Goal: Obtain resource: Download file/media

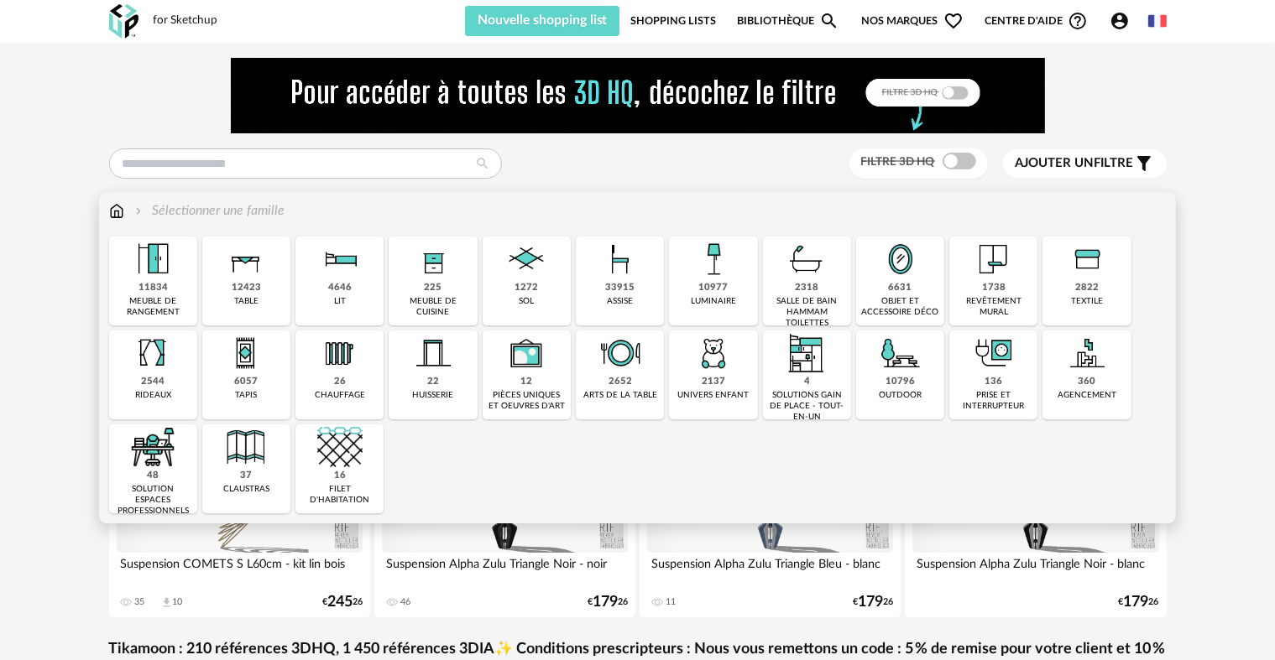
click at [243, 285] on div "12423" at bounding box center [246, 288] width 29 height 13
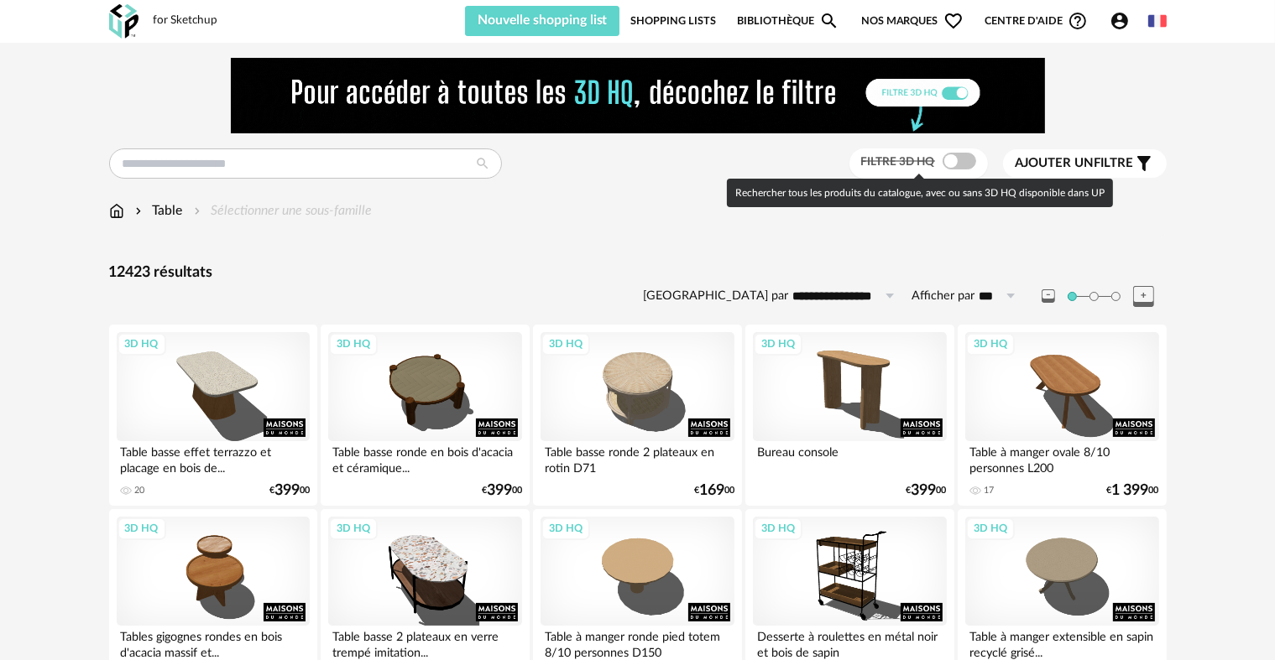
click at [974, 157] on label "Filtre 3D HQ" at bounding box center [920, 161] width 119 height 15
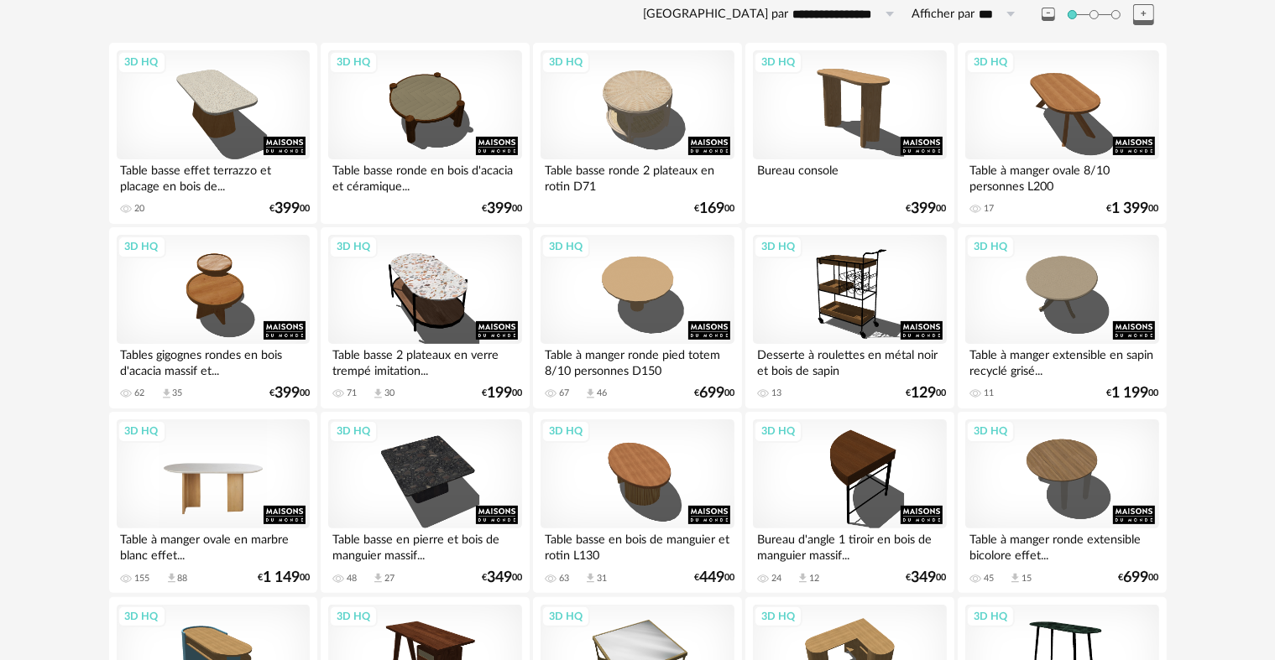
scroll to position [336, 0]
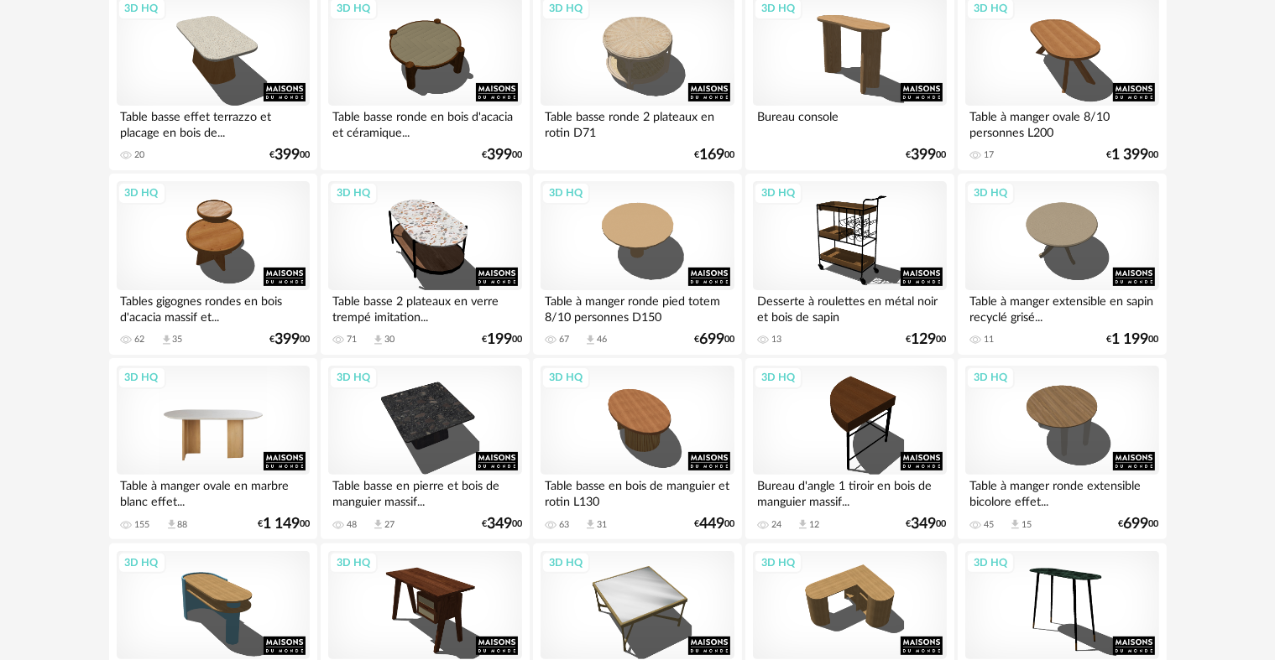
click at [187, 431] on div "3D HQ" at bounding box center [213, 420] width 193 height 109
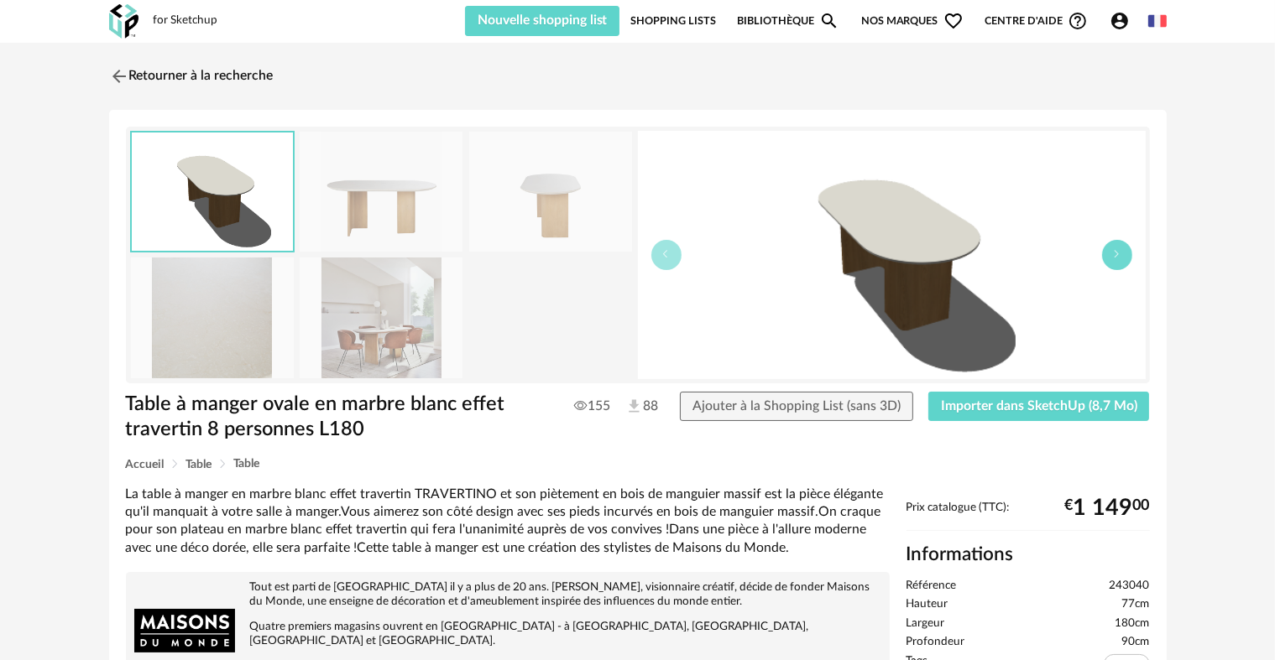
click at [1113, 258] on button "button" at bounding box center [1117, 255] width 30 height 30
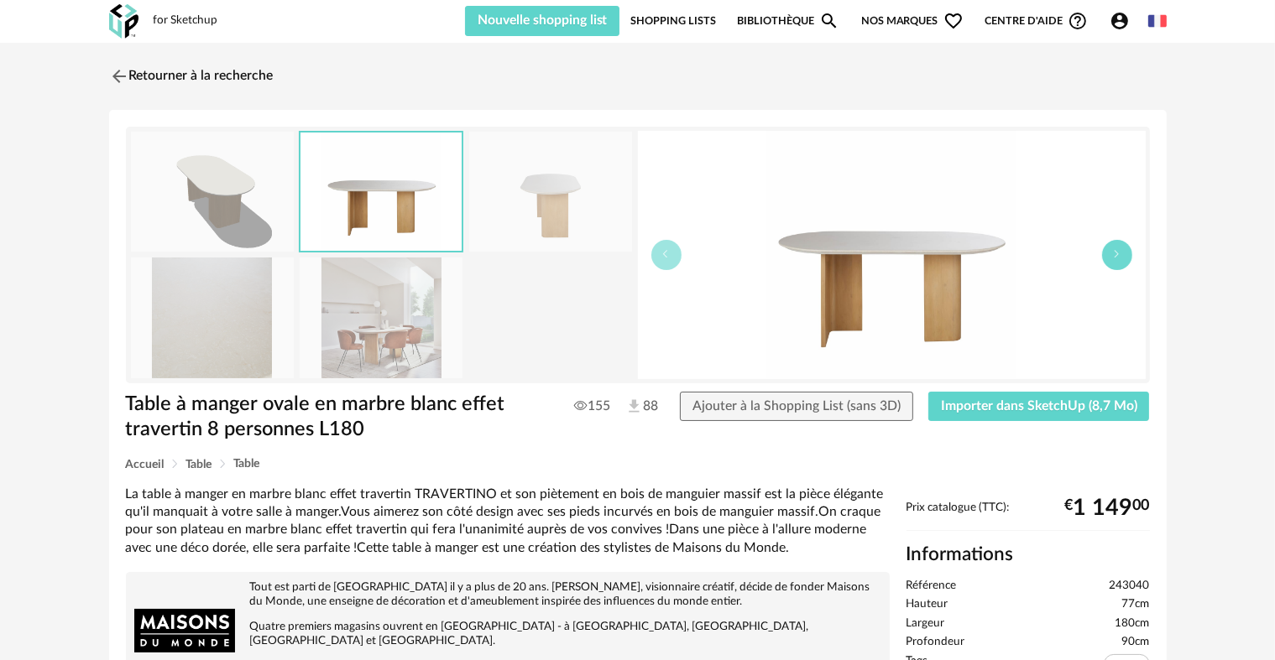
click at [1113, 258] on button "button" at bounding box center [1117, 255] width 30 height 30
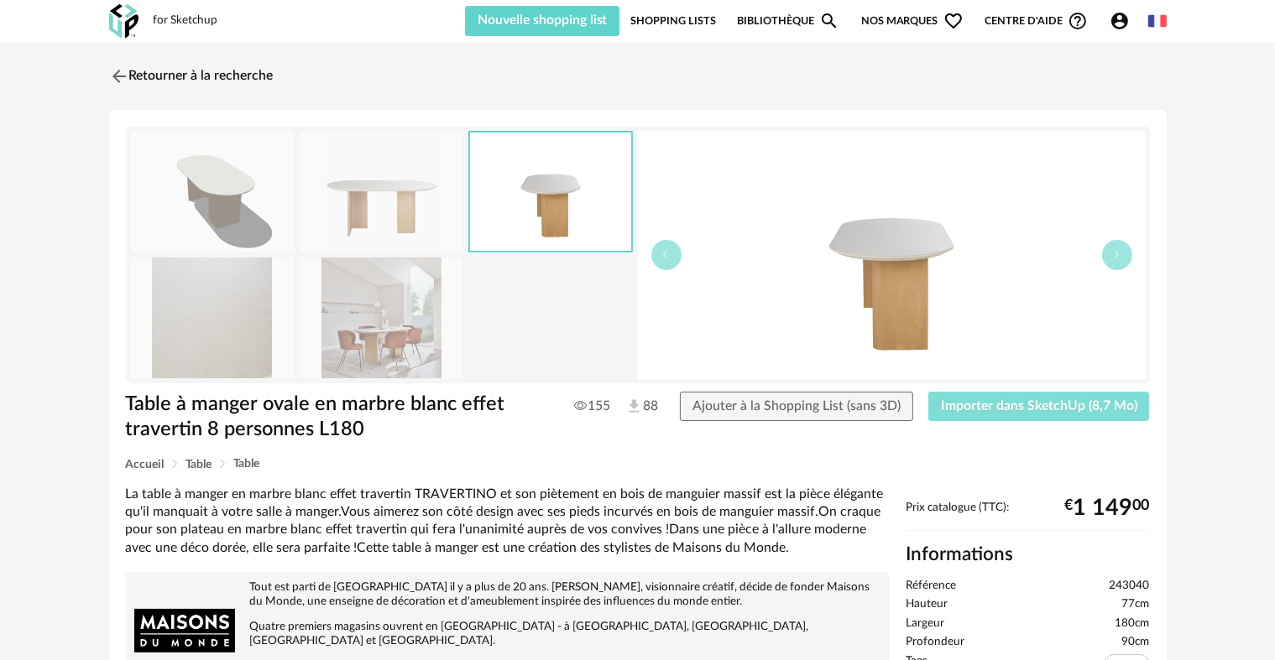
click at [1006, 404] on span "Importer dans SketchUp (8,7 Mo)" at bounding box center [1039, 405] width 196 height 13
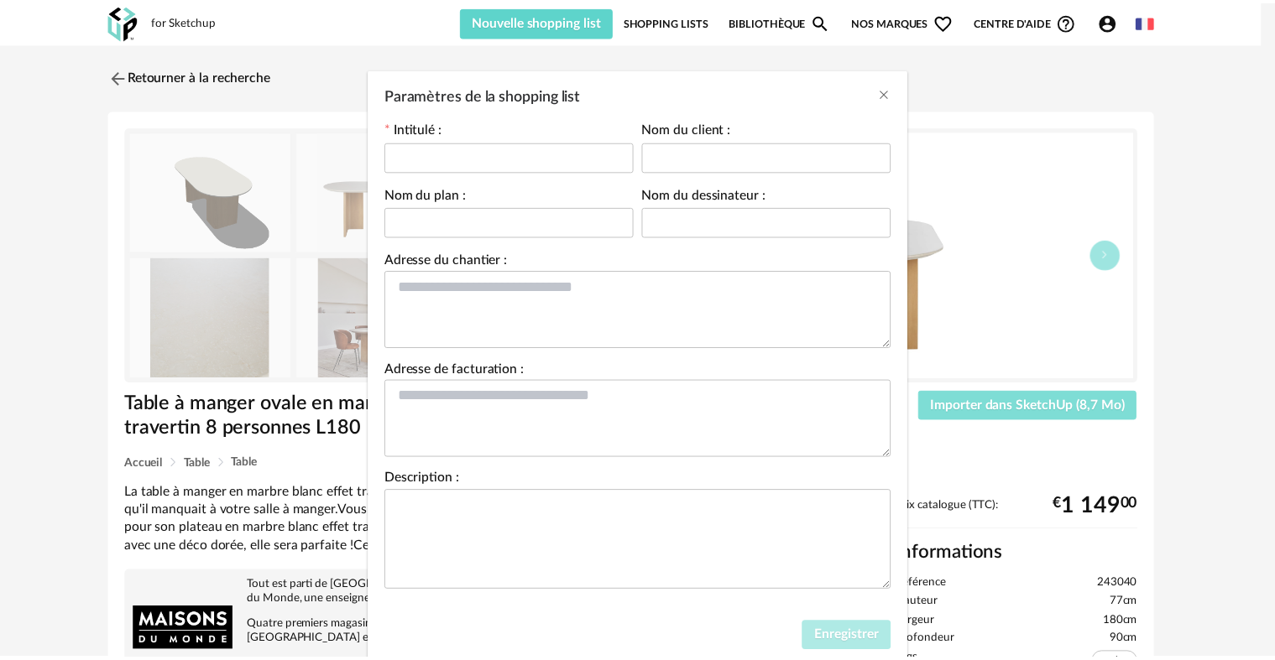
scroll to position [81, 0]
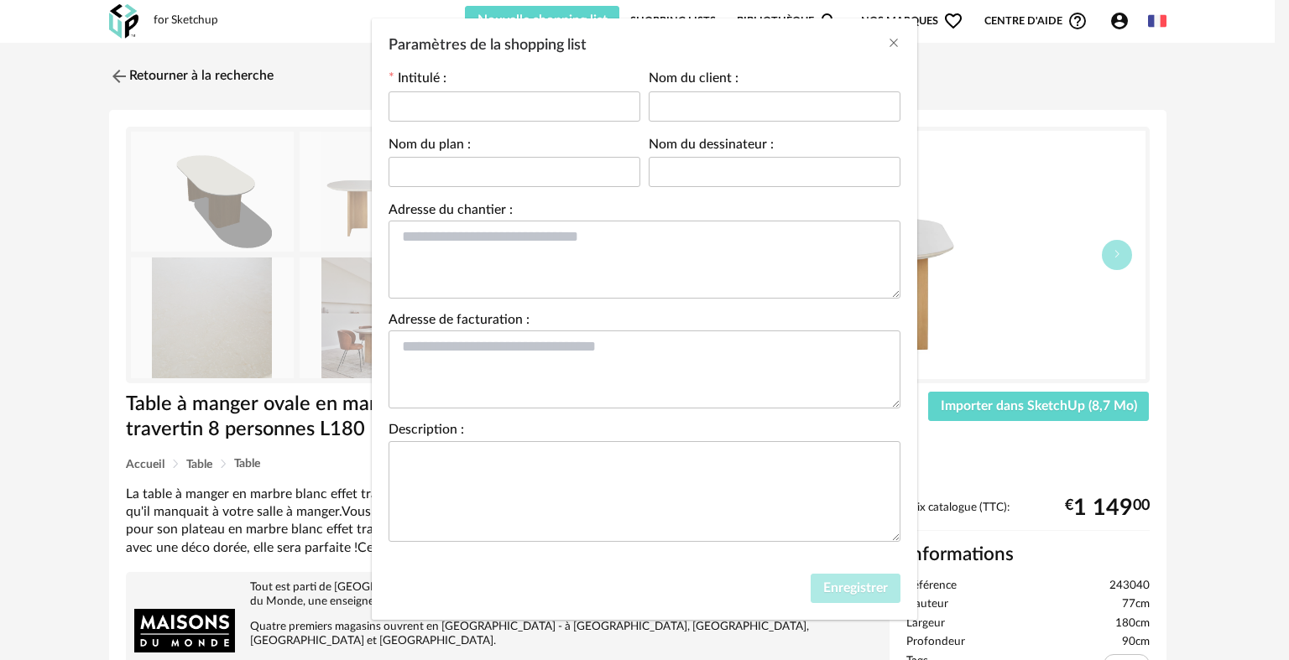
click at [438, 121] on div "Paramètres de la shopping list" at bounding box center [515, 107] width 252 height 34
click at [454, 108] on input "Paramètres de la shopping list" at bounding box center [515, 106] width 252 height 30
type input "*********"
click at [873, 590] on span "Enregistrer" at bounding box center [855, 588] width 65 height 13
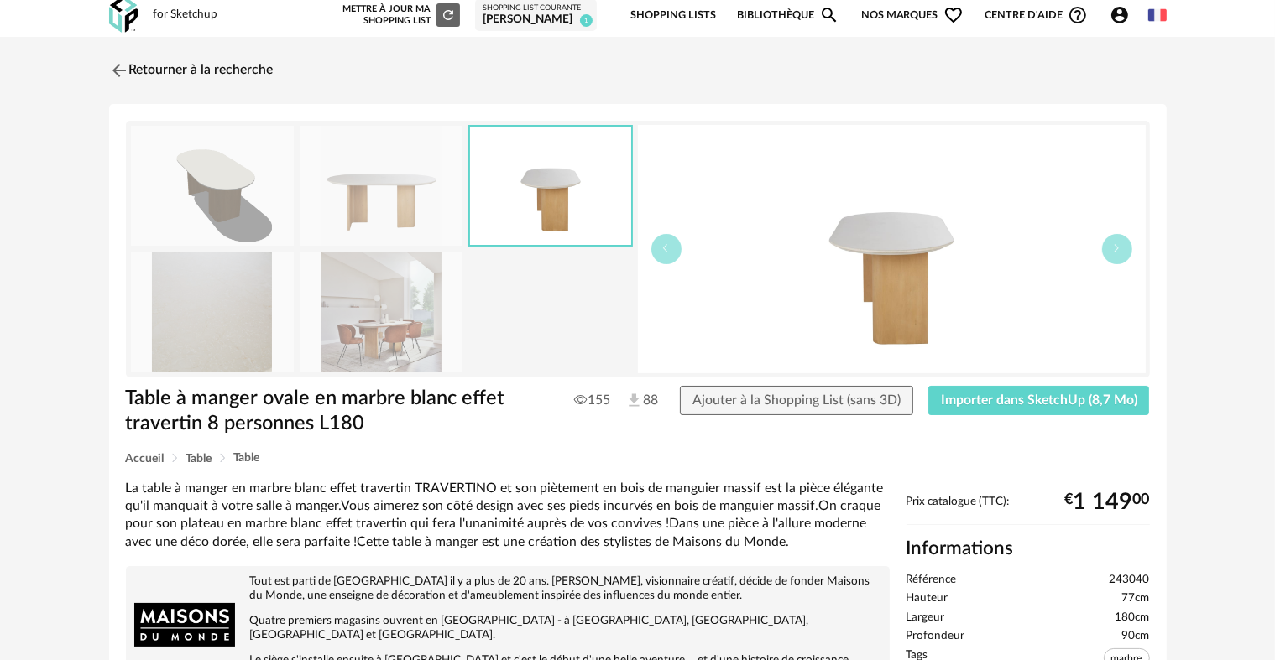
scroll to position [0, 0]
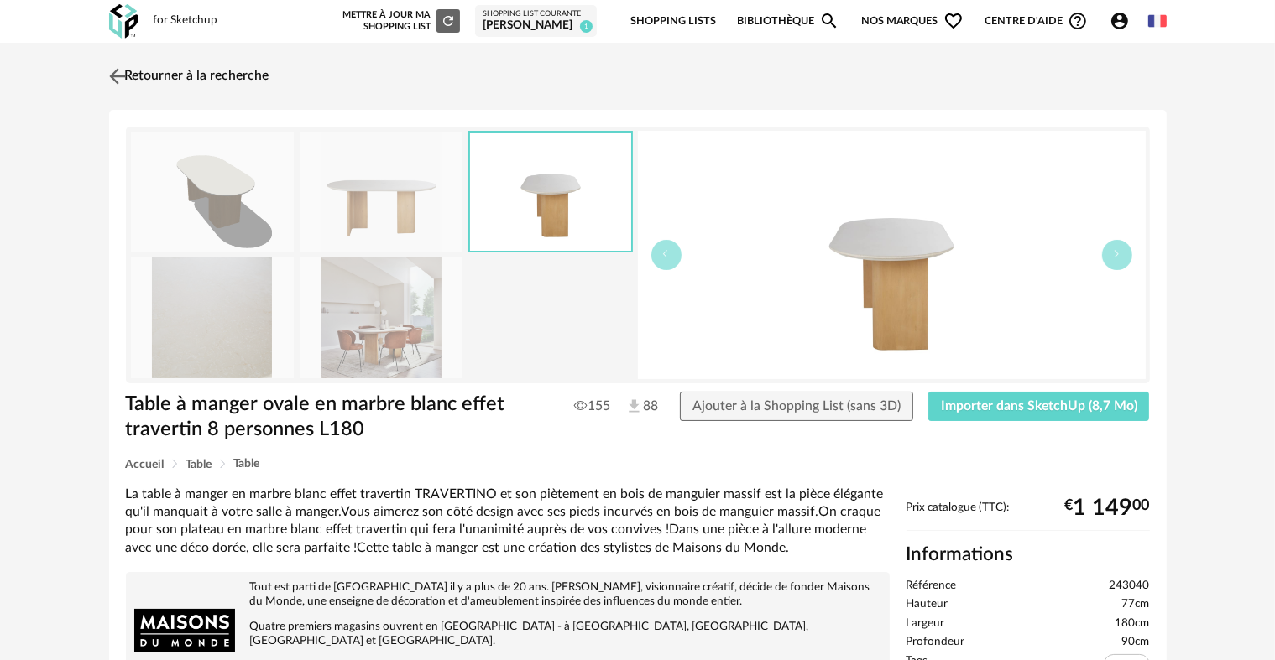
click at [111, 70] on img at bounding box center [117, 76] width 24 height 24
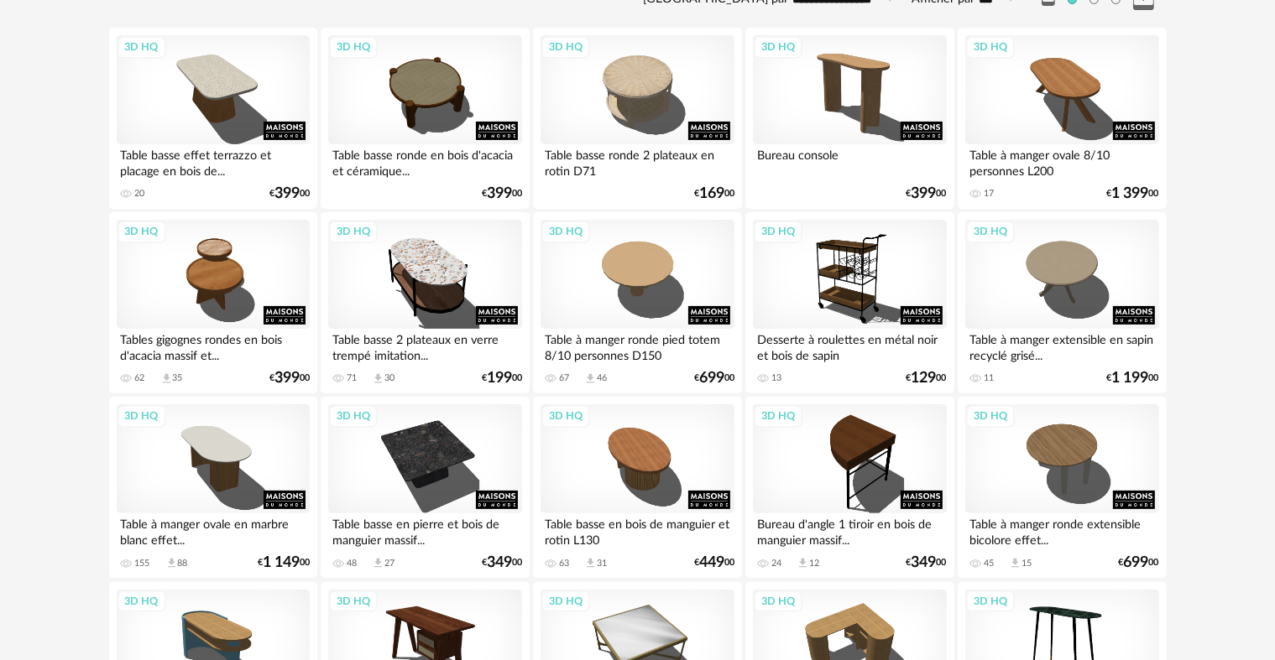
scroll to position [307, 0]
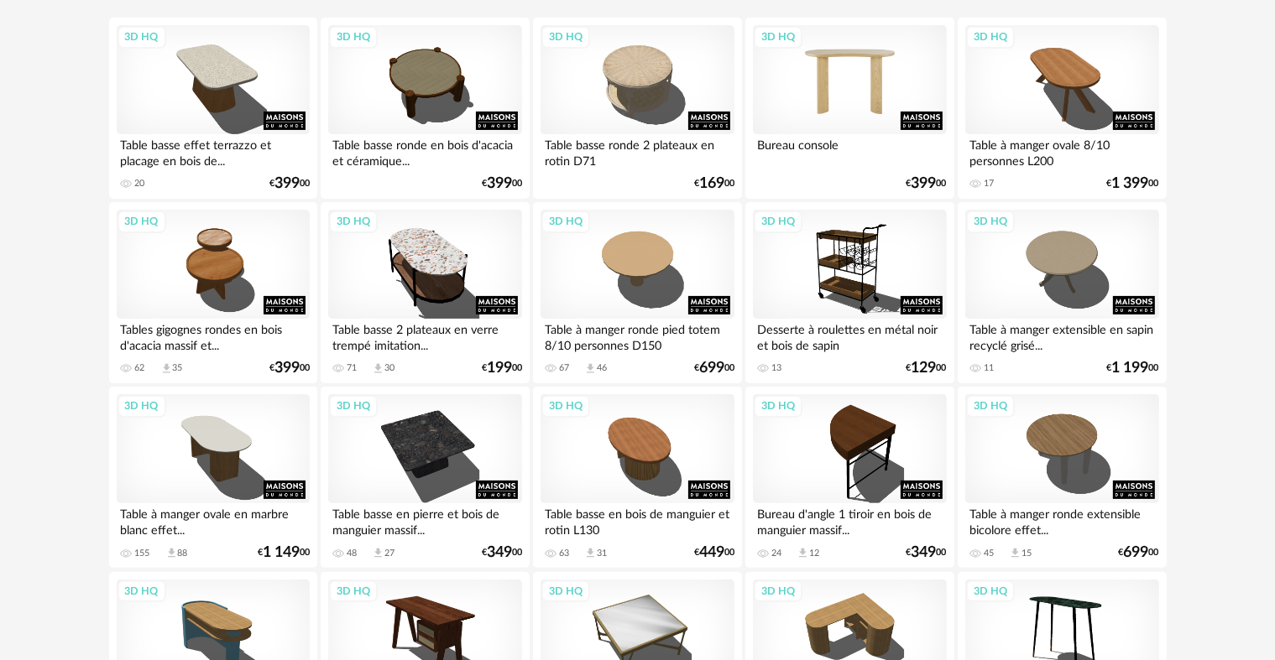
click at [840, 107] on div "3D HQ" at bounding box center [849, 79] width 193 height 109
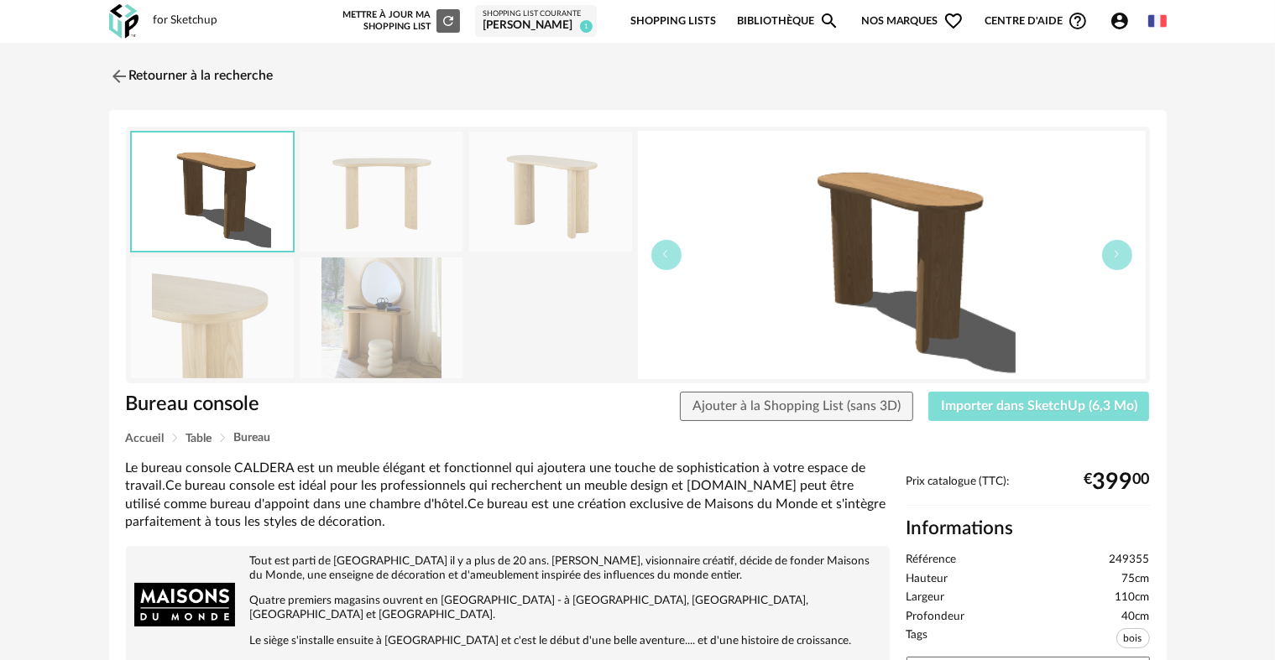
click at [1084, 410] on span "Importer dans SketchUp (6,3 Mo)" at bounding box center [1039, 405] width 196 height 13
click at [117, 86] on img at bounding box center [117, 76] width 24 height 24
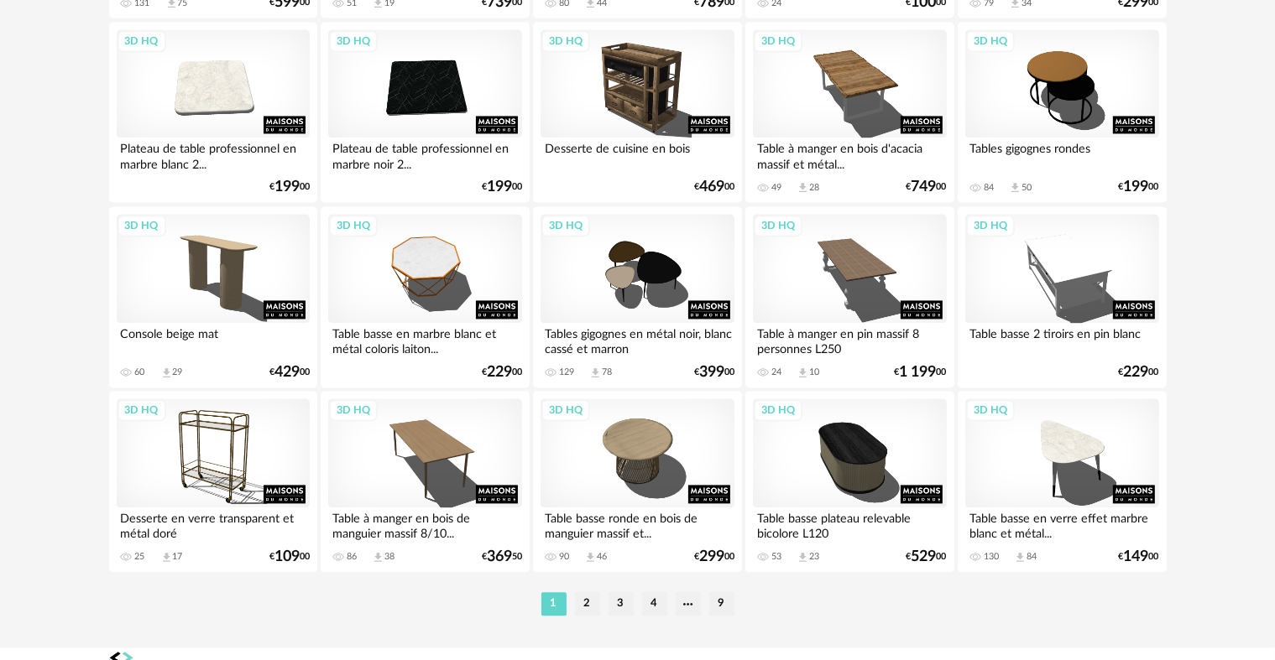
scroll to position [3468, 0]
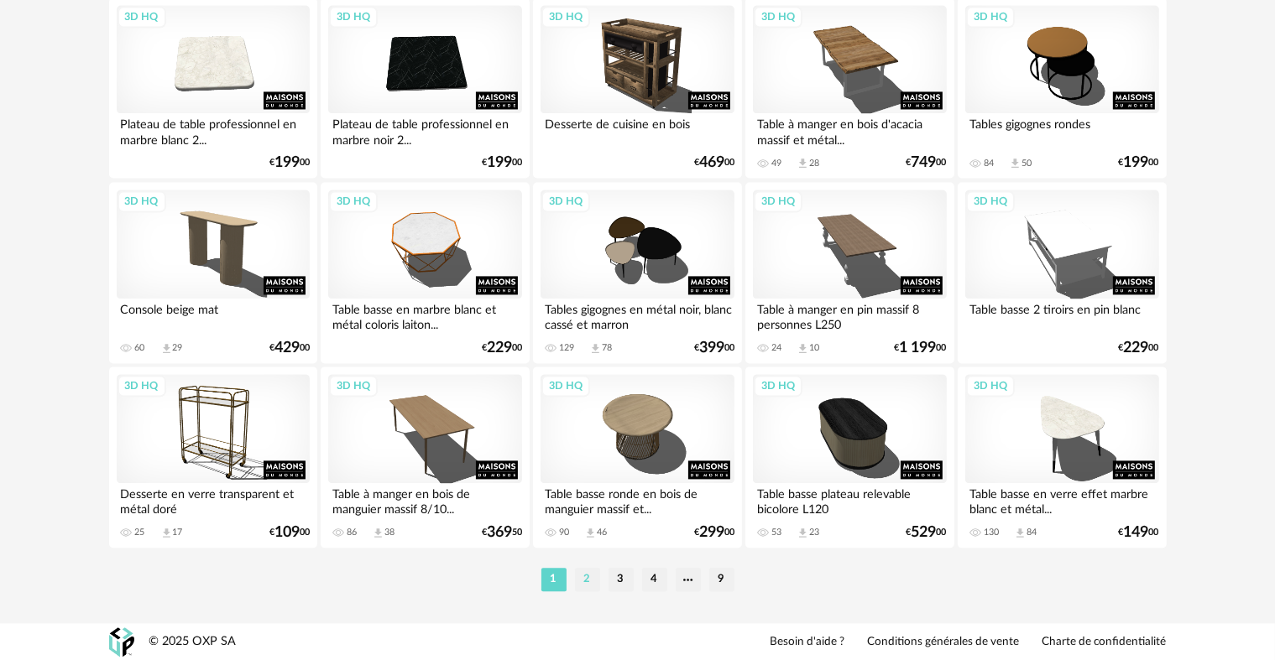
click at [595, 574] on li "2" at bounding box center [587, 579] width 25 height 23
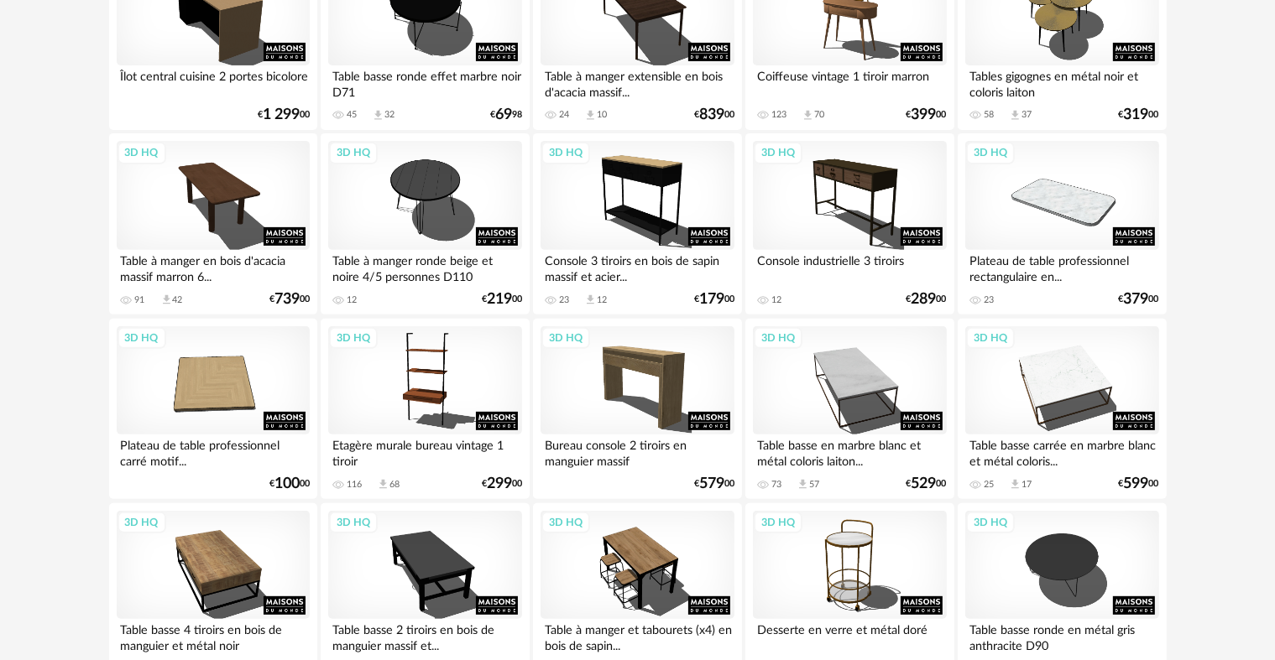
scroll to position [587, 0]
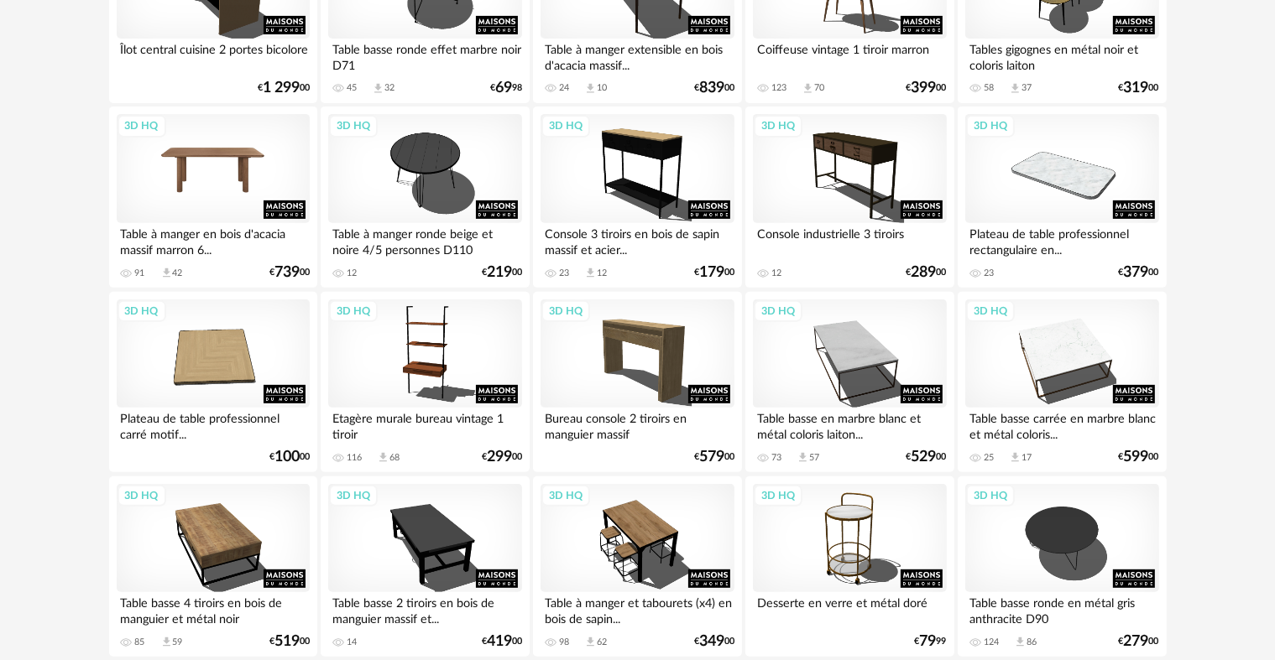
click at [175, 171] on div "3D HQ" at bounding box center [213, 168] width 193 height 109
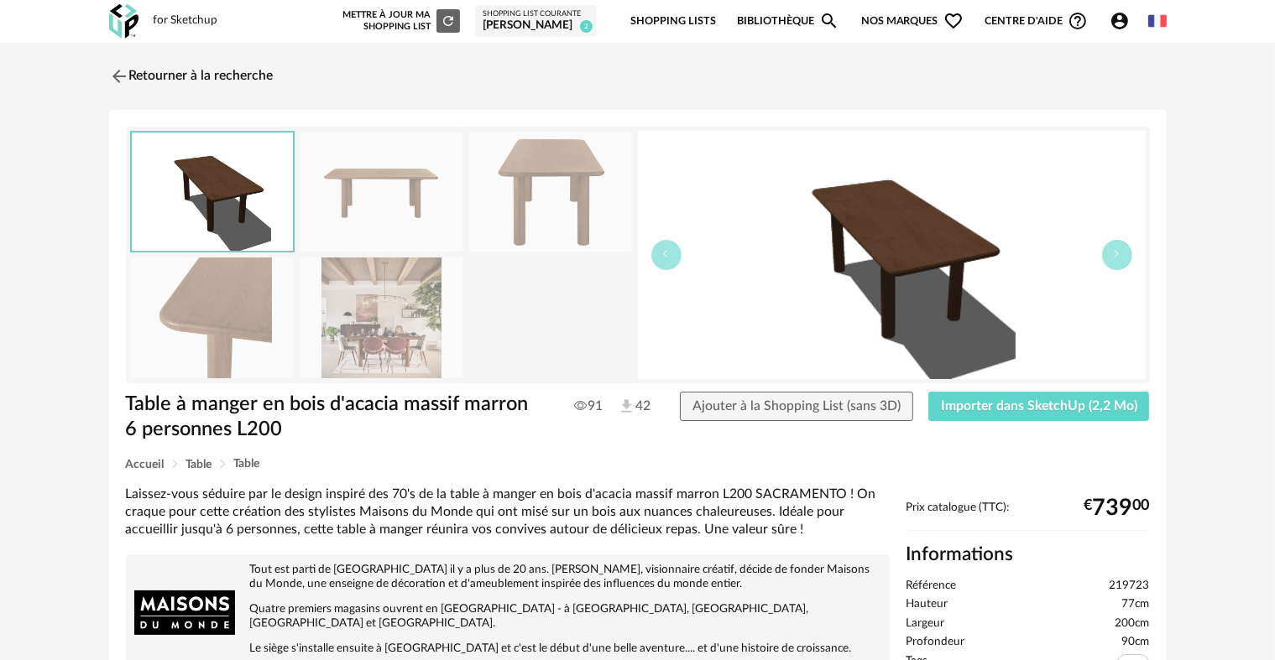
click at [407, 313] on img at bounding box center [381, 318] width 163 height 120
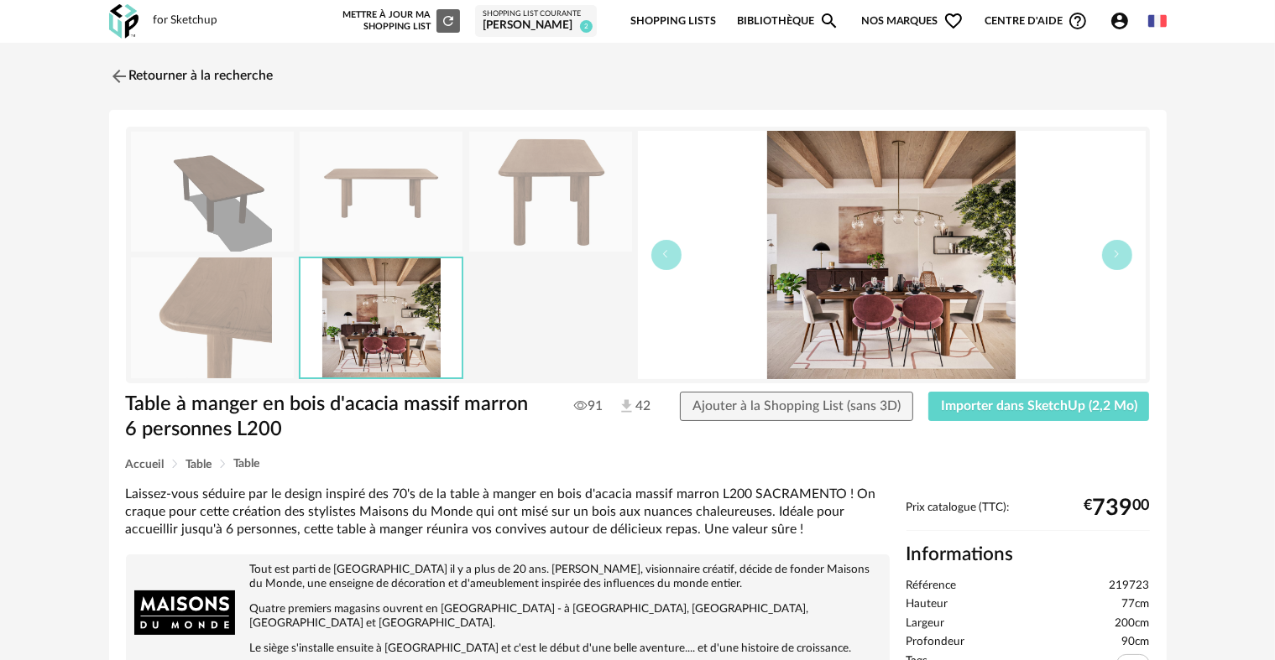
click at [216, 325] on img at bounding box center [212, 318] width 163 height 120
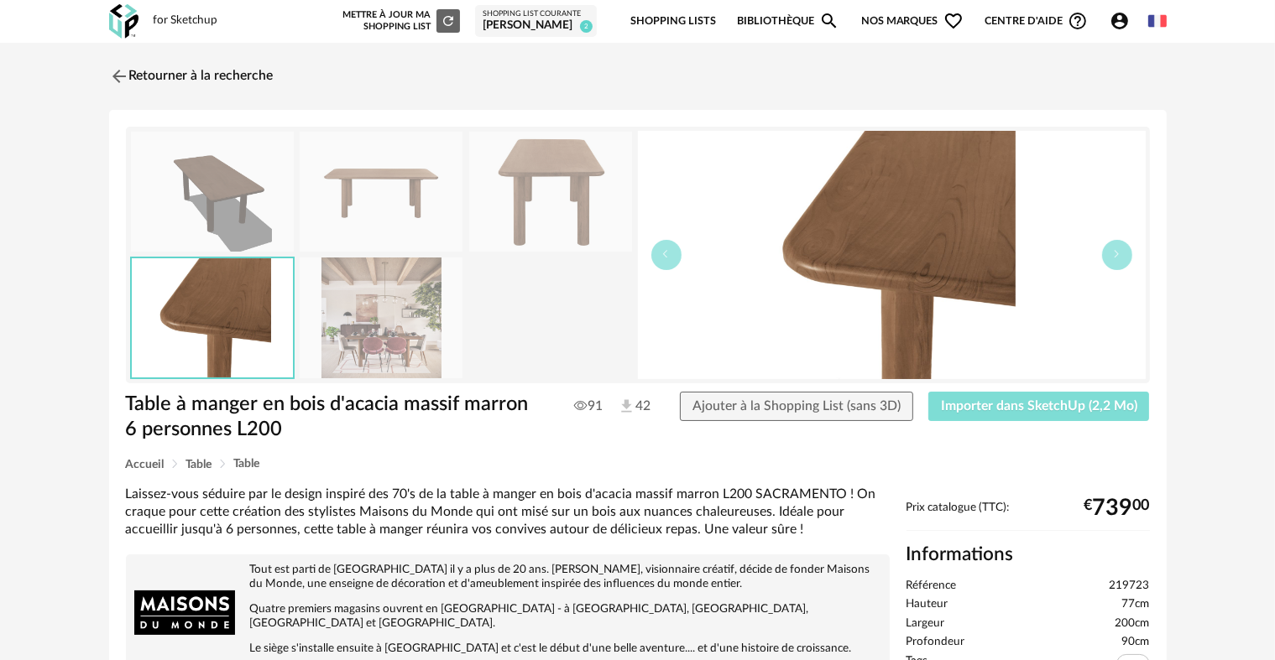
click at [1011, 403] on span "Importer dans SketchUp (2,2 Mo)" at bounding box center [1039, 405] width 196 height 13
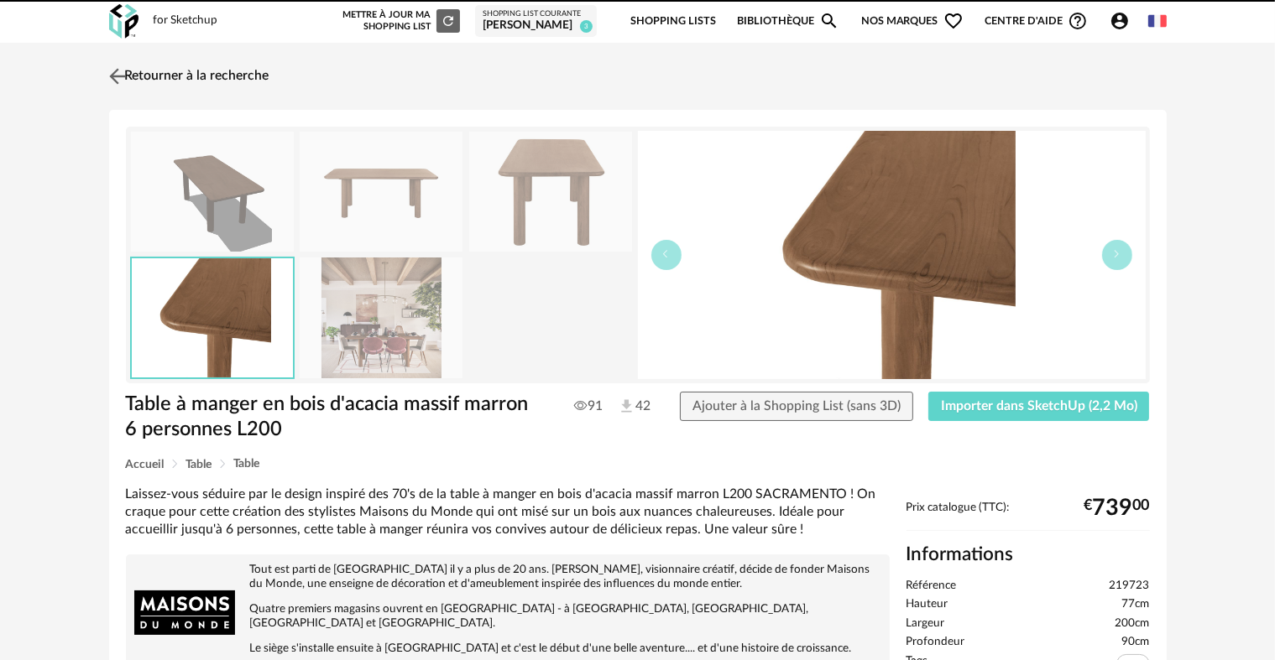
click at [118, 65] on img at bounding box center [117, 76] width 24 height 24
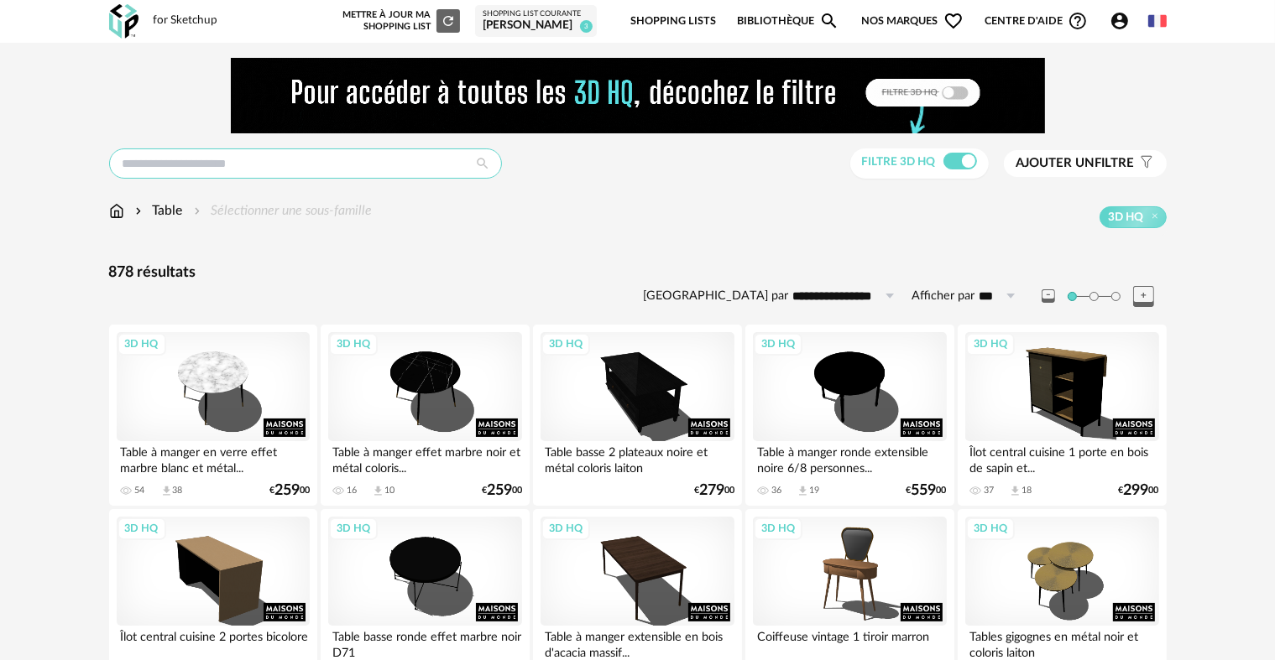
click at [319, 160] on input "text" at bounding box center [305, 164] width 393 height 30
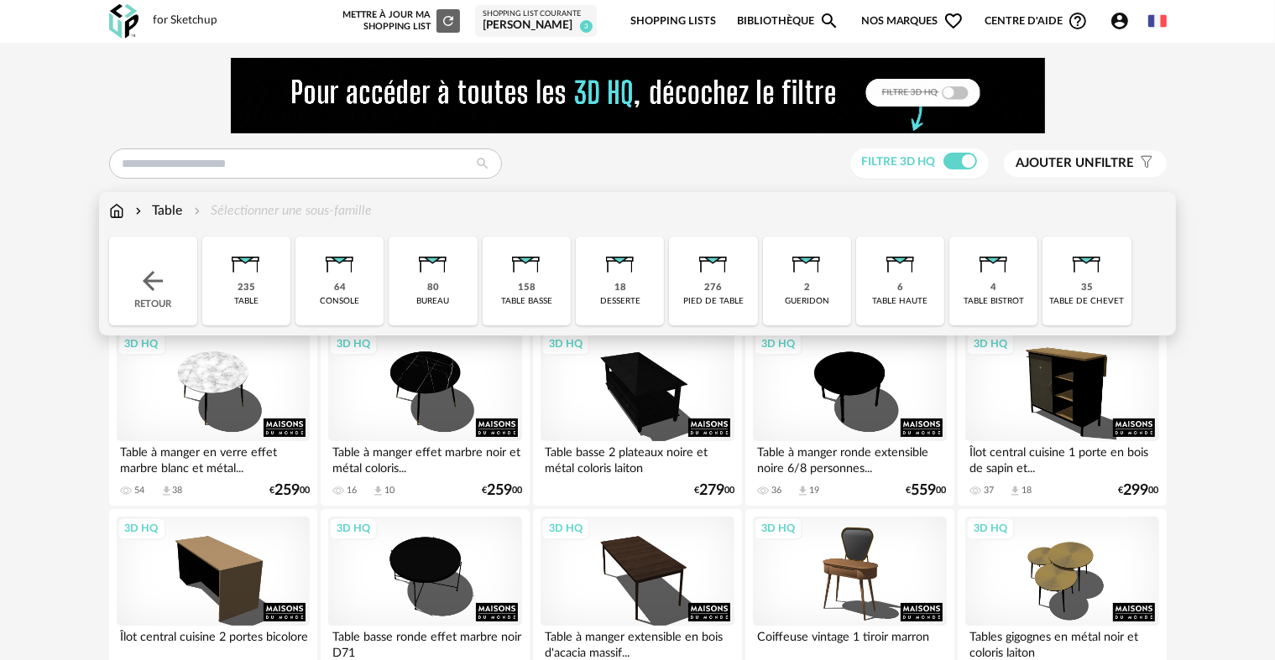
click at [540, 279] on img at bounding box center [526, 259] width 45 height 45
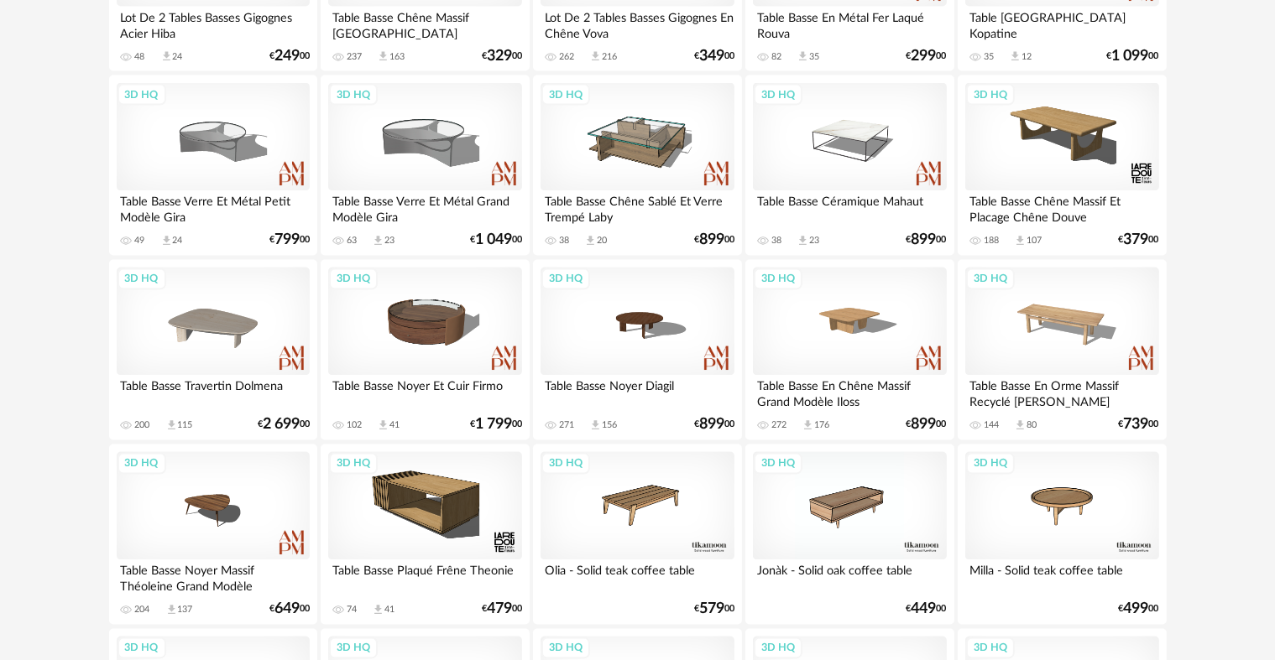
scroll to position [3021, 0]
click at [1088, 117] on div "3D HQ" at bounding box center [1061, 136] width 193 height 109
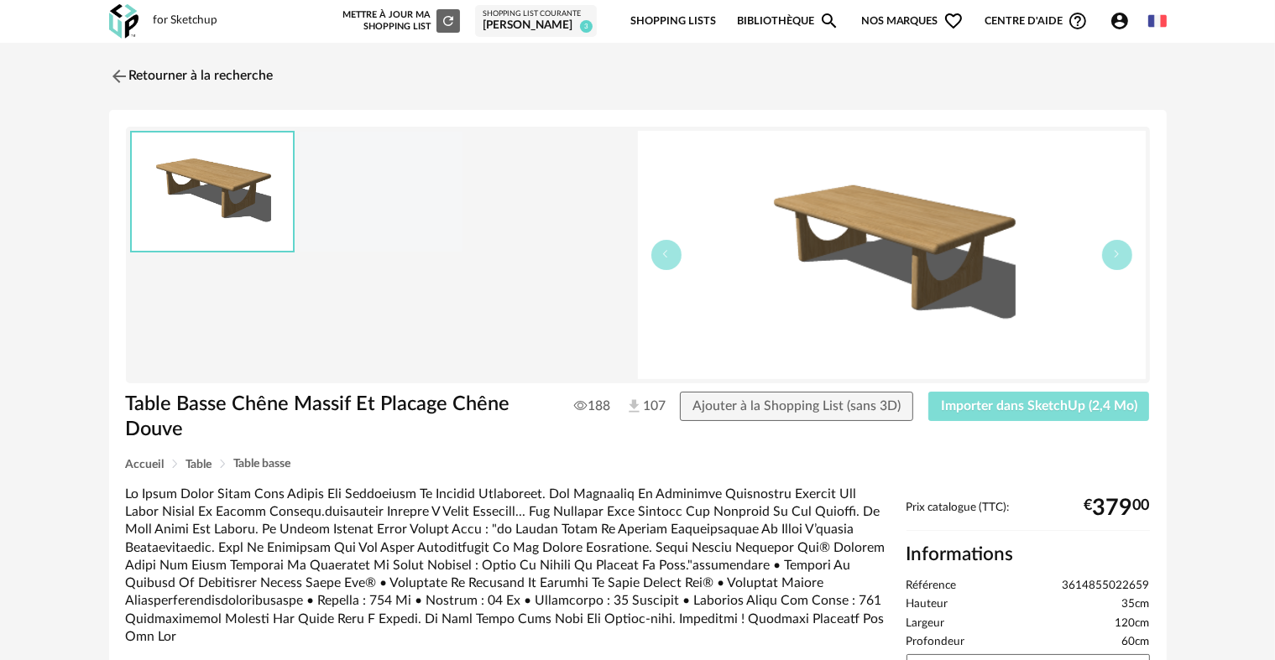
click at [1041, 410] on span "Importer dans SketchUp (2,4 Mo)" at bounding box center [1039, 405] width 196 height 13
click at [124, 76] on img at bounding box center [117, 76] width 24 height 24
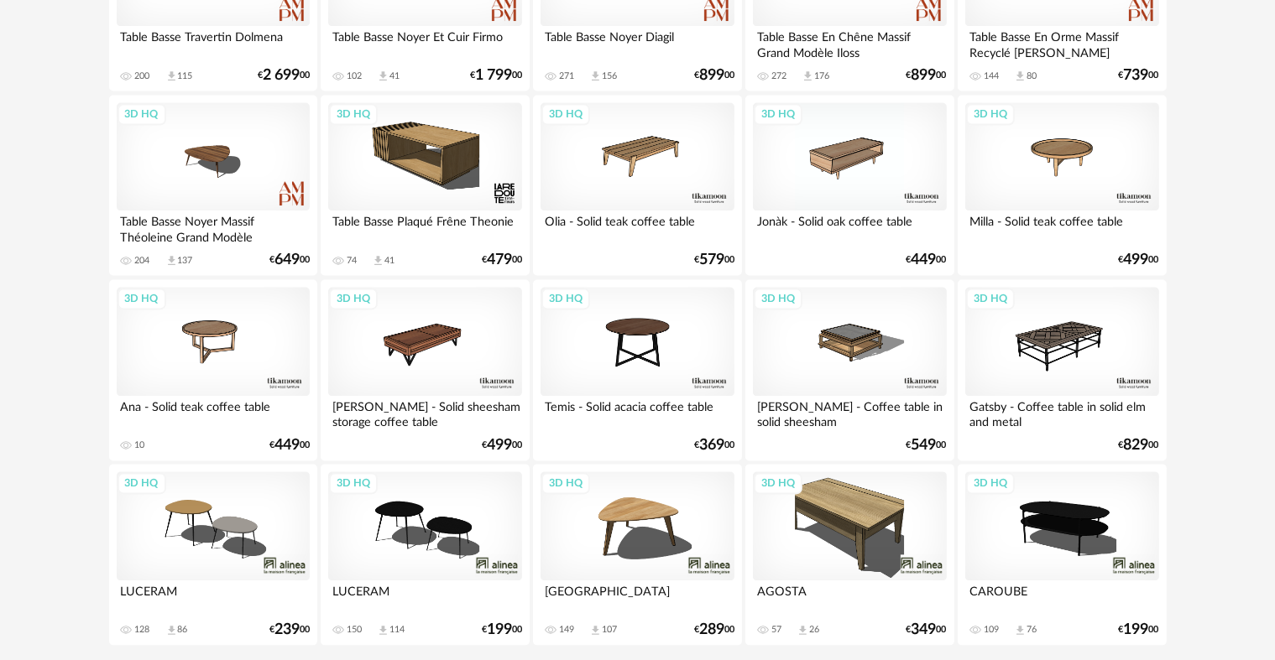
scroll to position [3441, 0]
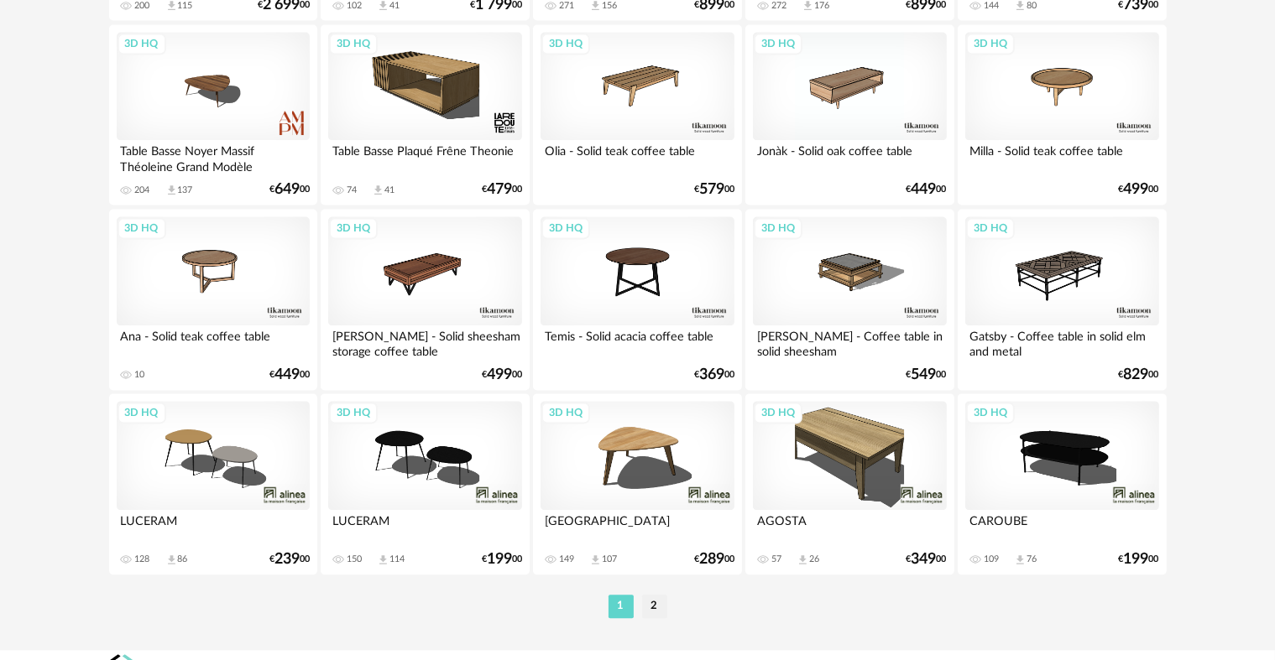
click at [659, 602] on li "2" at bounding box center [654, 606] width 25 height 23
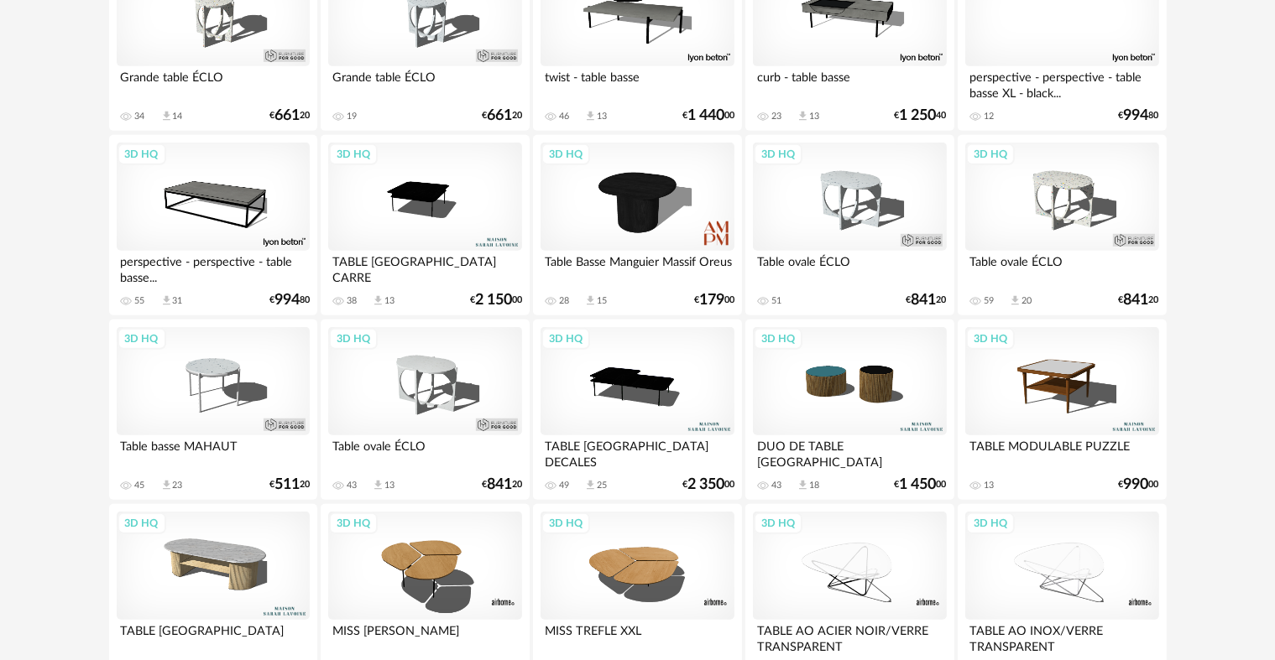
scroll to position [923, 0]
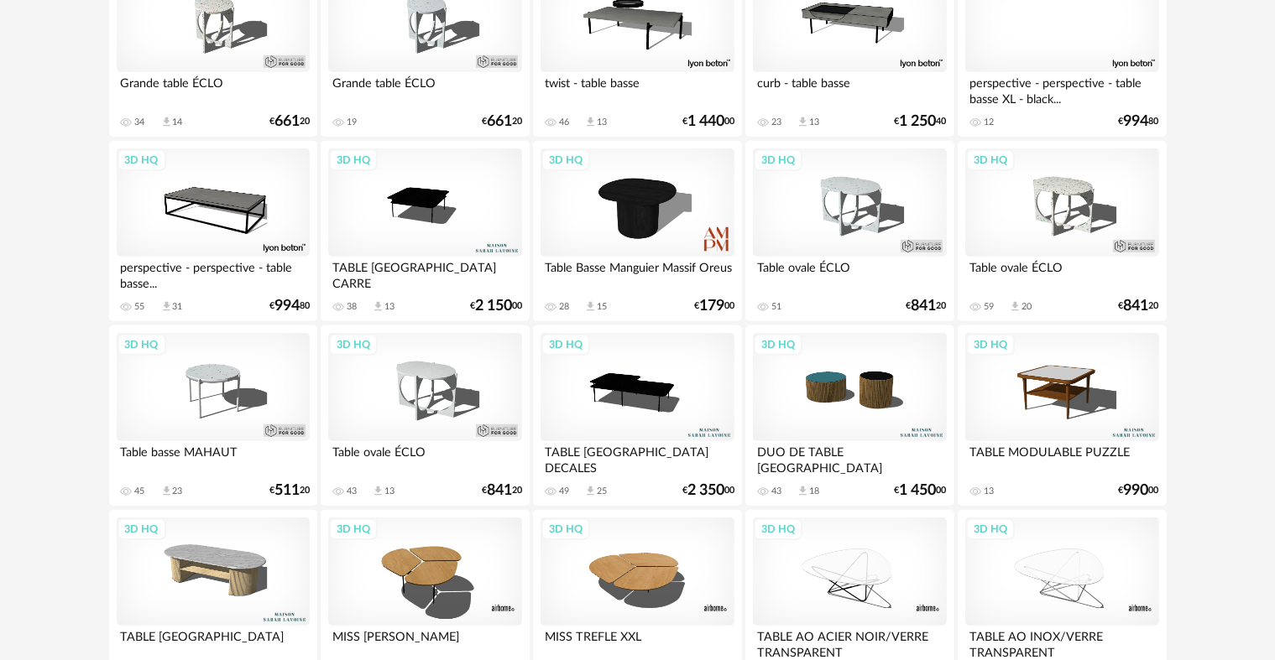
click at [1051, 384] on div "3D HQ" at bounding box center [1061, 387] width 193 height 109
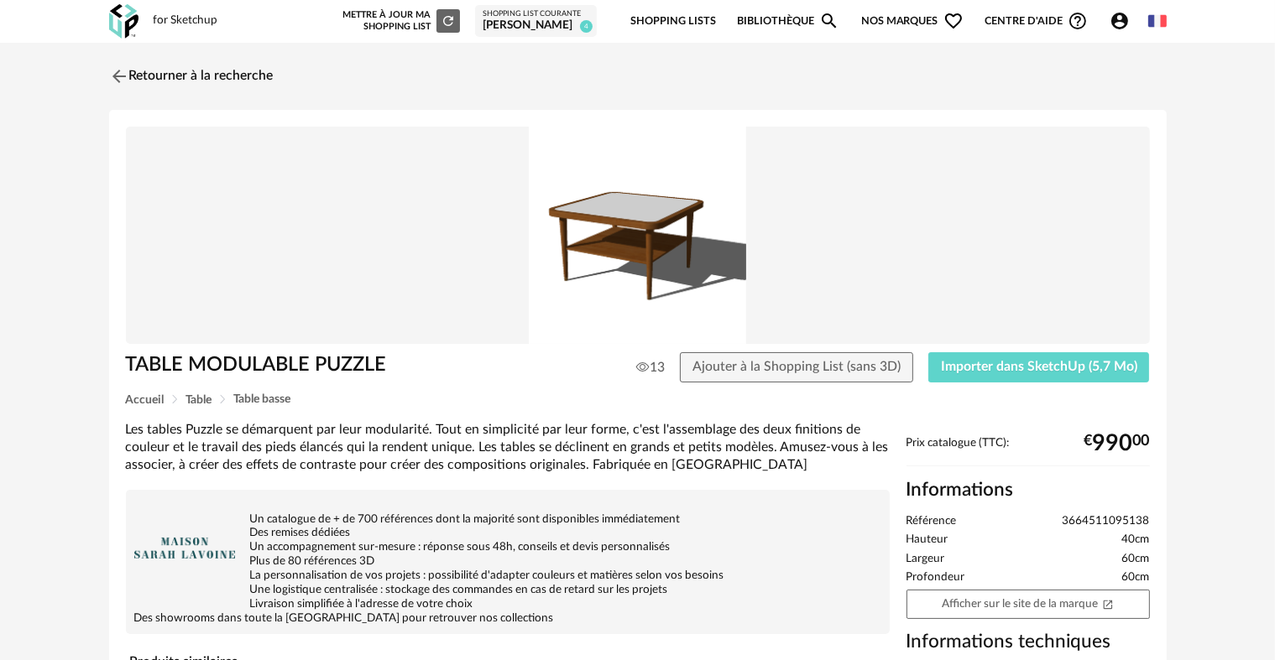
click at [1027, 347] on div "TABLE MODULABLE PUZZLE 13 Ajouter à la Shopping List (sans 3D) Importer dans Sk…" at bounding box center [637, 516] width 1057 height 812
click at [1024, 361] on span "Importer dans SketchUp (5,7 Mo)" at bounding box center [1039, 366] width 196 height 13
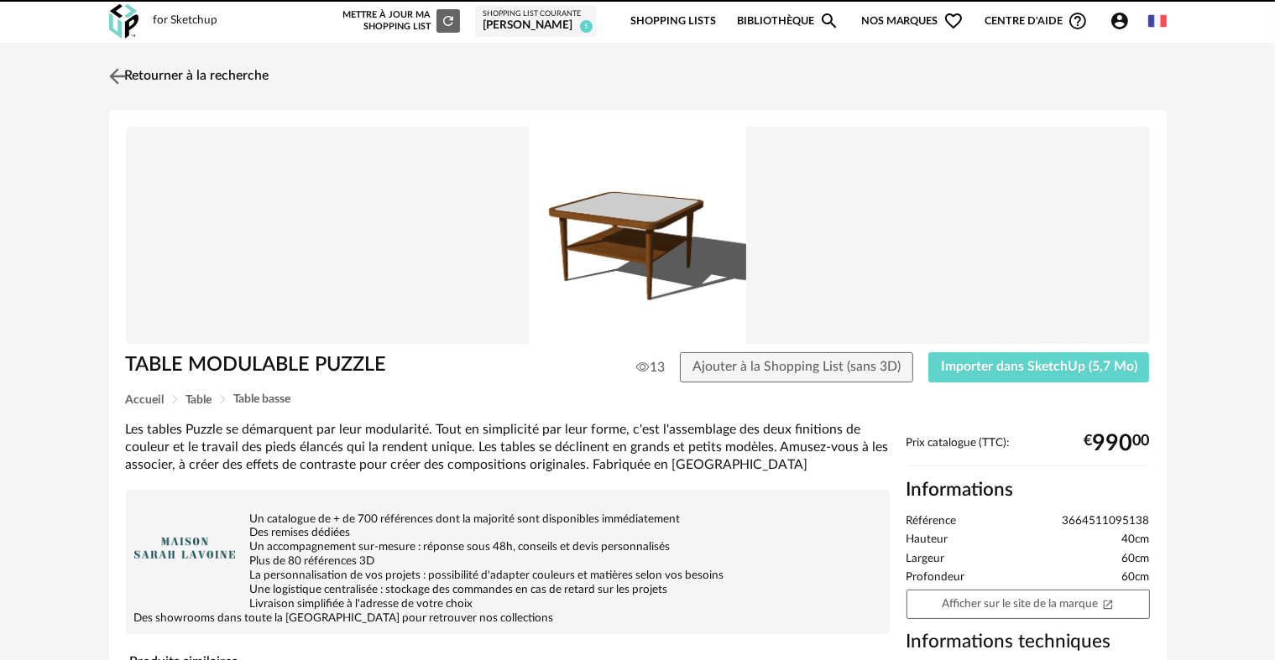
click at [116, 74] on img at bounding box center [117, 76] width 24 height 24
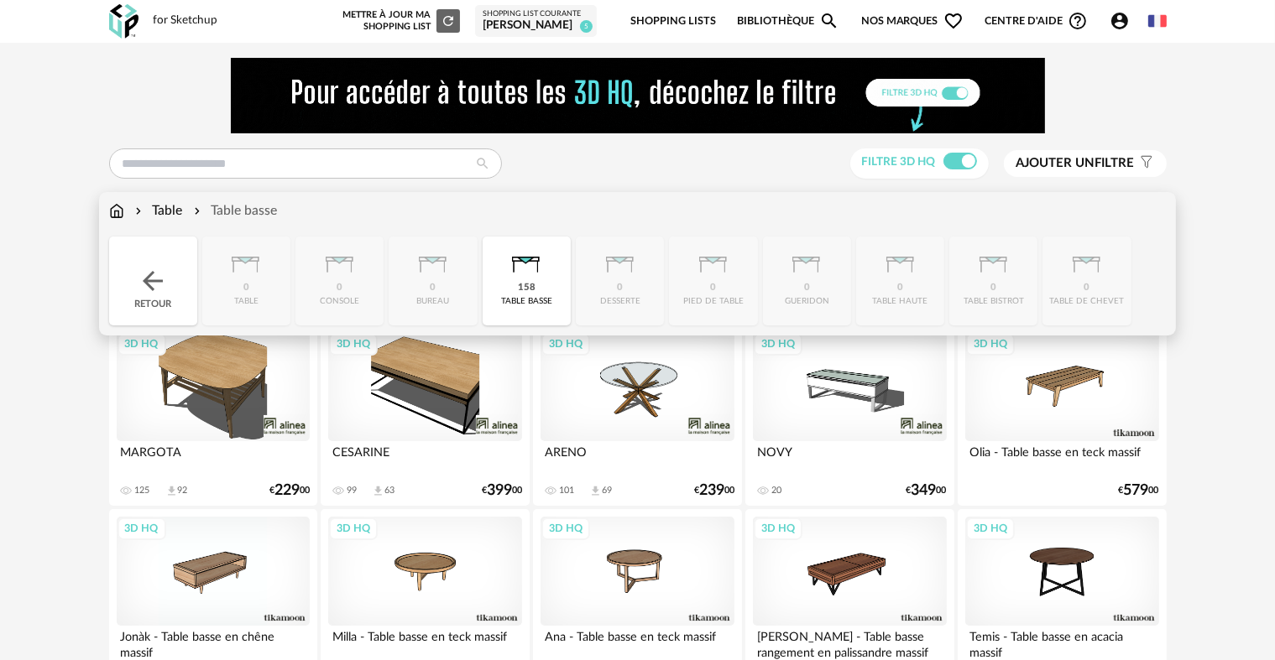
click at [124, 208] on div "Table Table basse" at bounding box center [193, 210] width 169 height 19
click at [149, 282] on img at bounding box center [153, 281] width 30 height 30
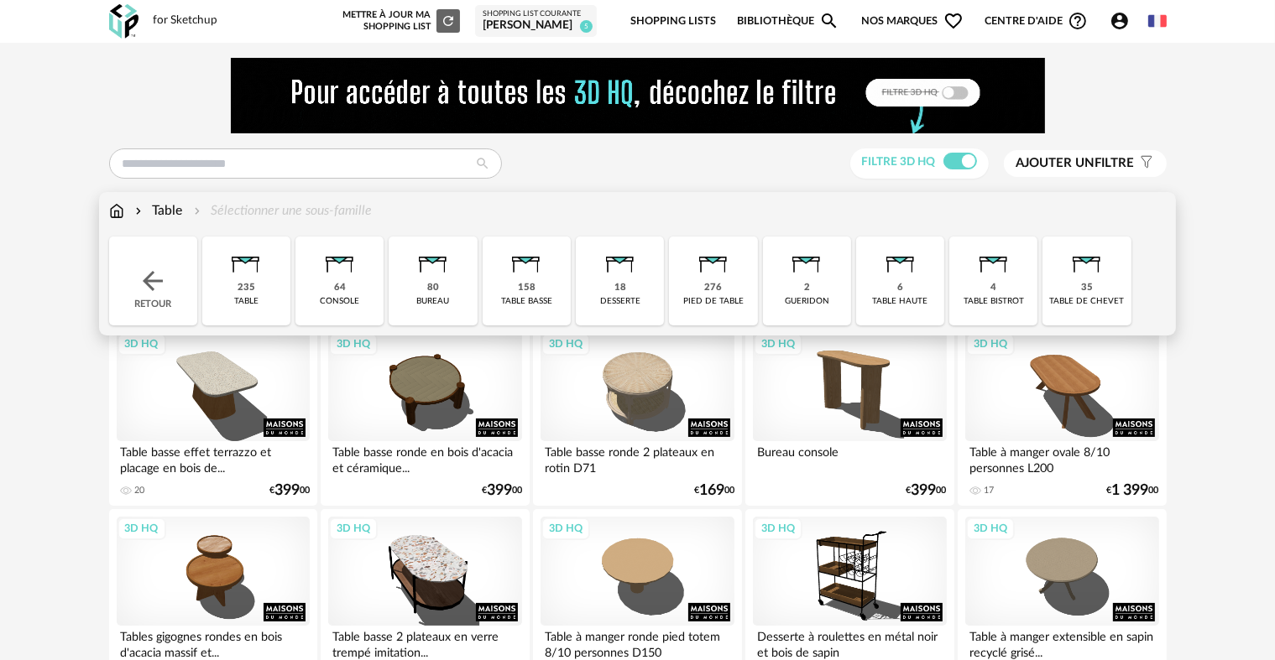
click at [114, 208] on img at bounding box center [116, 210] width 15 height 19
click at [148, 272] on img at bounding box center [153, 281] width 30 height 30
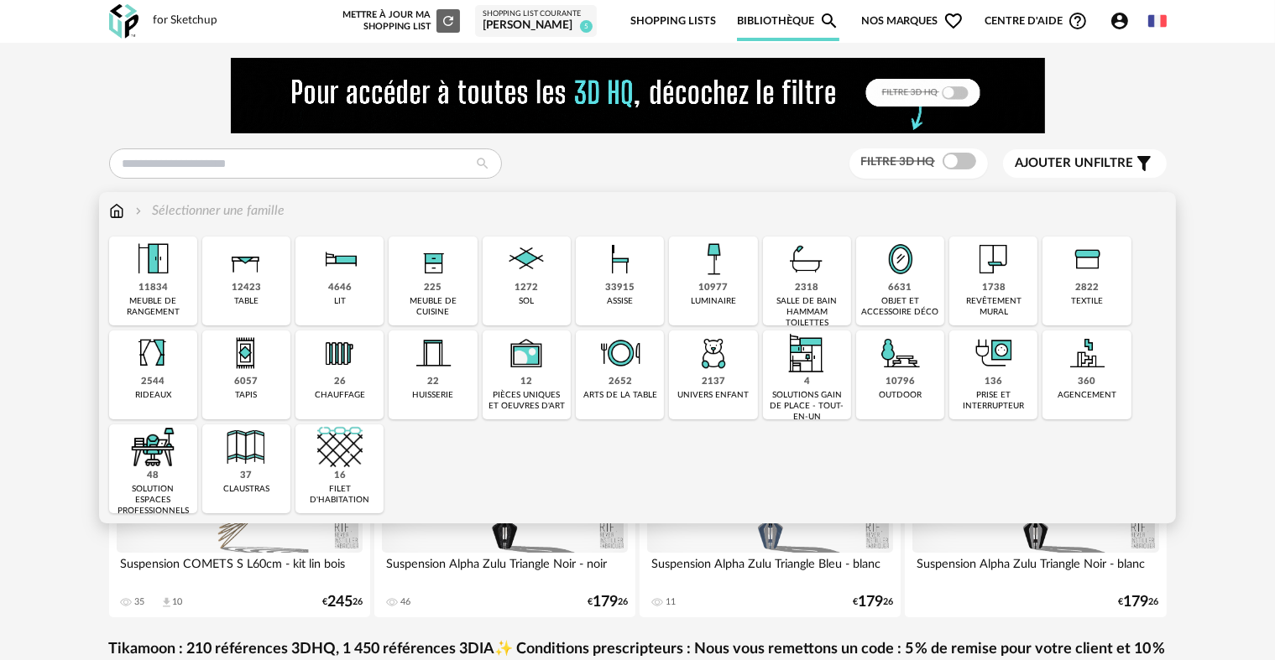
click at [232, 358] on img at bounding box center [245, 353] width 45 height 45
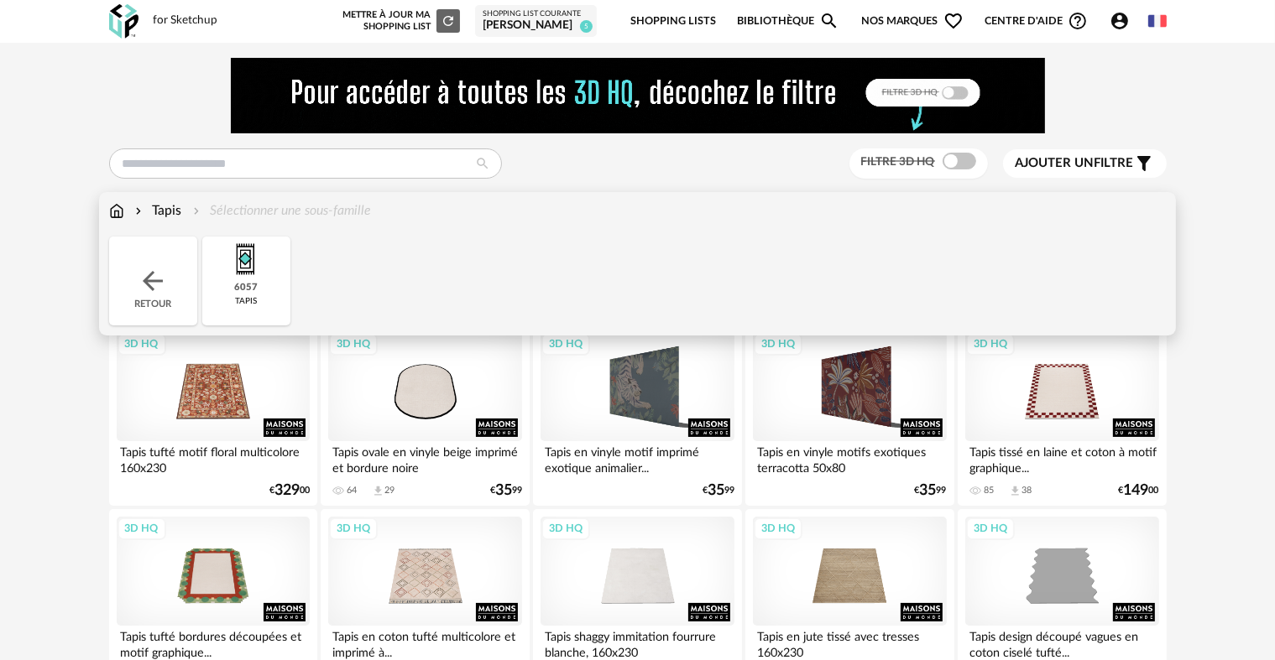
click at [228, 274] on img at bounding box center [245, 259] width 45 height 45
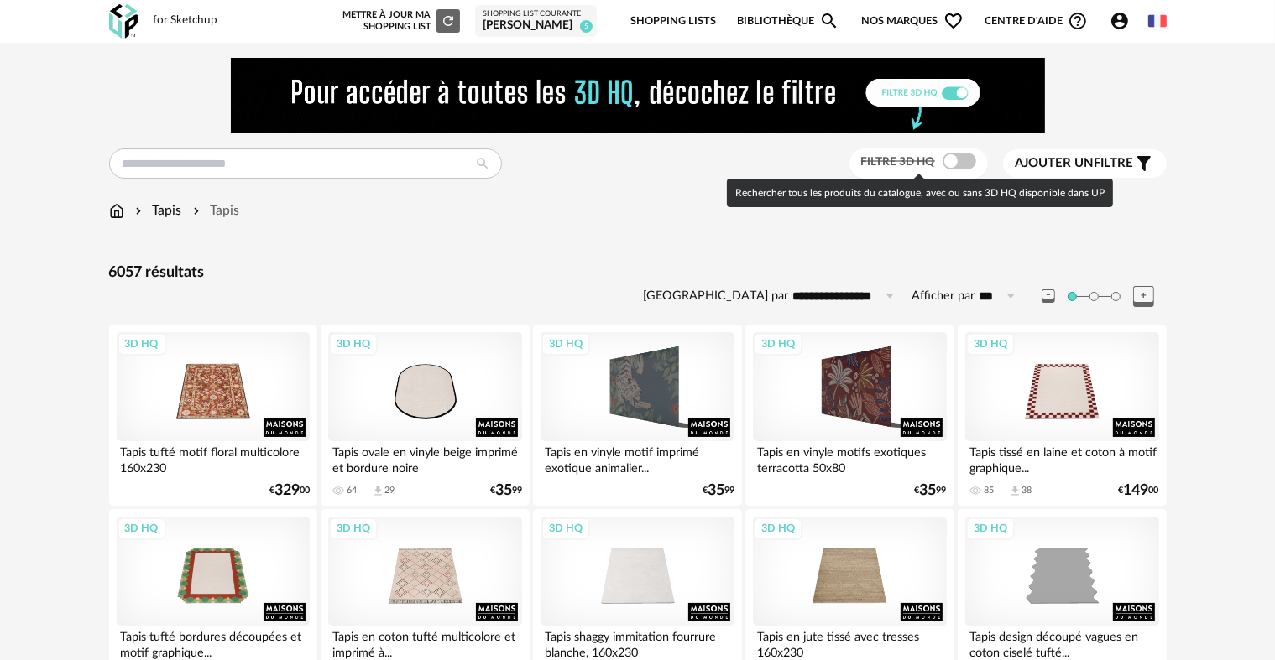
click at [963, 164] on span at bounding box center [959, 161] width 34 height 17
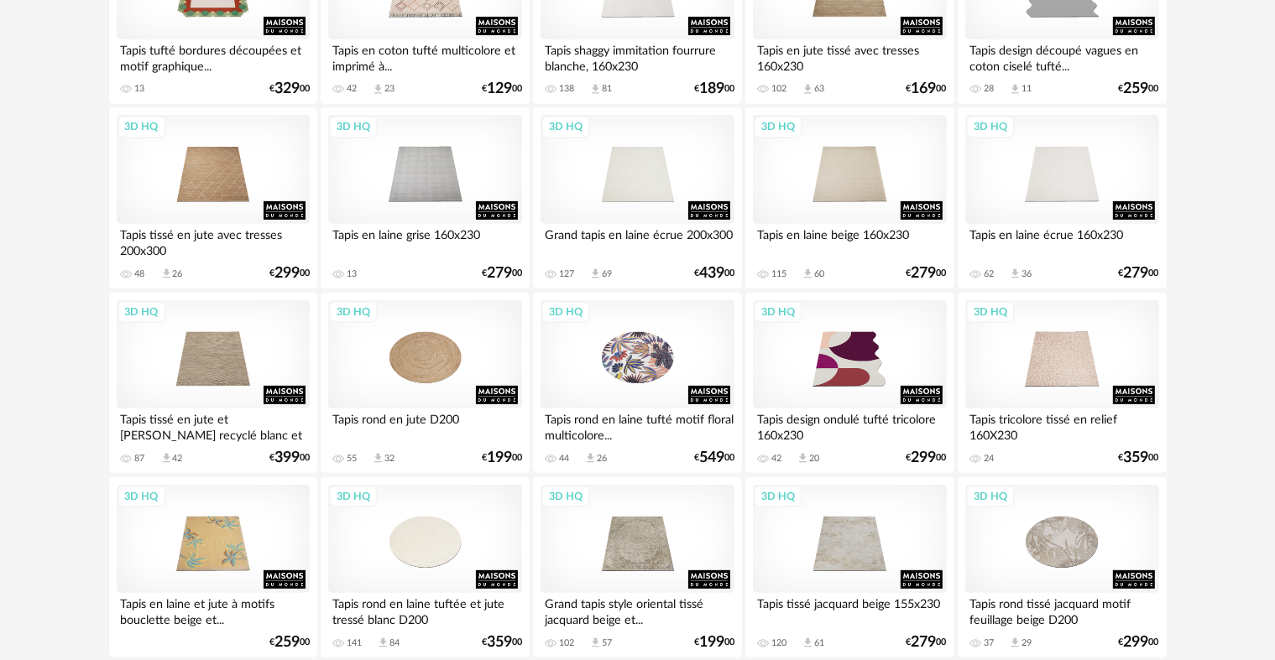
scroll to position [587, 0]
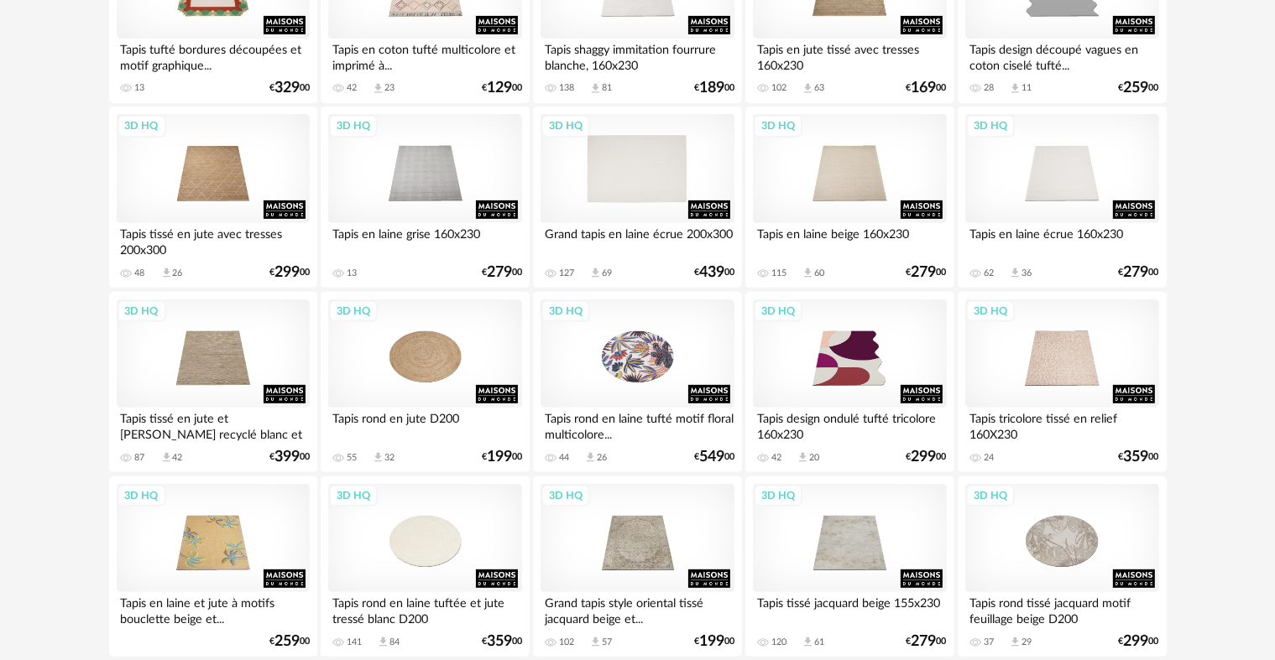
click at [601, 159] on div "3D HQ" at bounding box center [636, 168] width 193 height 109
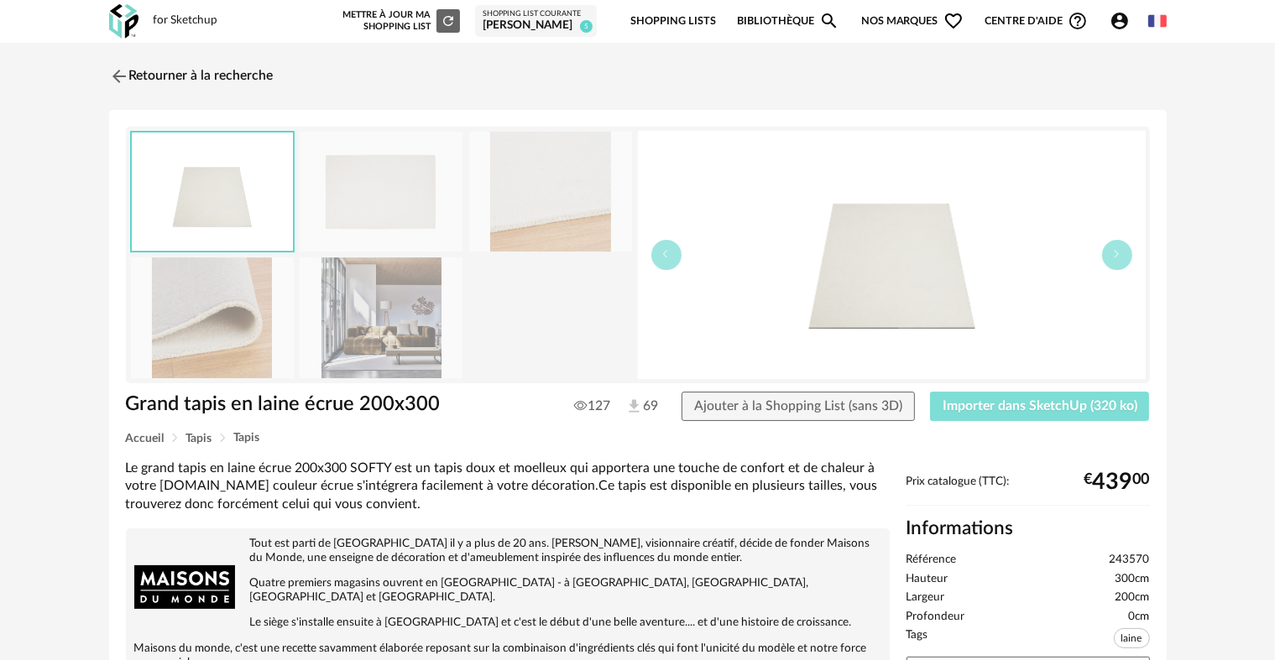
click at [980, 401] on span "Importer dans SketchUp (320 ko)" at bounding box center [1039, 405] width 195 height 13
click at [118, 67] on img at bounding box center [117, 76] width 24 height 24
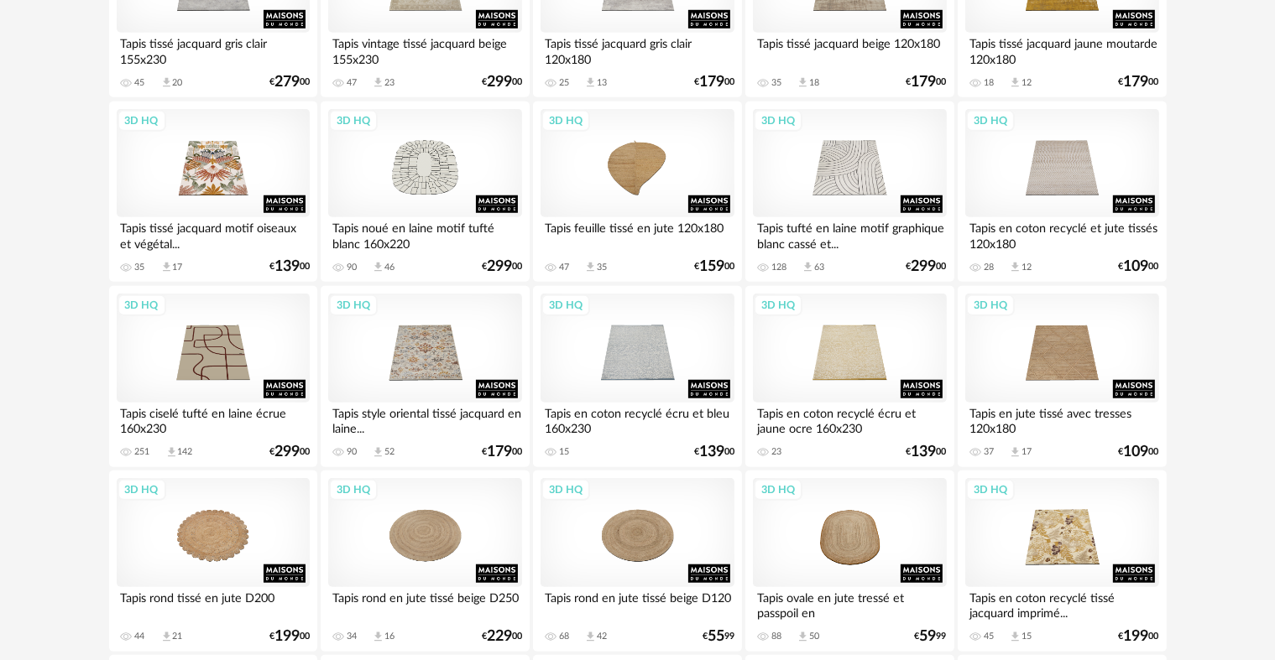
scroll to position [1343, 0]
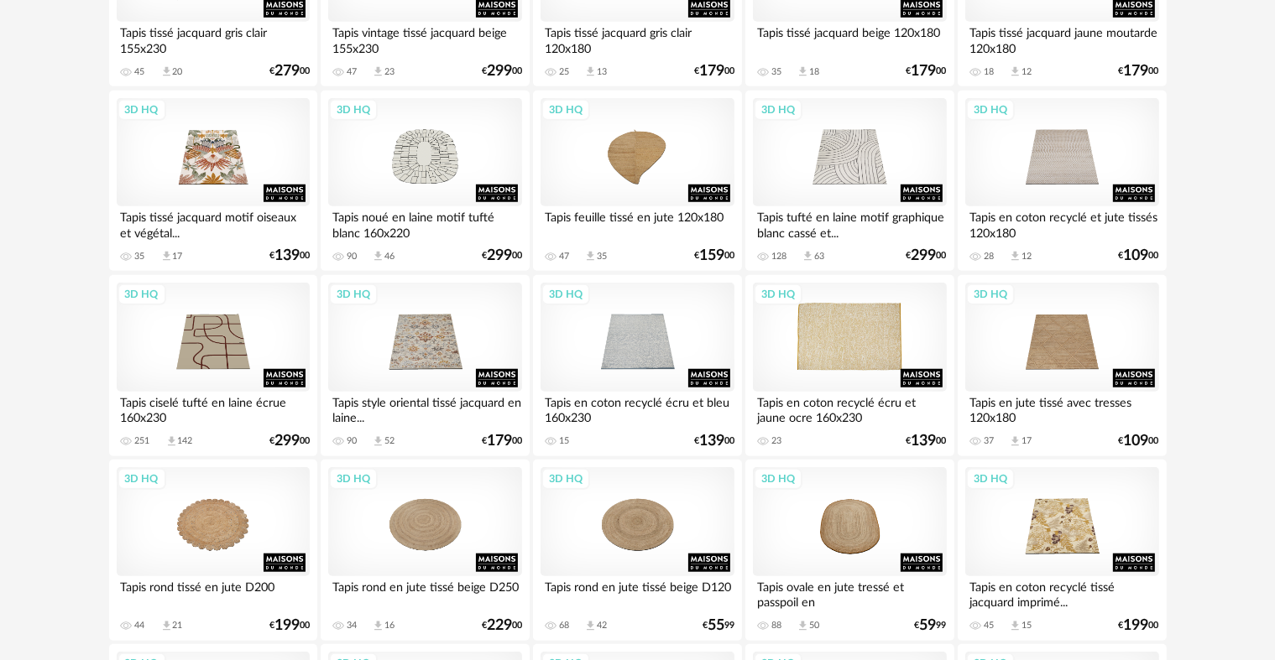
click at [825, 349] on div "3D HQ" at bounding box center [849, 337] width 193 height 109
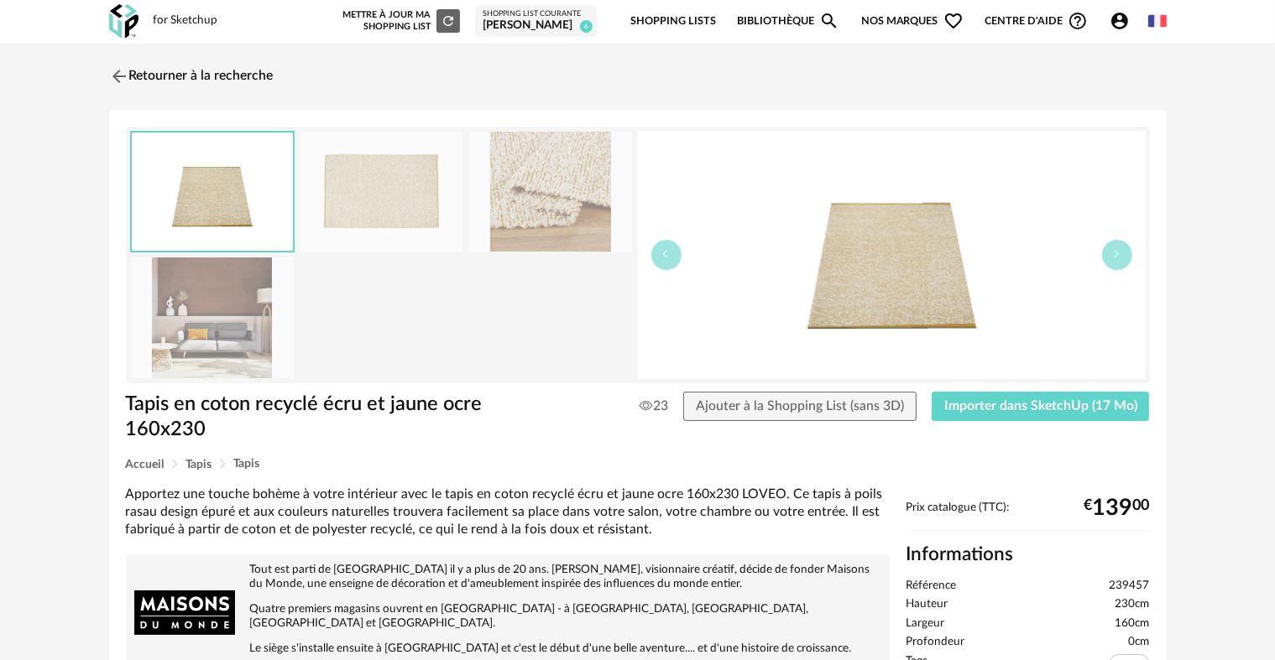
click at [373, 185] on img at bounding box center [381, 192] width 163 height 120
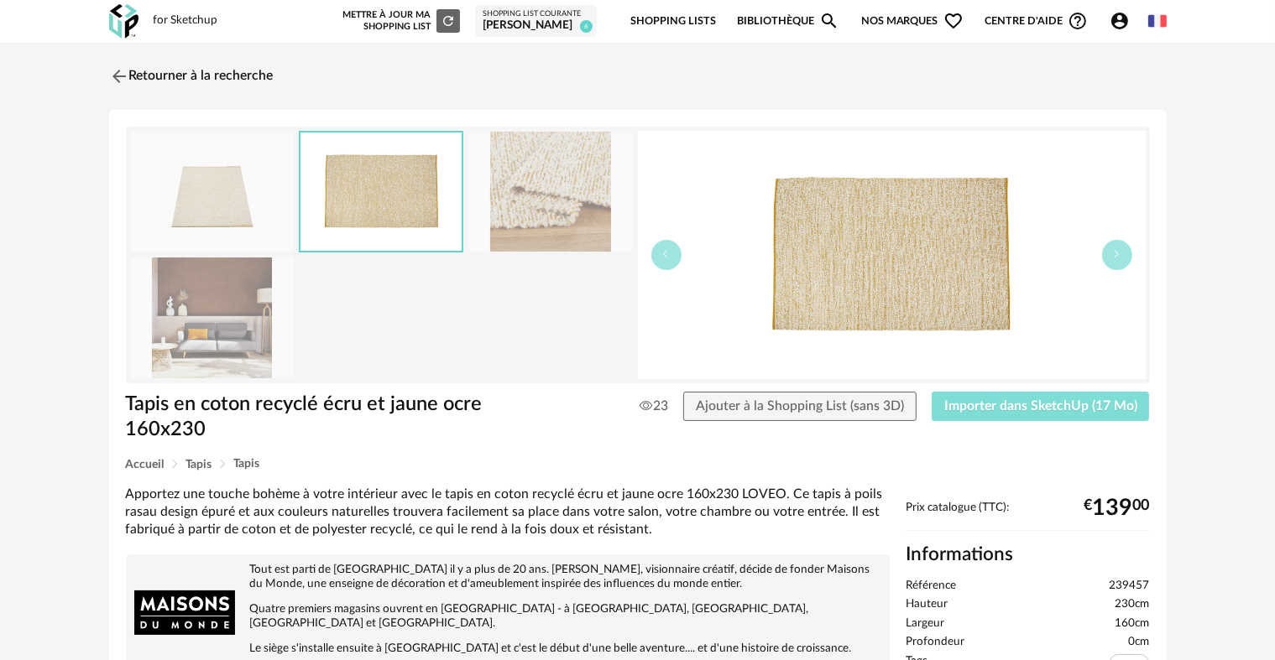
click at [971, 408] on span "Importer dans SketchUp (17 Mo)" at bounding box center [1040, 405] width 193 height 13
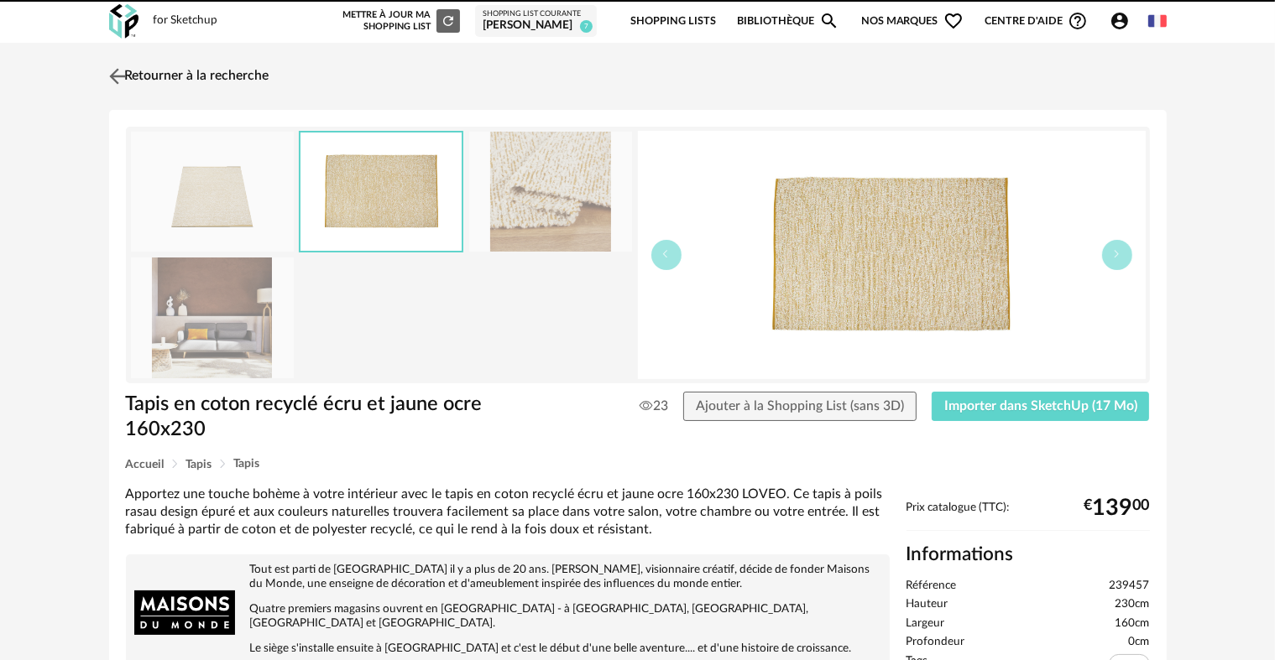
click at [121, 74] on img at bounding box center [117, 76] width 24 height 24
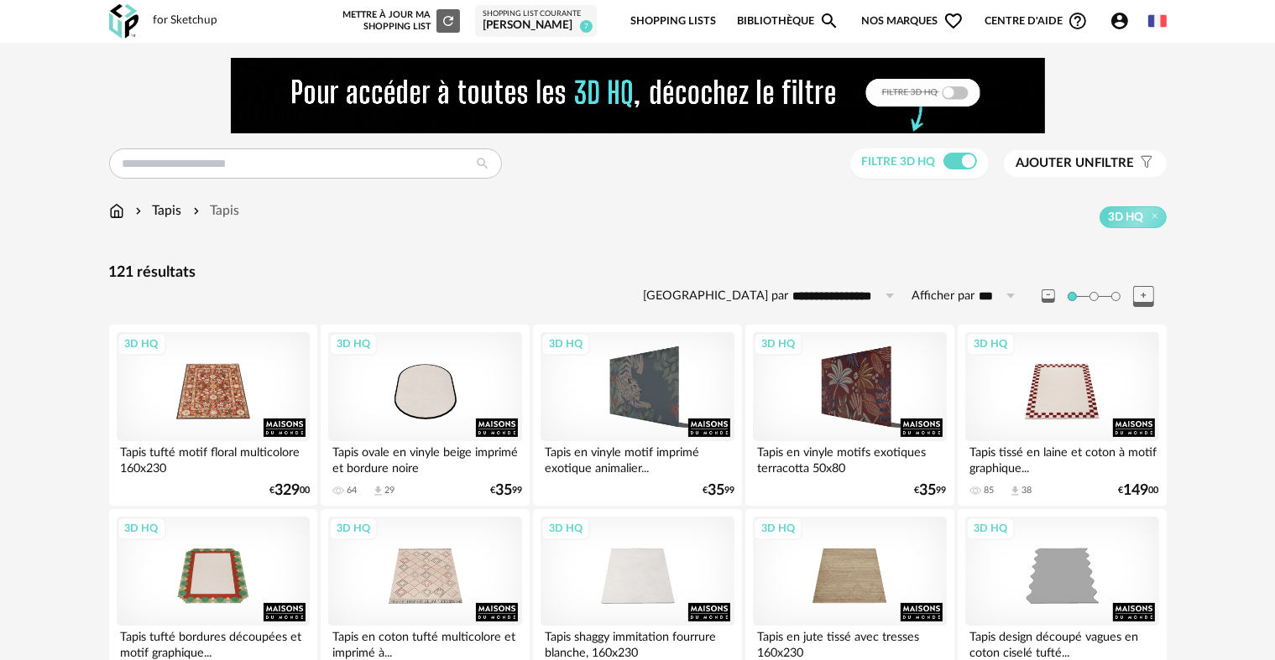
click at [111, 206] on img at bounding box center [116, 210] width 15 height 19
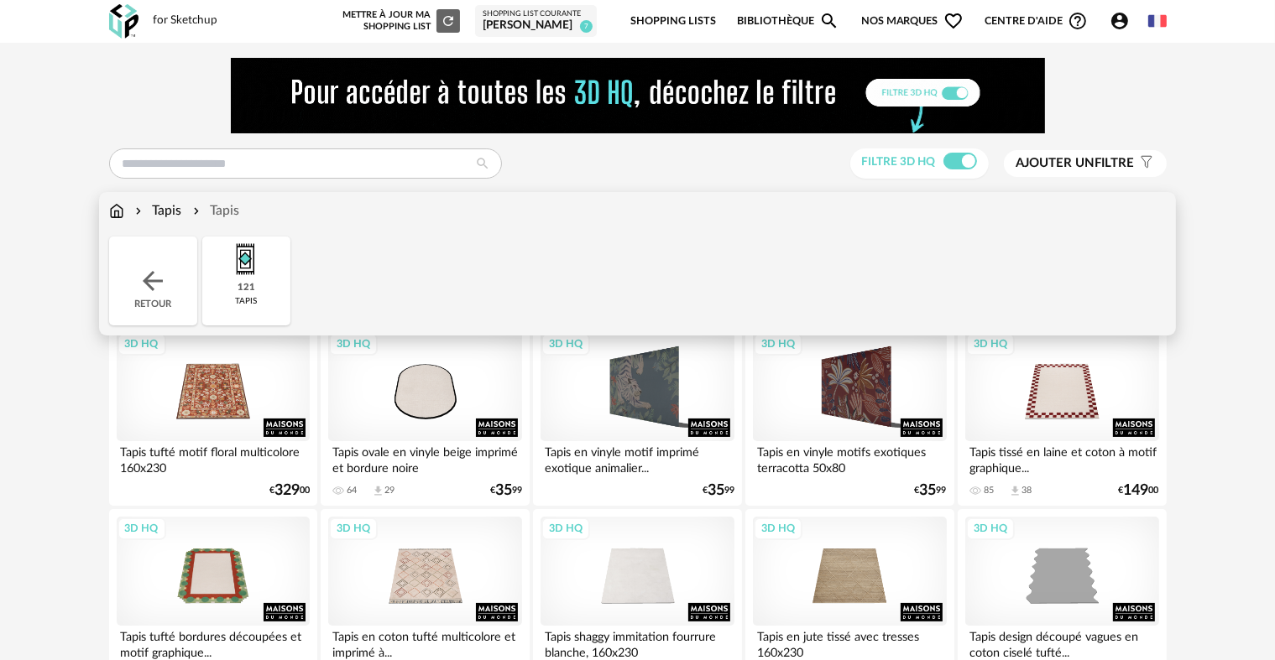
click at [148, 279] on img at bounding box center [153, 281] width 30 height 30
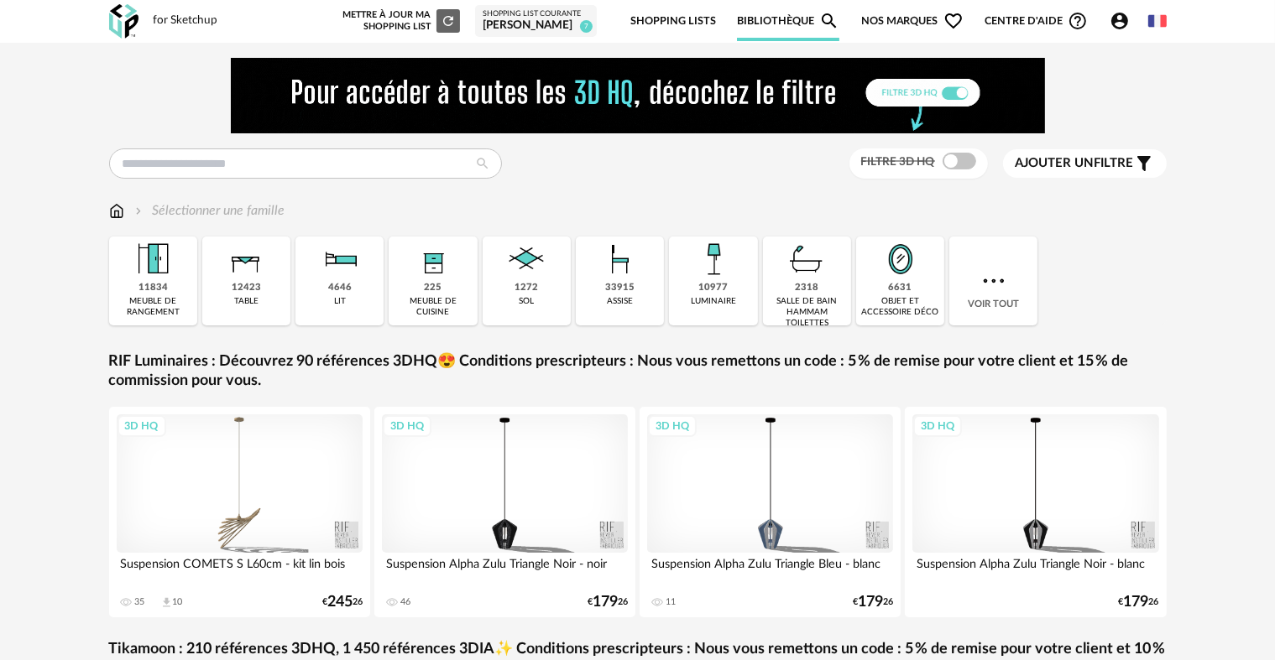
click at [628, 265] on img at bounding box center [620, 259] width 45 height 45
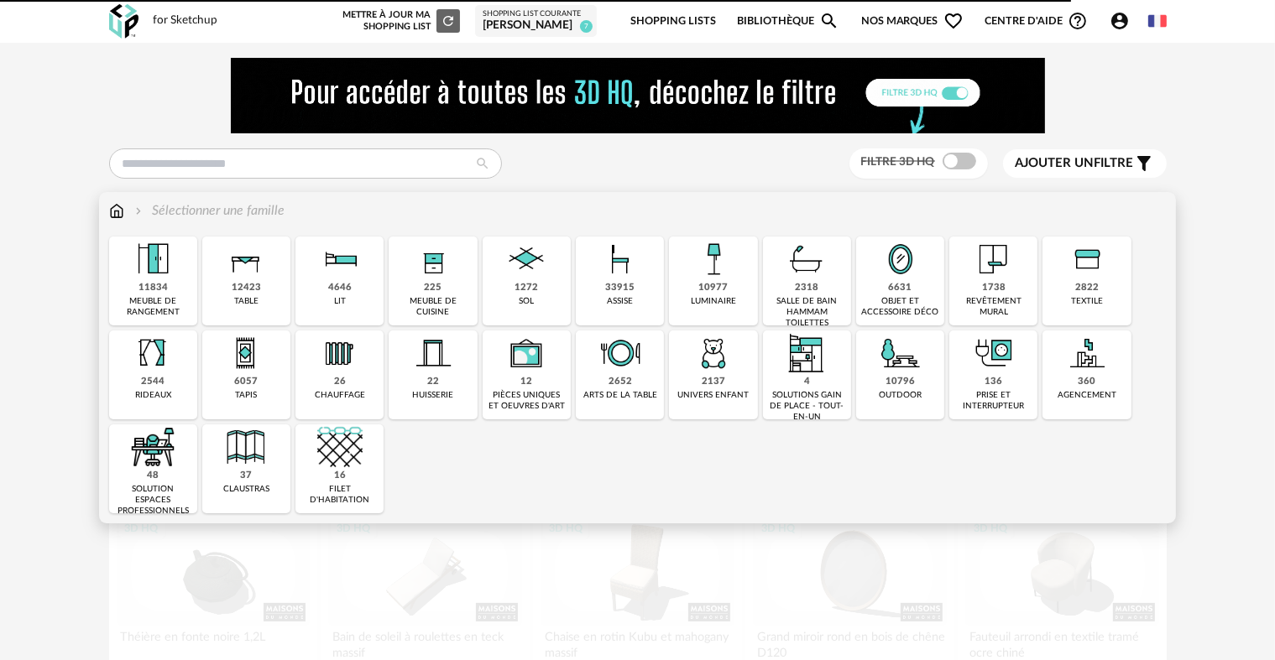
click at [119, 208] on img at bounding box center [116, 210] width 15 height 19
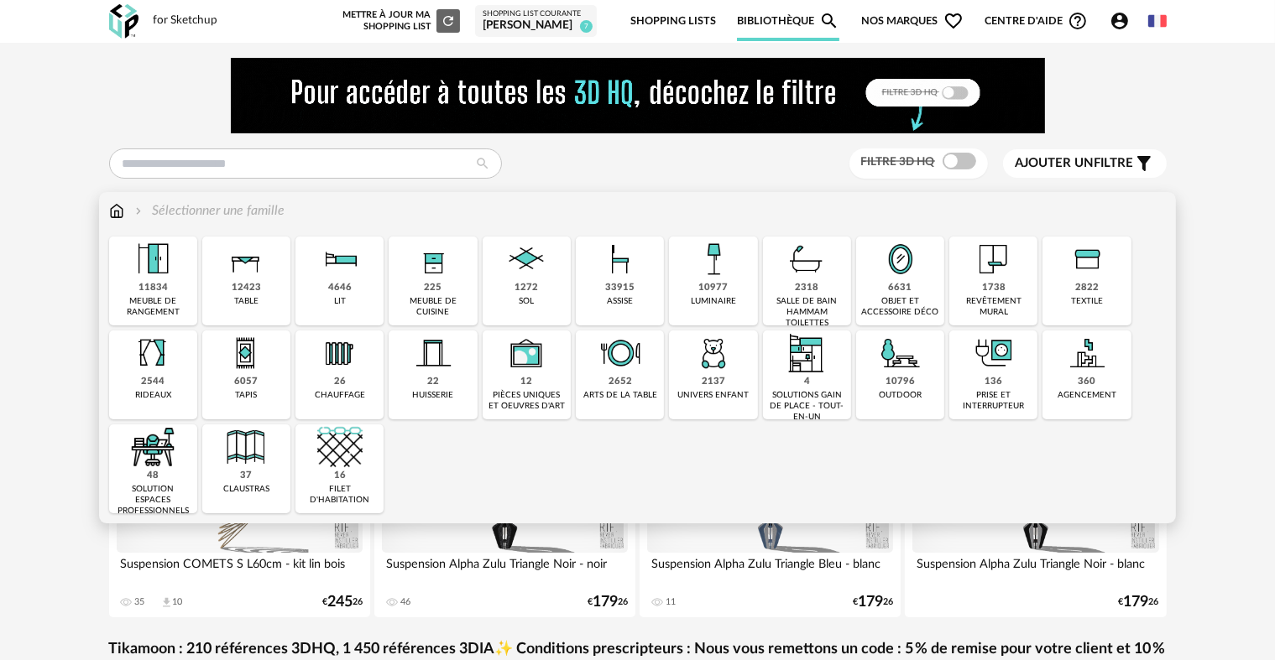
click at [608, 265] on img at bounding box center [620, 259] width 45 height 45
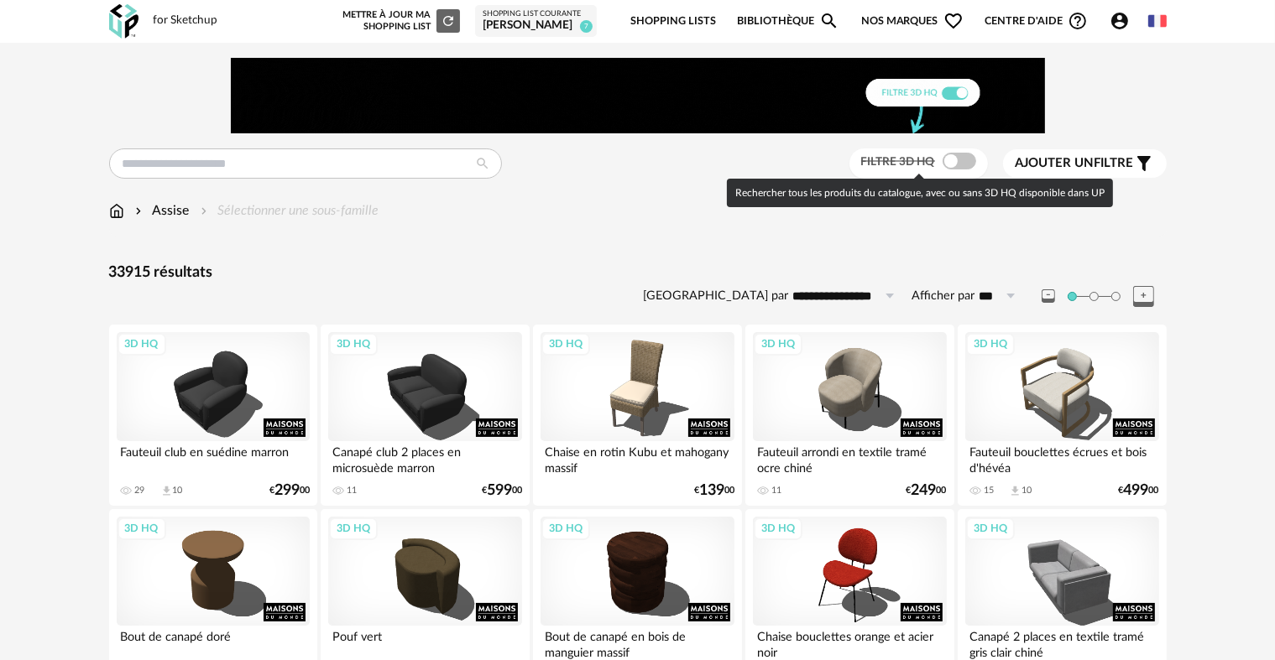
click at [958, 161] on span at bounding box center [959, 161] width 34 height 17
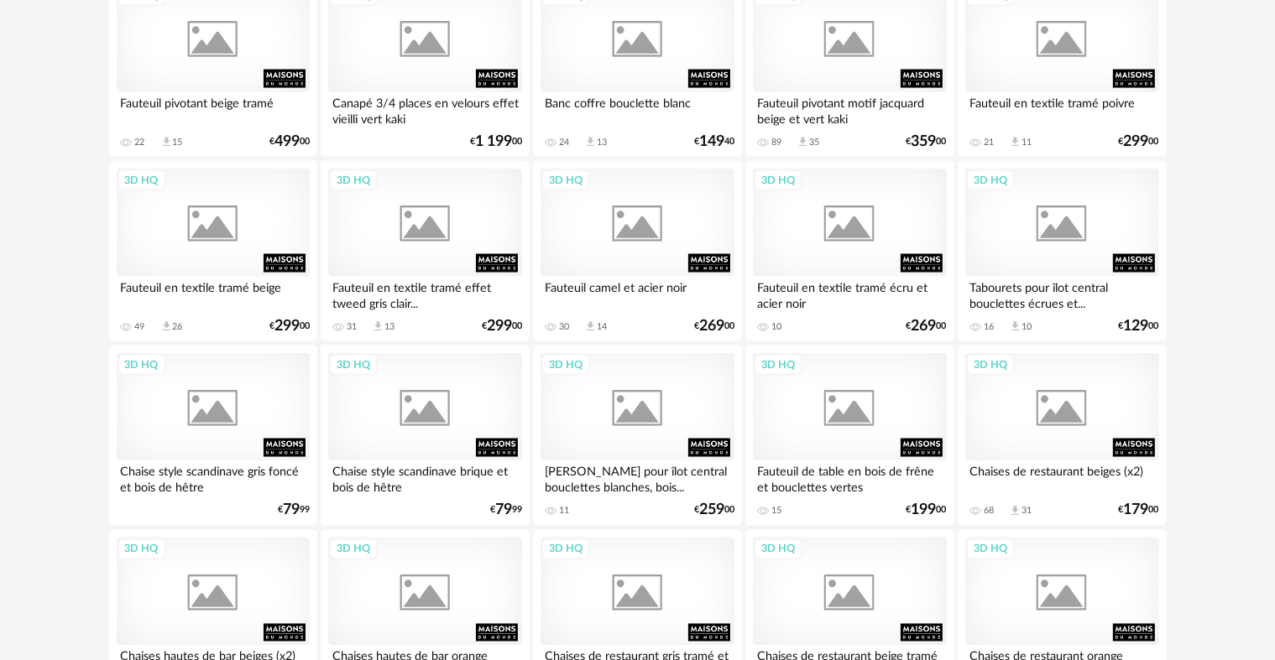
scroll to position [2769, 0]
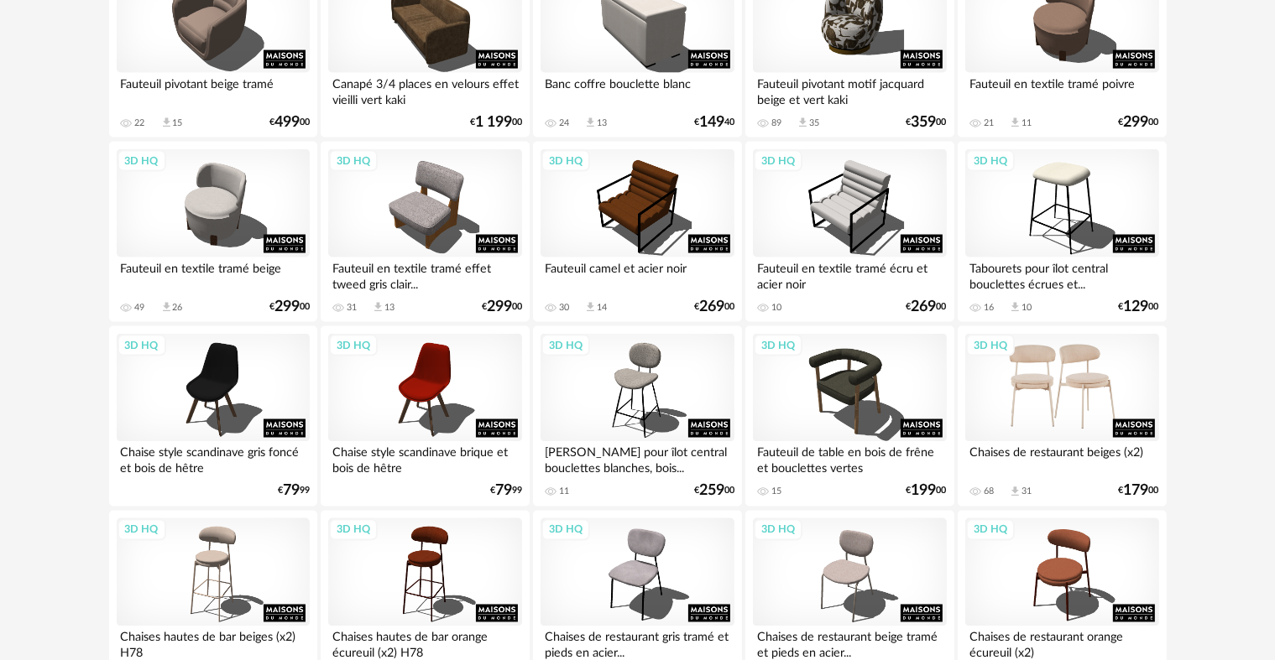
click at [1059, 389] on div "3D HQ" at bounding box center [1061, 388] width 193 height 109
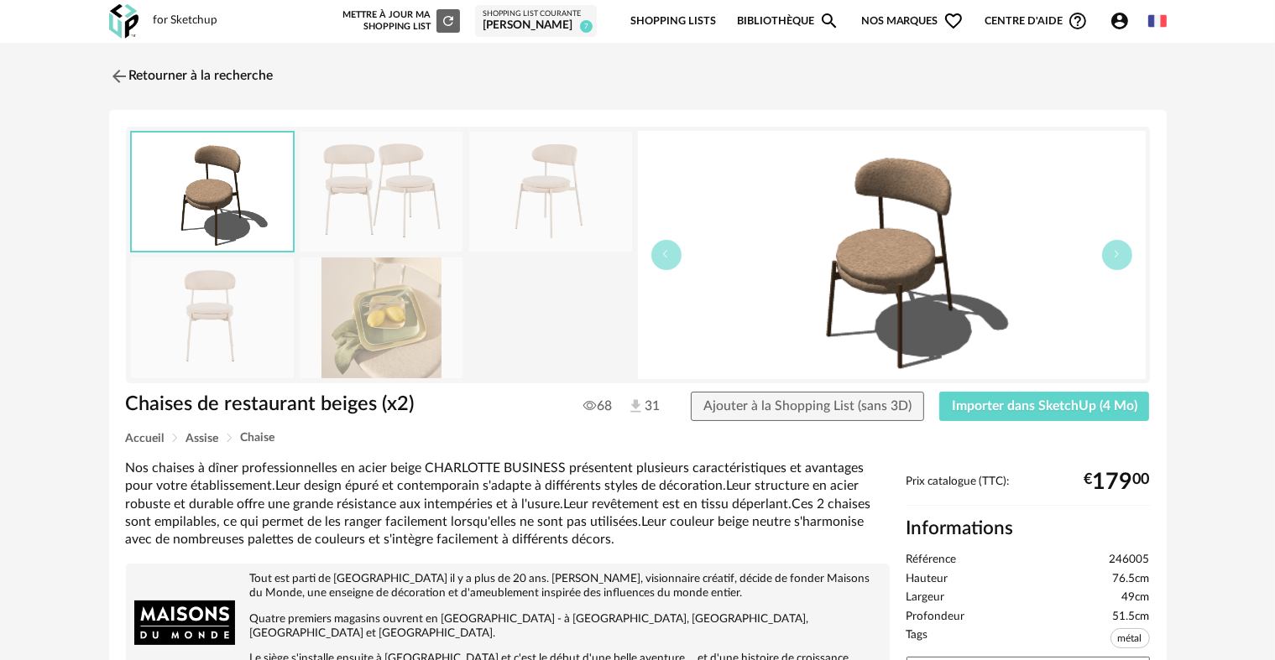
click at [393, 181] on img at bounding box center [381, 192] width 163 height 120
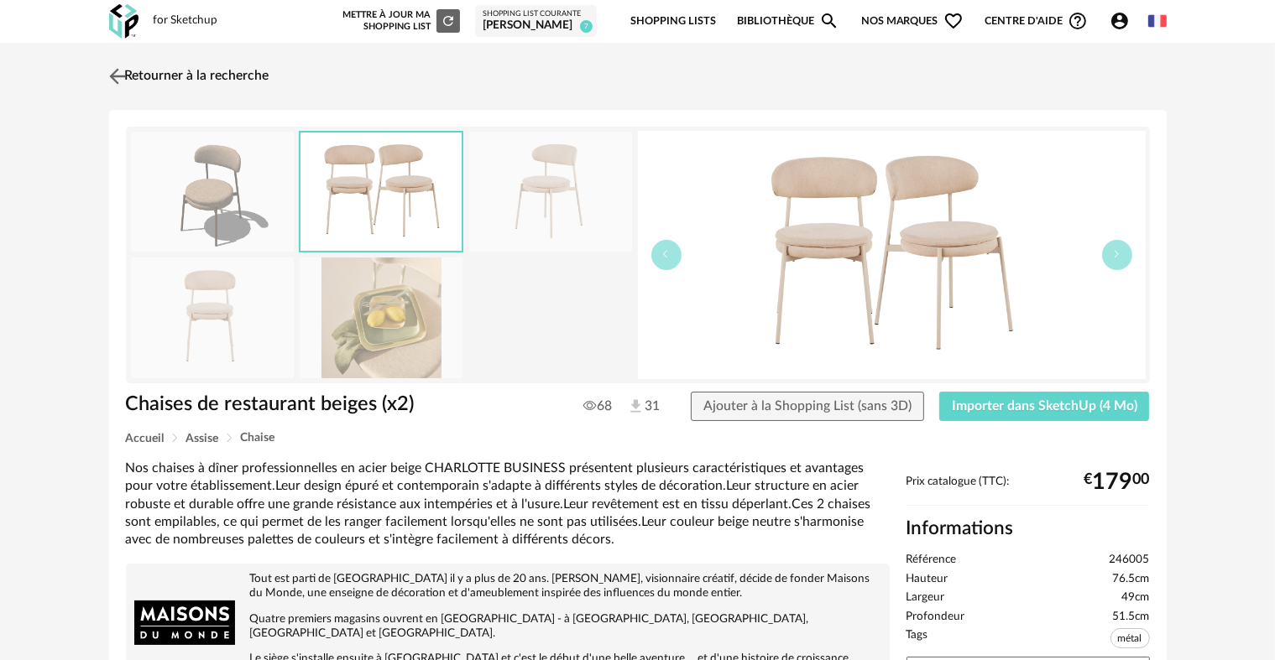
click at [117, 70] on img at bounding box center [117, 76] width 24 height 24
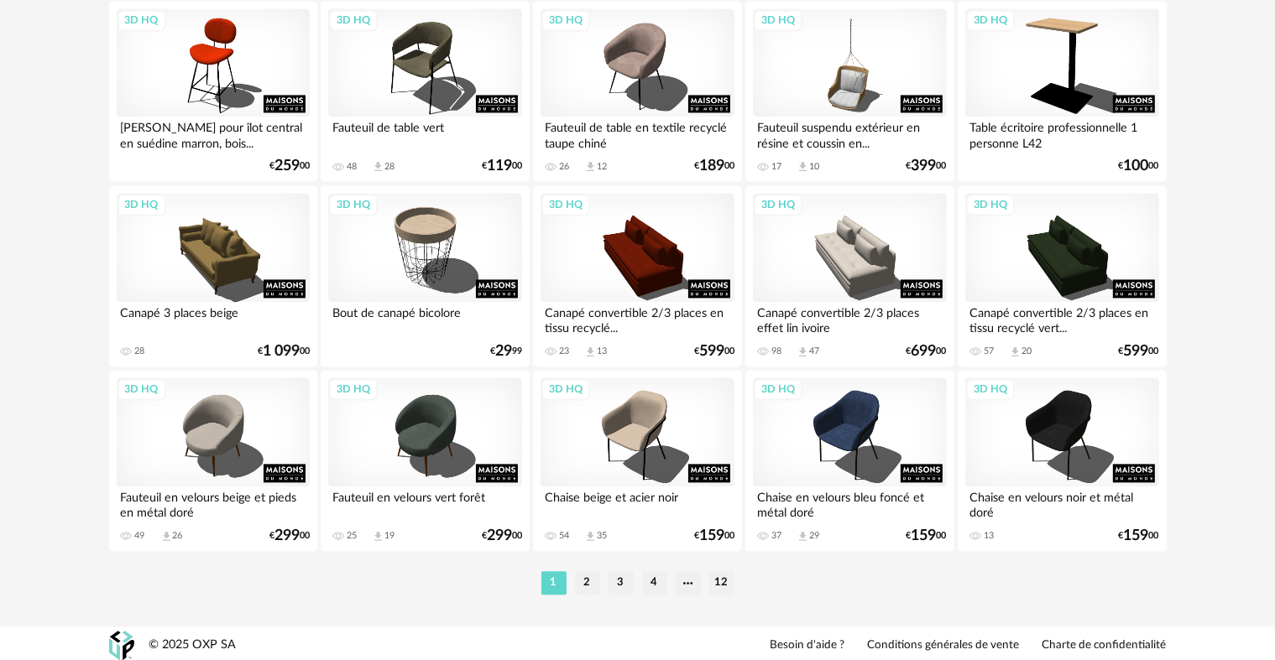
scroll to position [3468, 0]
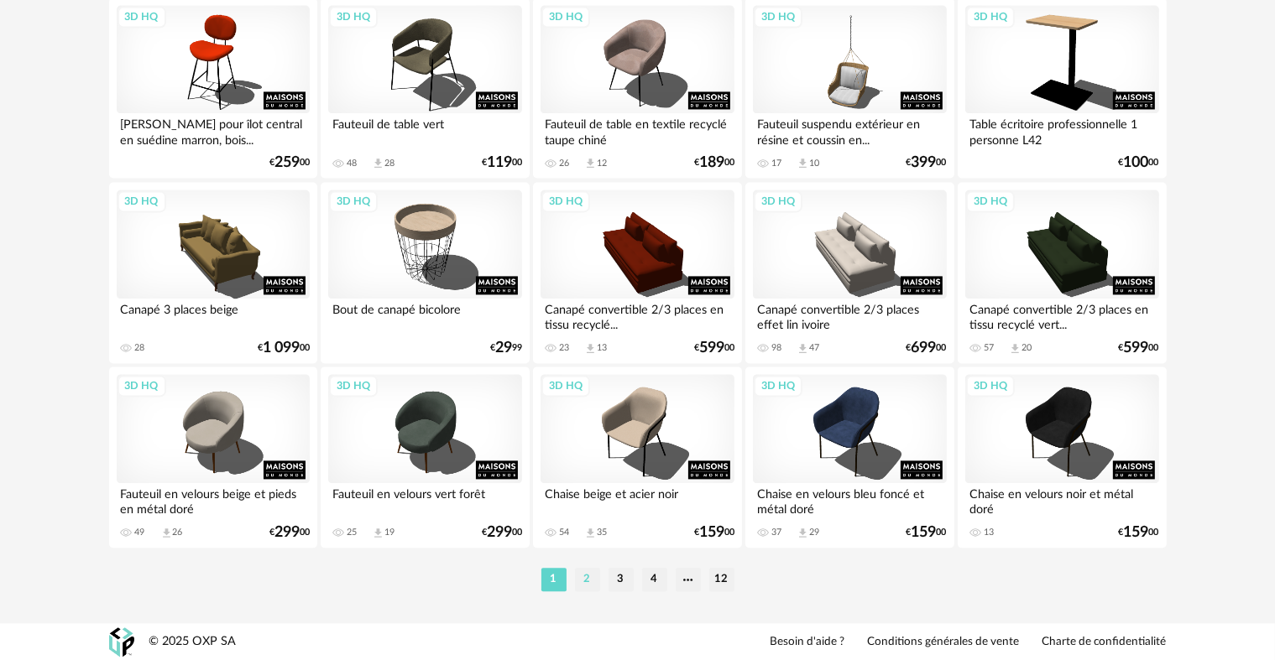
click at [587, 582] on li "2" at bounding box center [587, 579] width 25 height 23
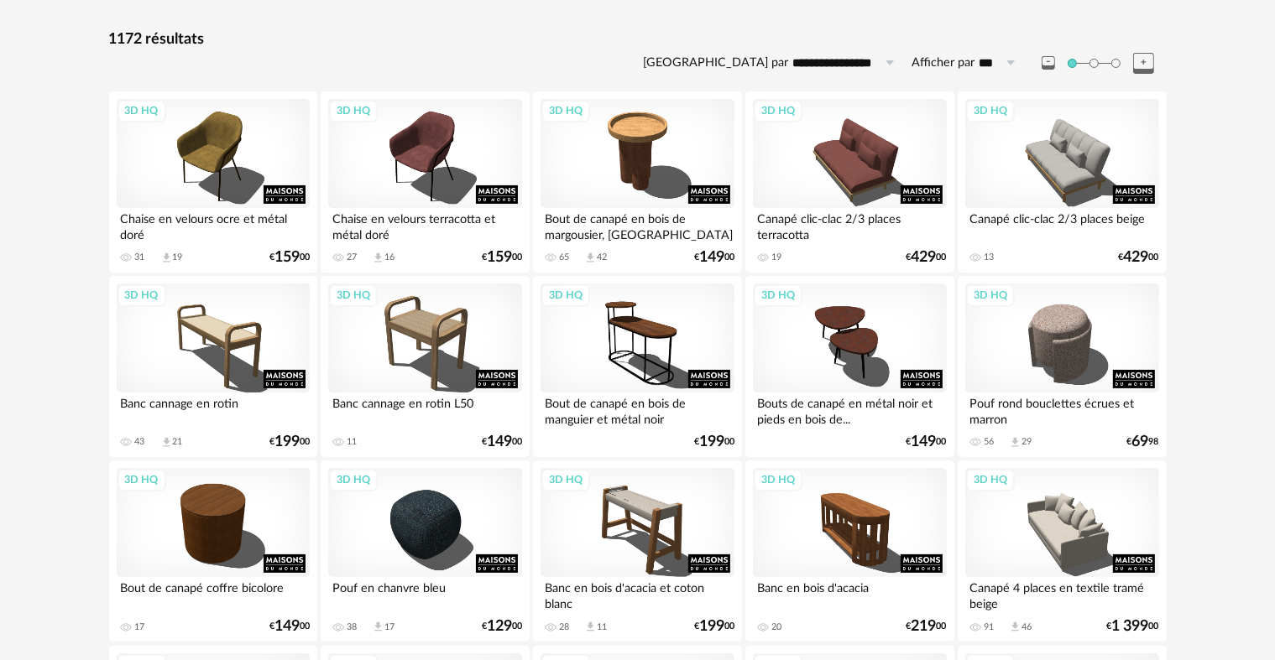
scroll to position [252, 0]
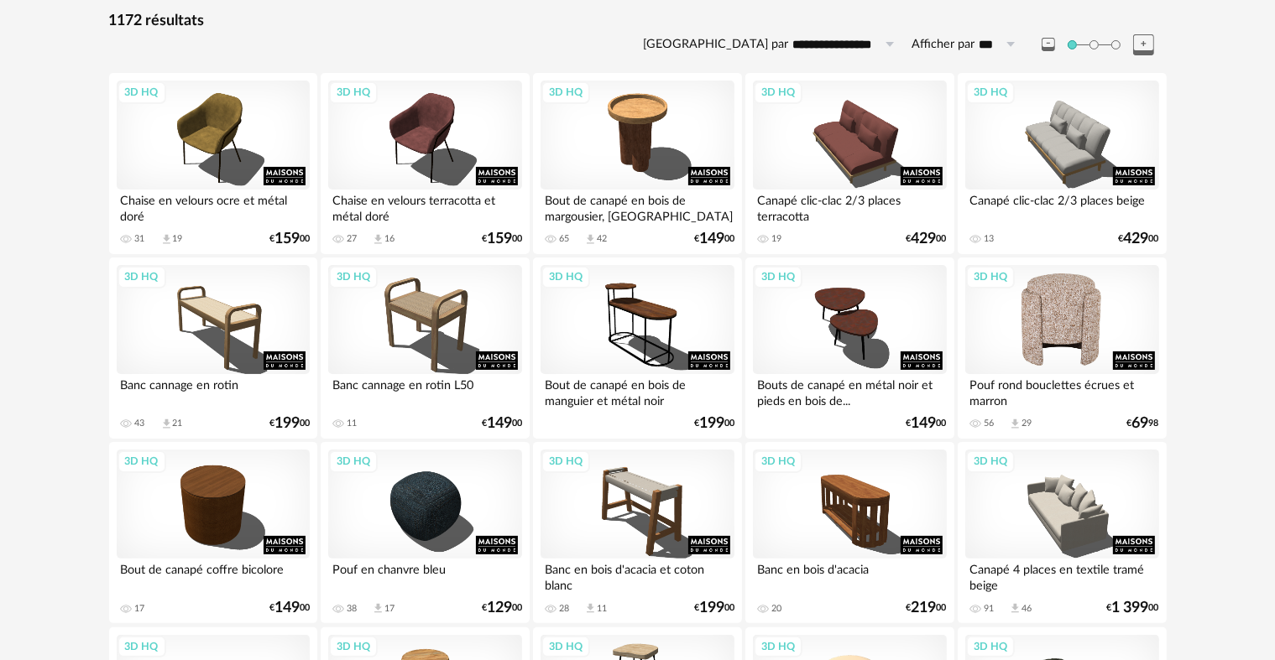
click at [1074, 305] on div "3D HQ" at bounding box center [1061, 319] width 193 height 109
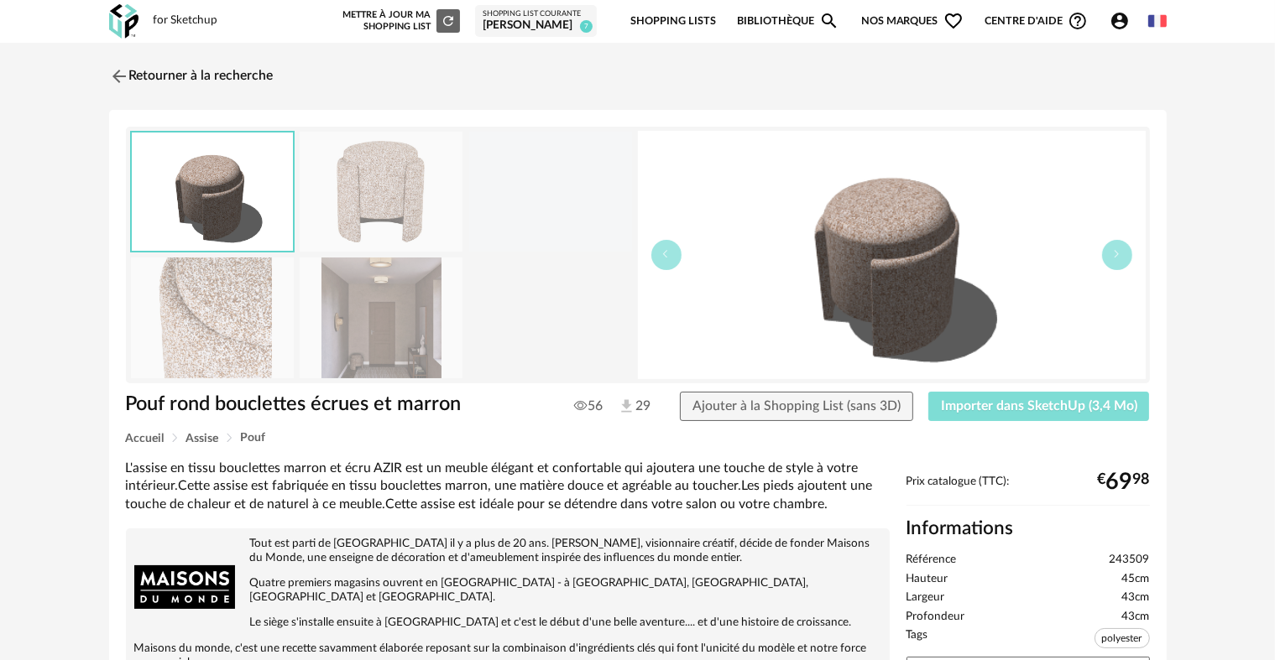
click at [1004, 410] on span "Importer dans SketchUp (3,4 Mo)" at bounding box center [1039, 405] width 196 height 13
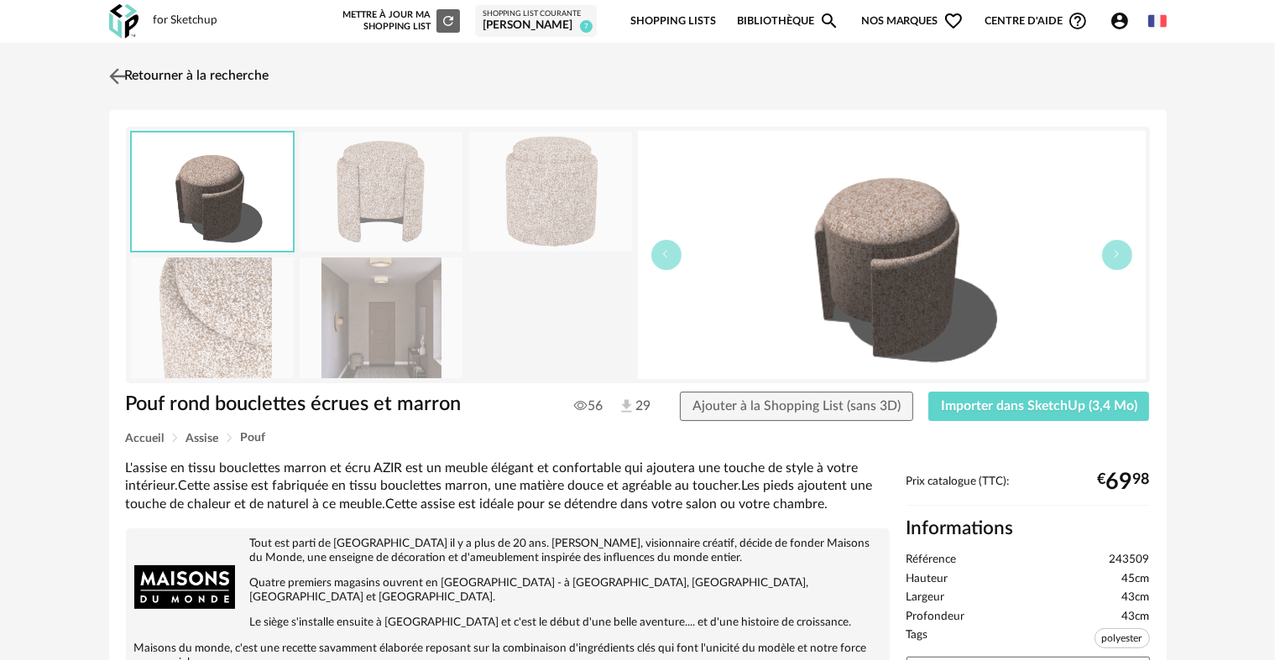
click at [118, 72] on img at bounding box center [117, 76] width 24 height 24
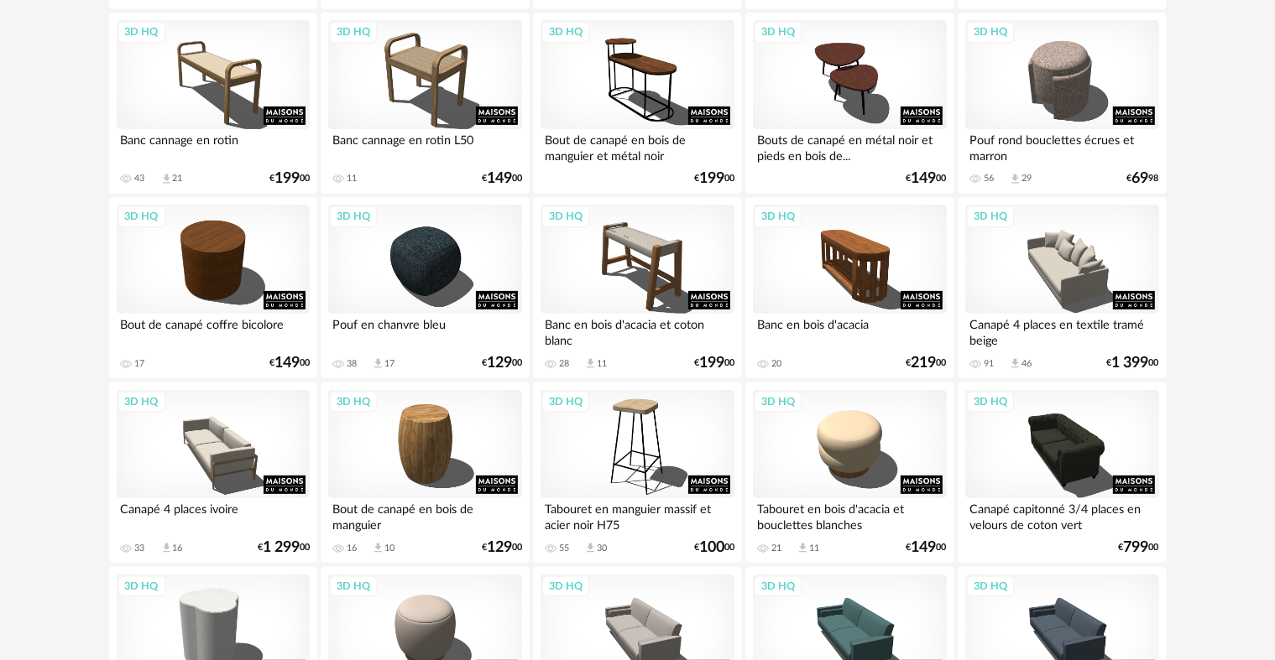
scroll to position [504, 0]
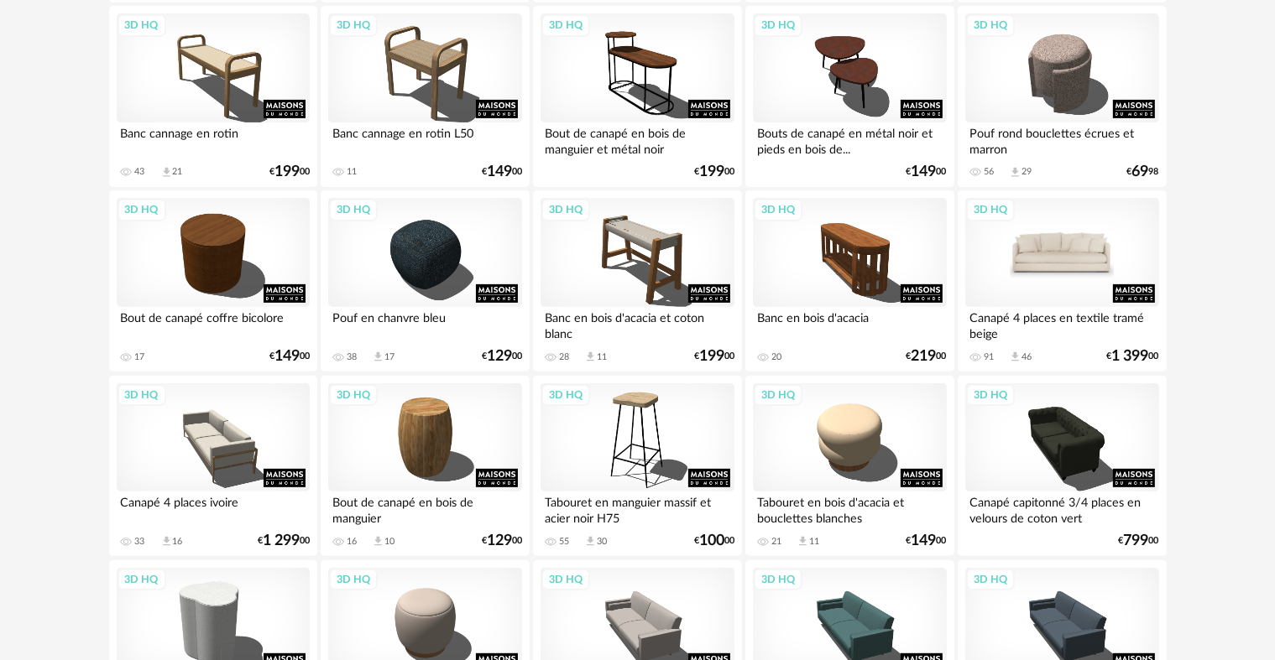
click at [1051, 268] on div "3D HQ" at bounding box center [1061, 252] width 193 height 109
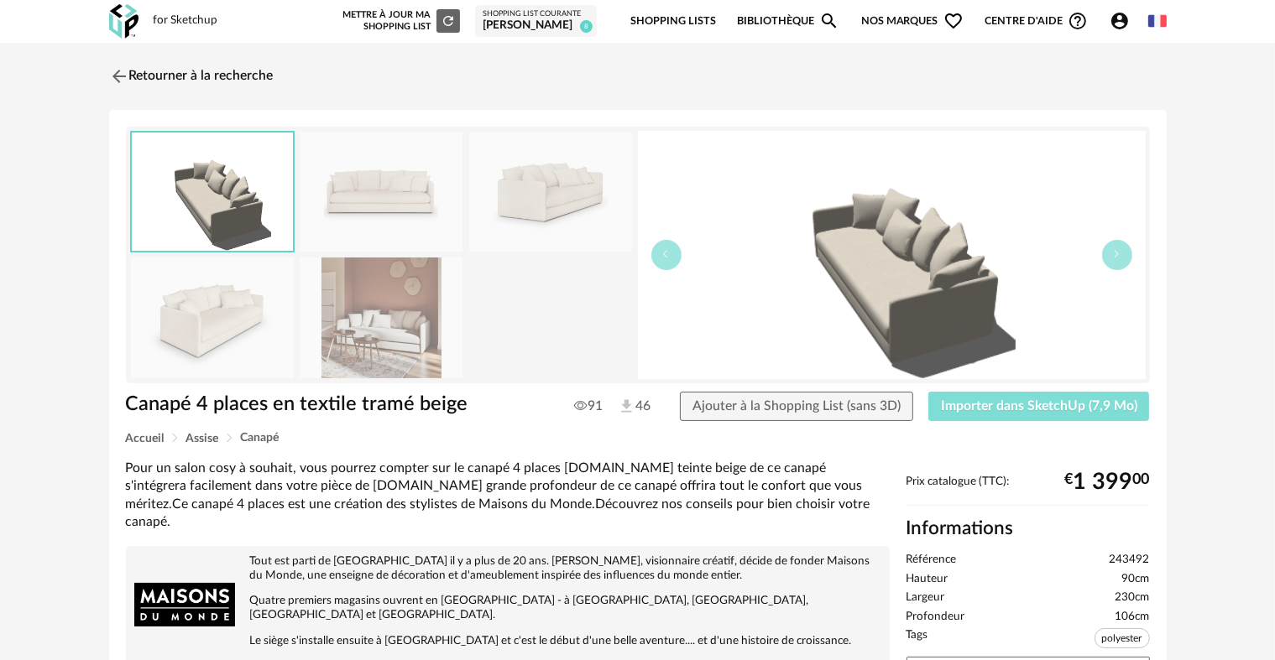
click at [1006, 408] on span "Importer dans SketchUp (7,9 Mo)" at bounding box center [1039, 405] width 196 height 13
click at [120, 65] on img at bounding box center [117, 76] width 24 height 24
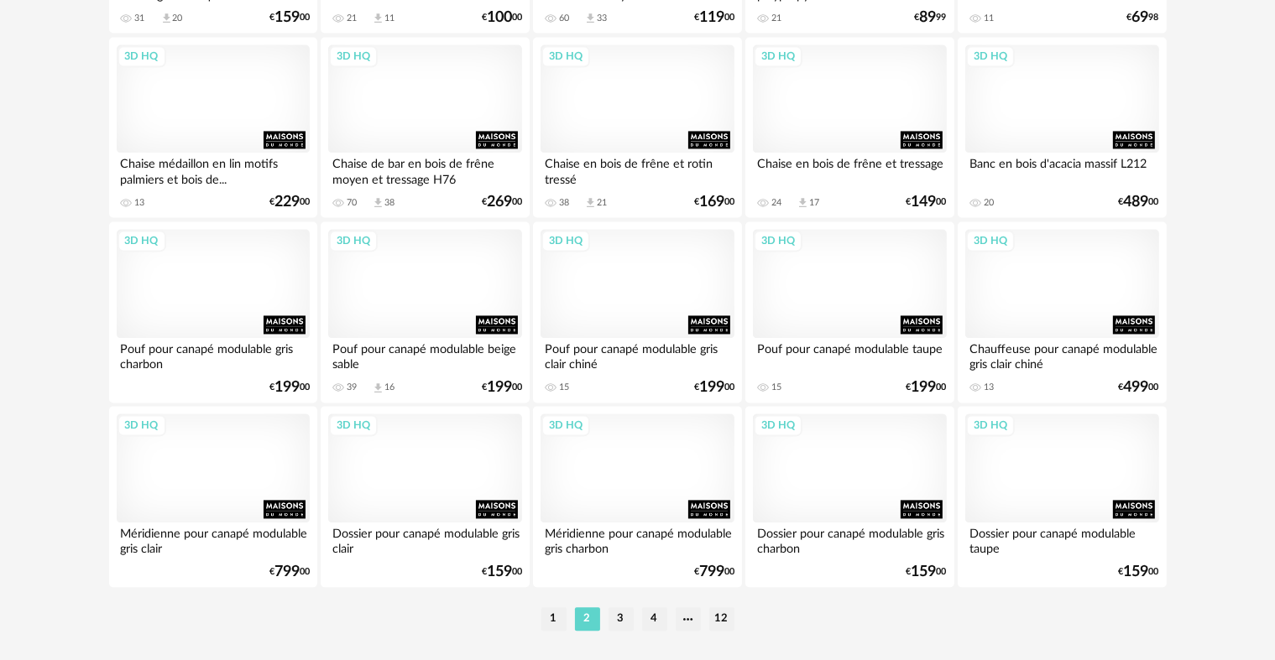
scroll to position [3441, 0]
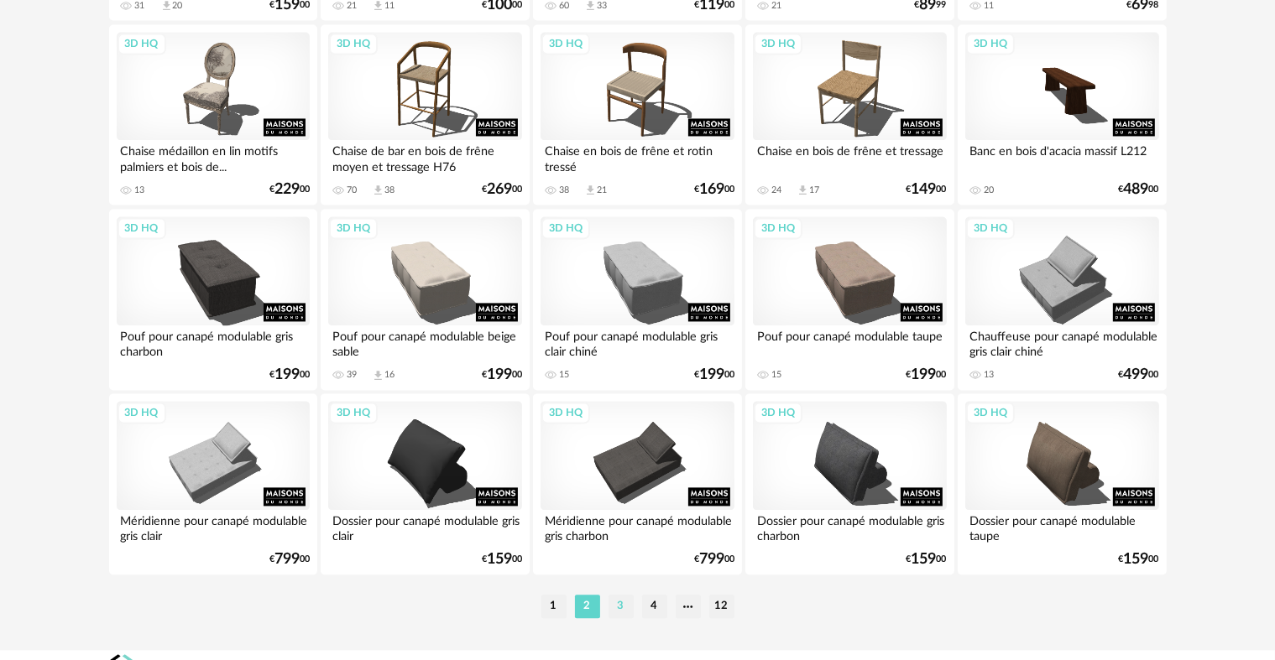
click at [611, 601] on li "3" at bounding box center [620, 606] width 25 height 23
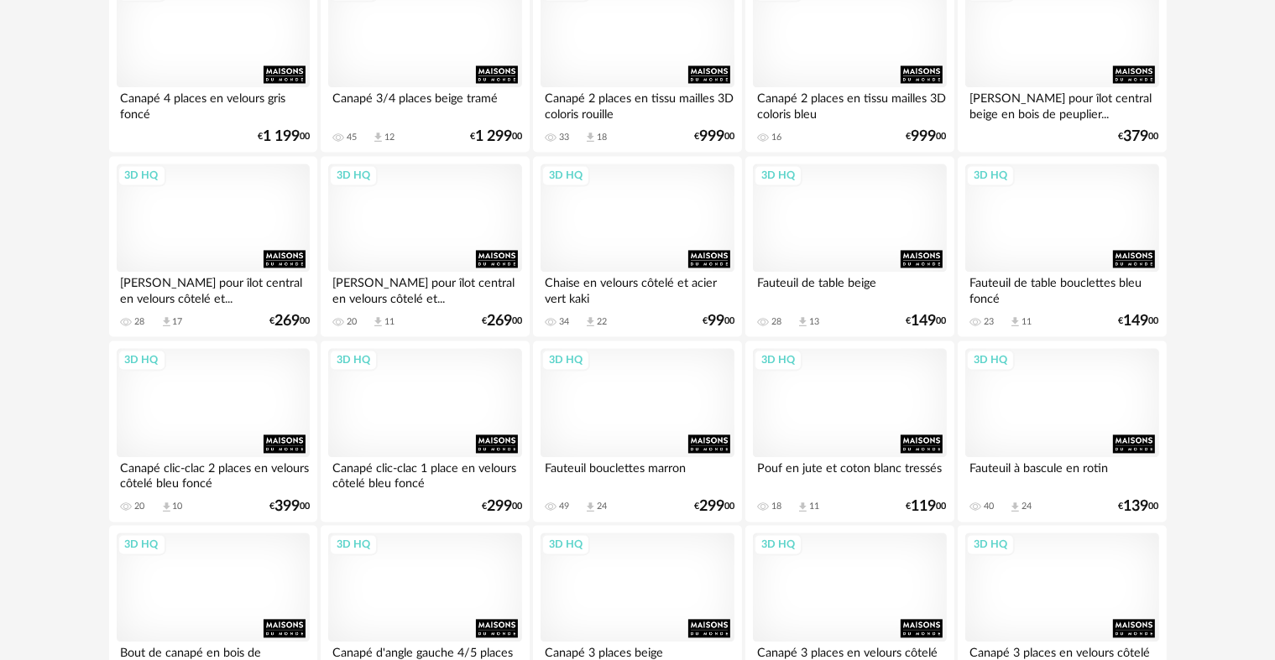
scroll to position [3468, 0]
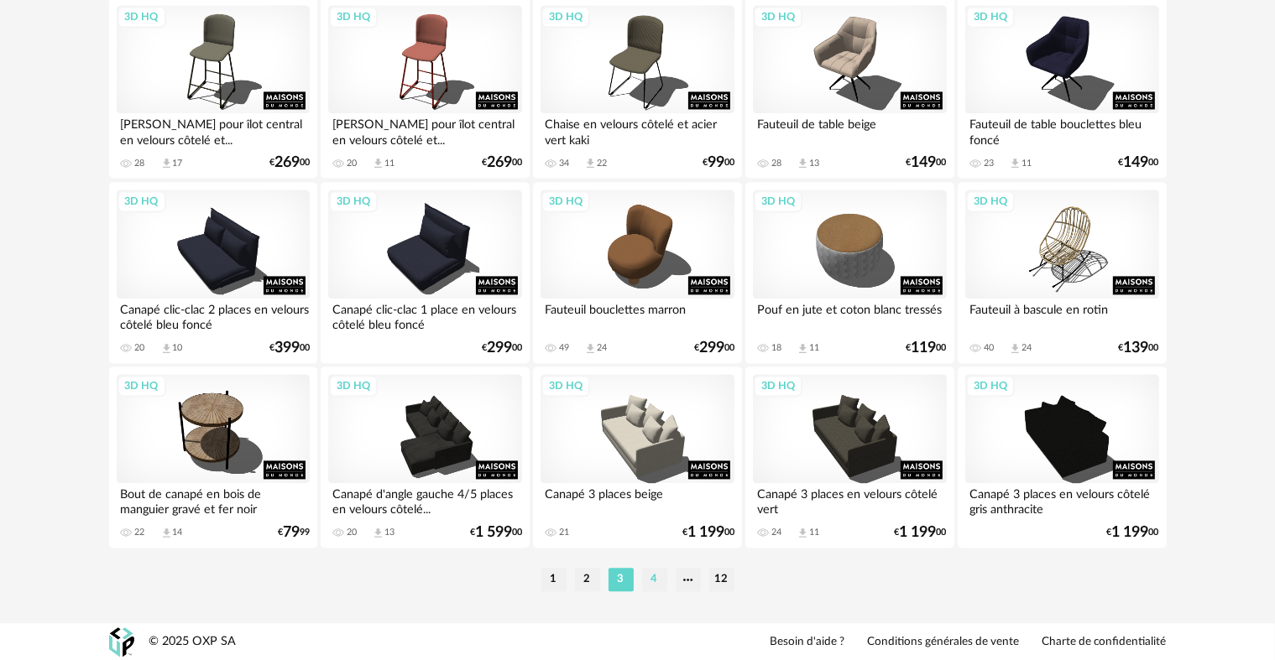
click at [657, 574] on li "4" at bounding box center [654, 579] width 25 height 23
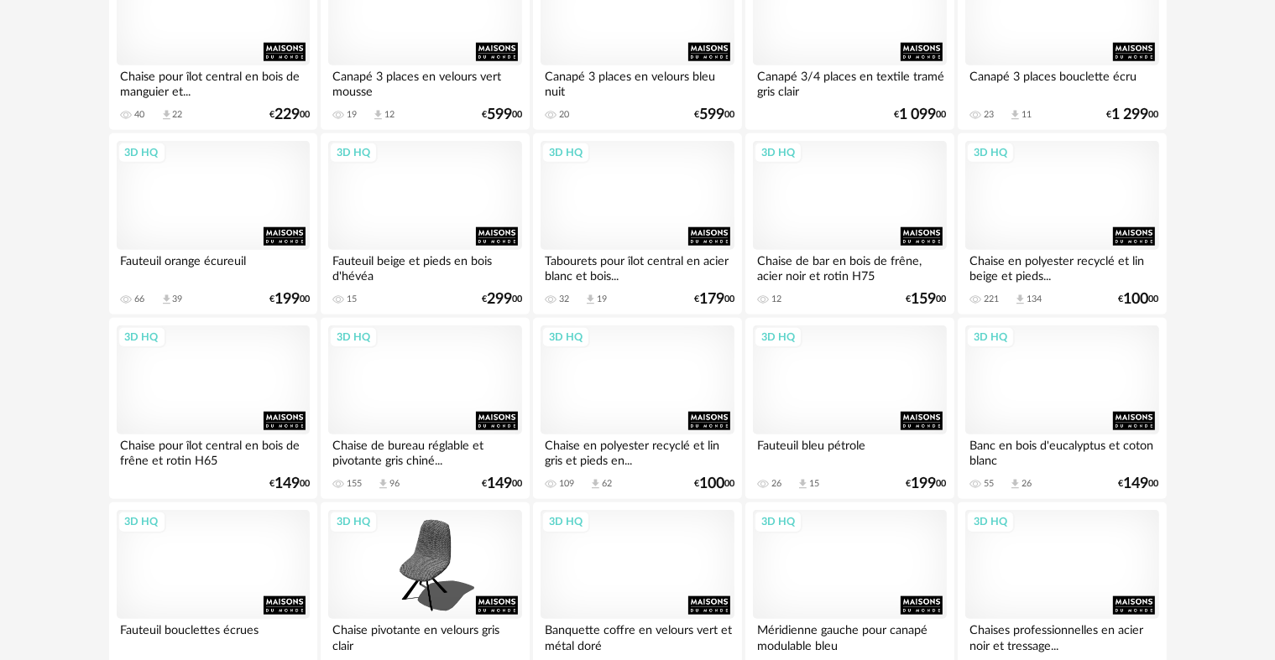
scroll to position [1678, 0]
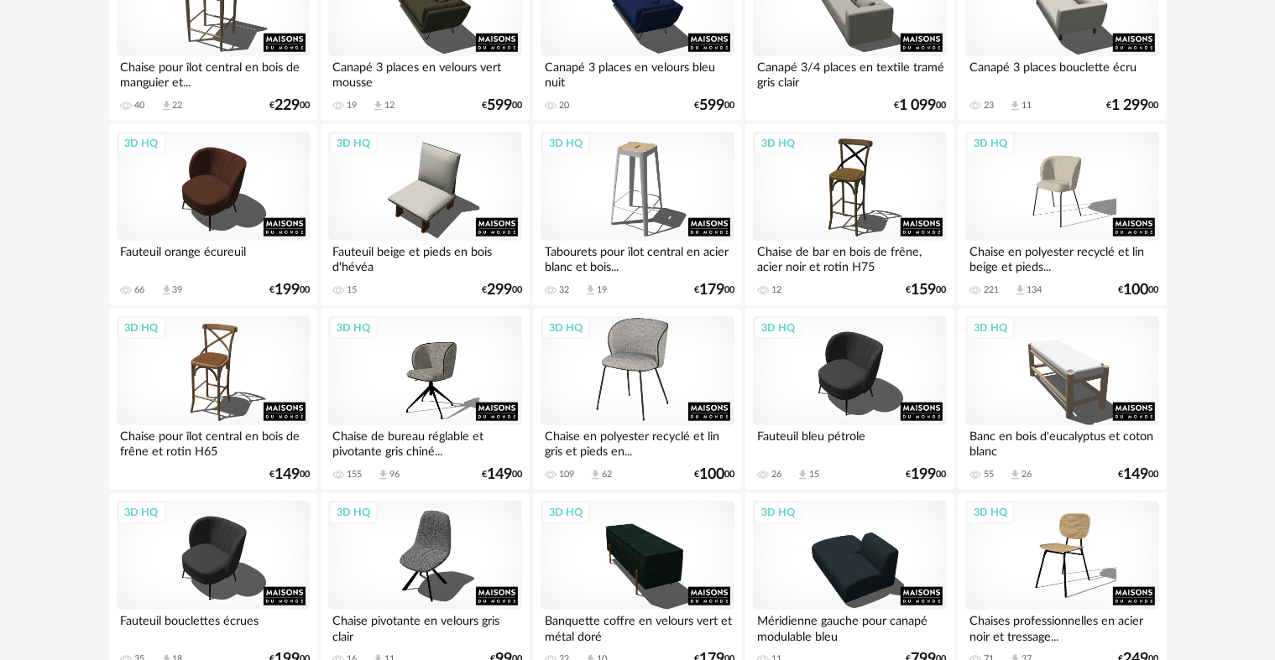
click at [608, 358] on div "3D HQ" at bounding box center [636, 370] width 193 height 109
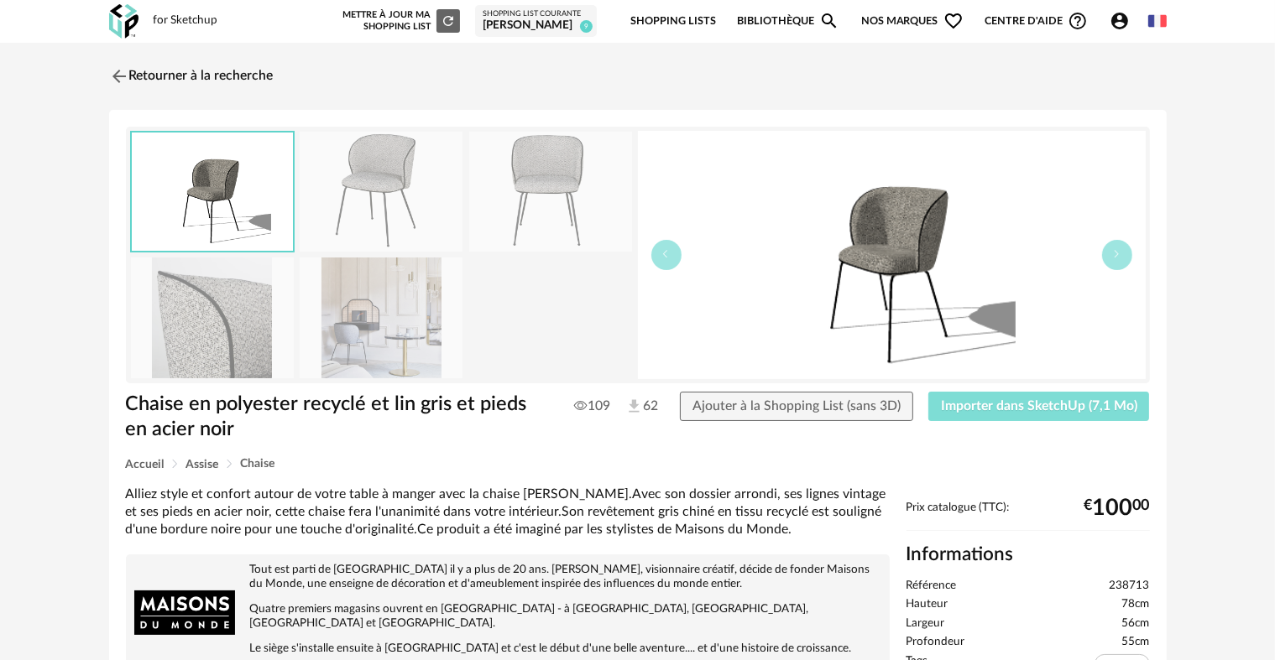
click at [1051, 399] on span "Importer dans SketchUp (7,1 Mo)" at bounding box center [1039, 405] width 196 height 13
click at [120, 77] on img at bounding box center [117, 76] width 24 height 24
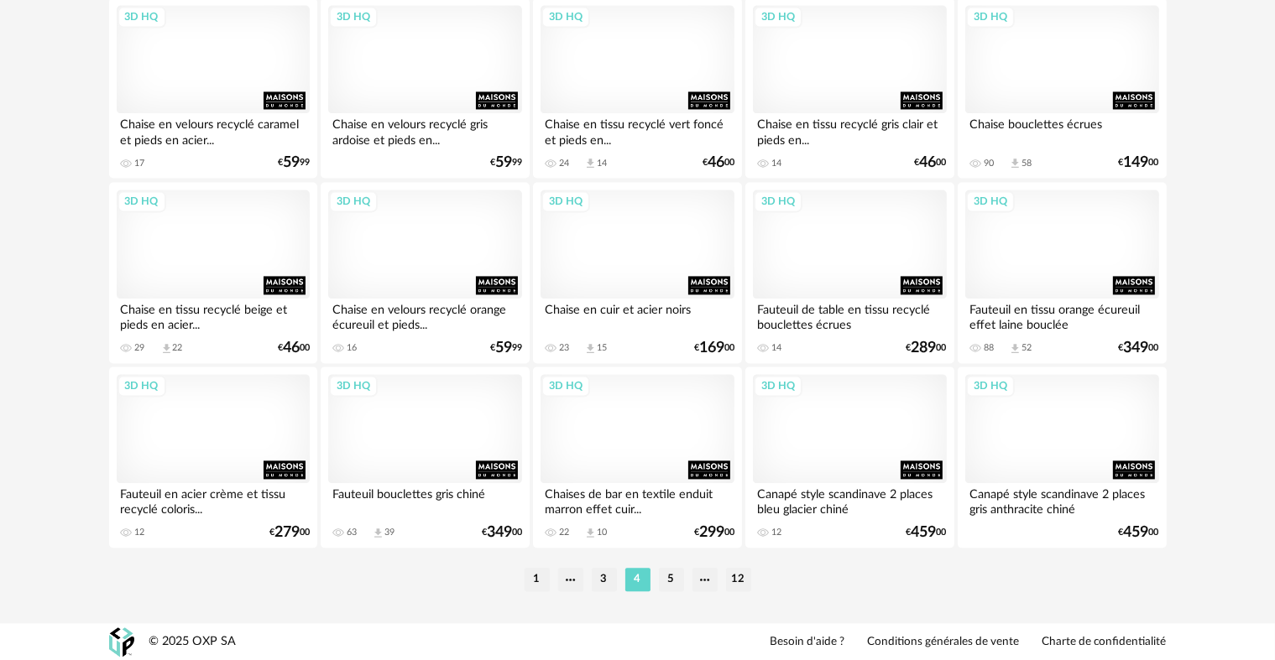
scroll to position [3468, 0]
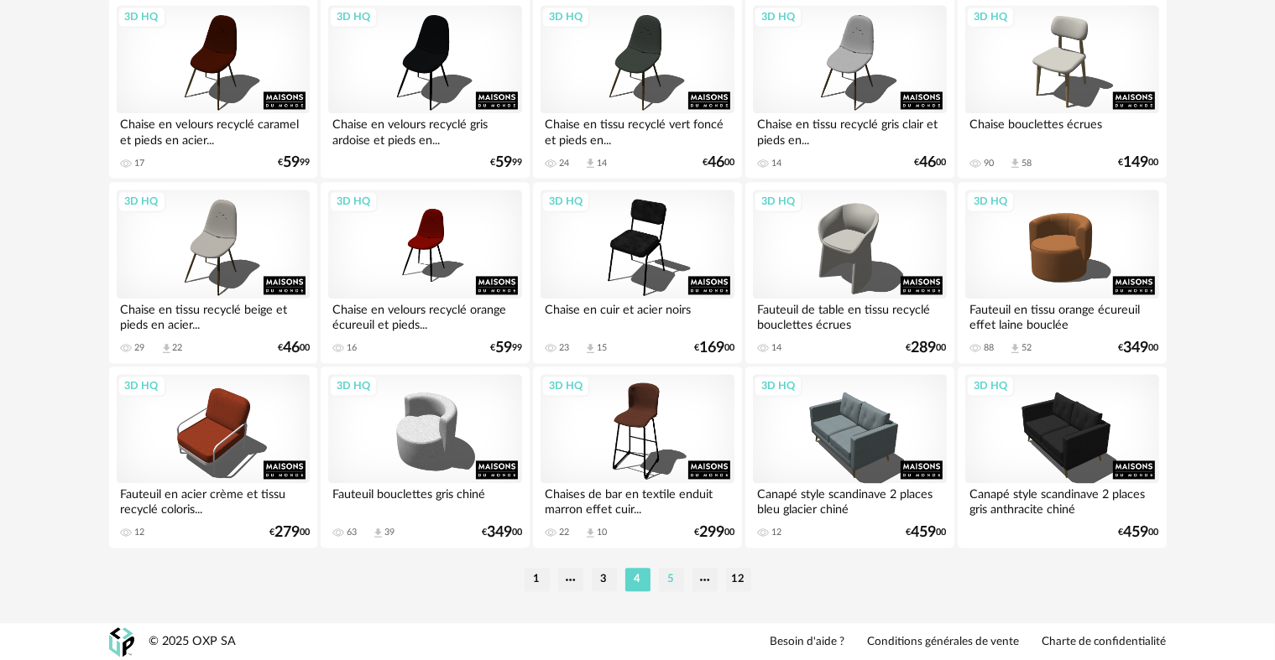
click at [666, 577] on li "5" at bounding box center [671, 579] width 25 height 23
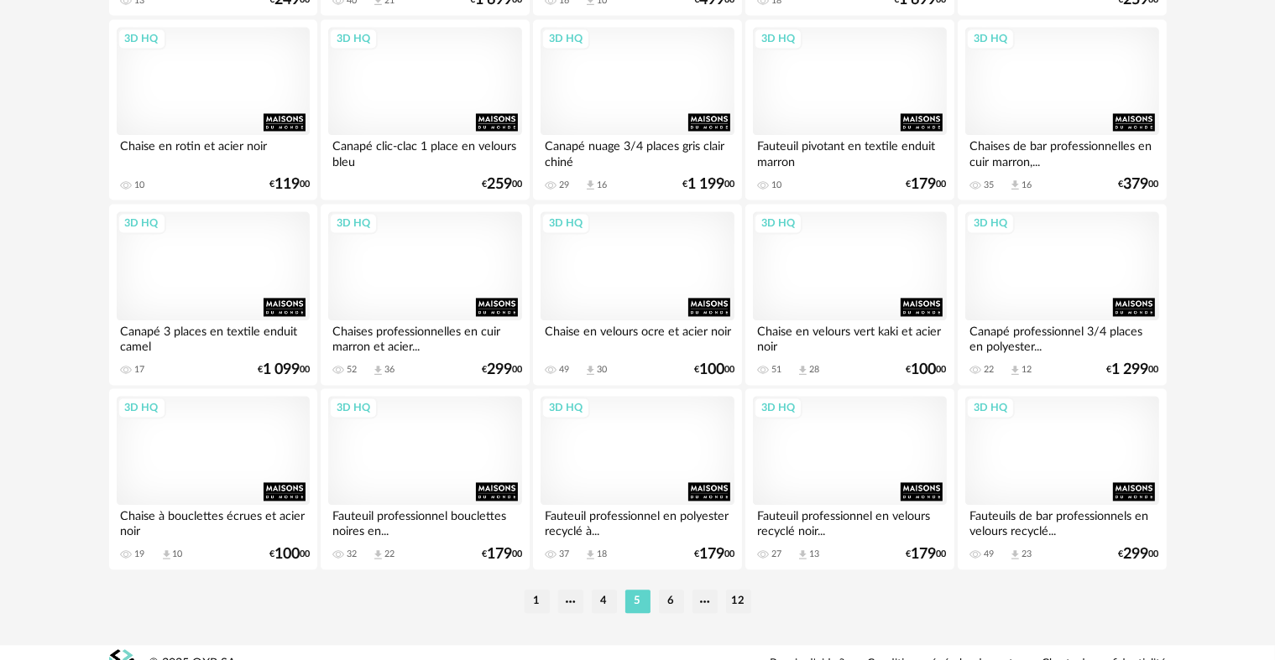
scroll to position [3468, 0]
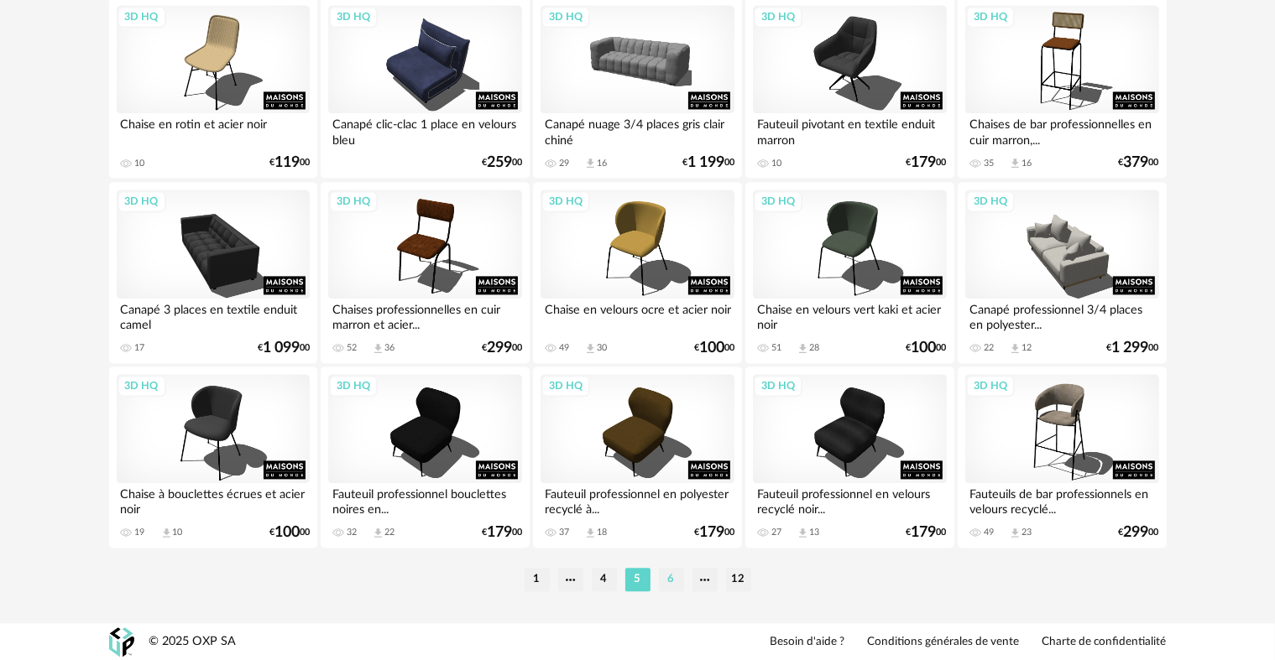
click at [675, 580] on li "6" at bounding box center [671, 579] width 25 height 23
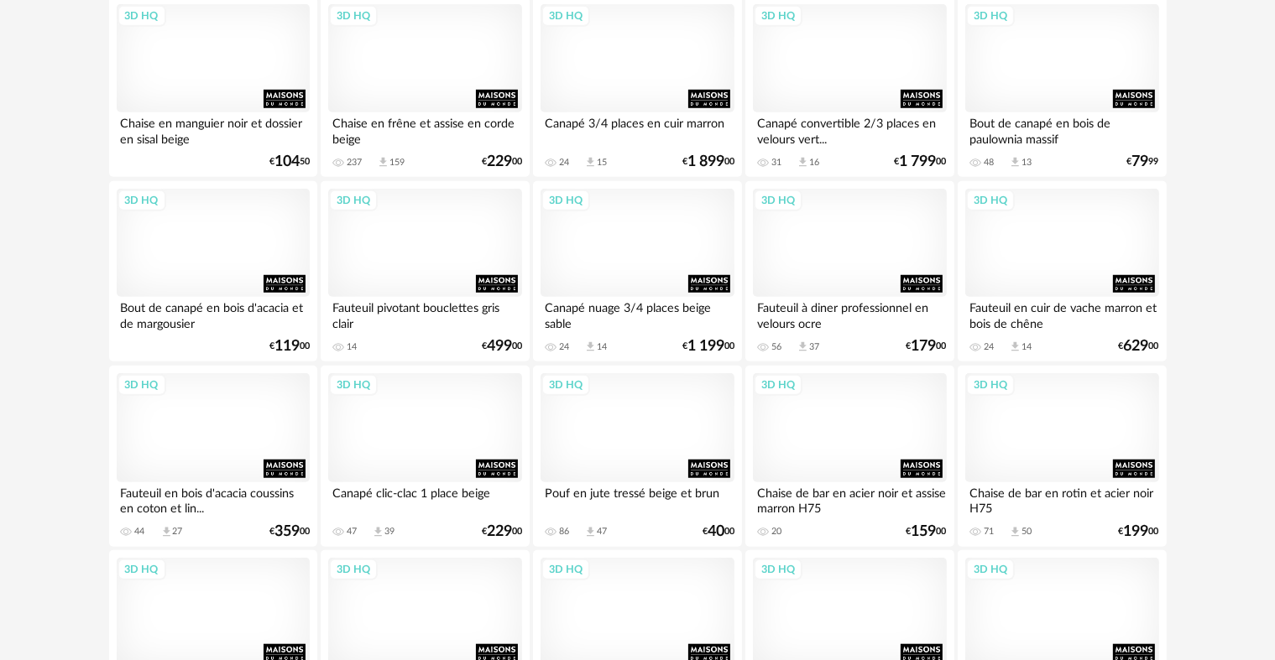
scroll to position [1259, 0]
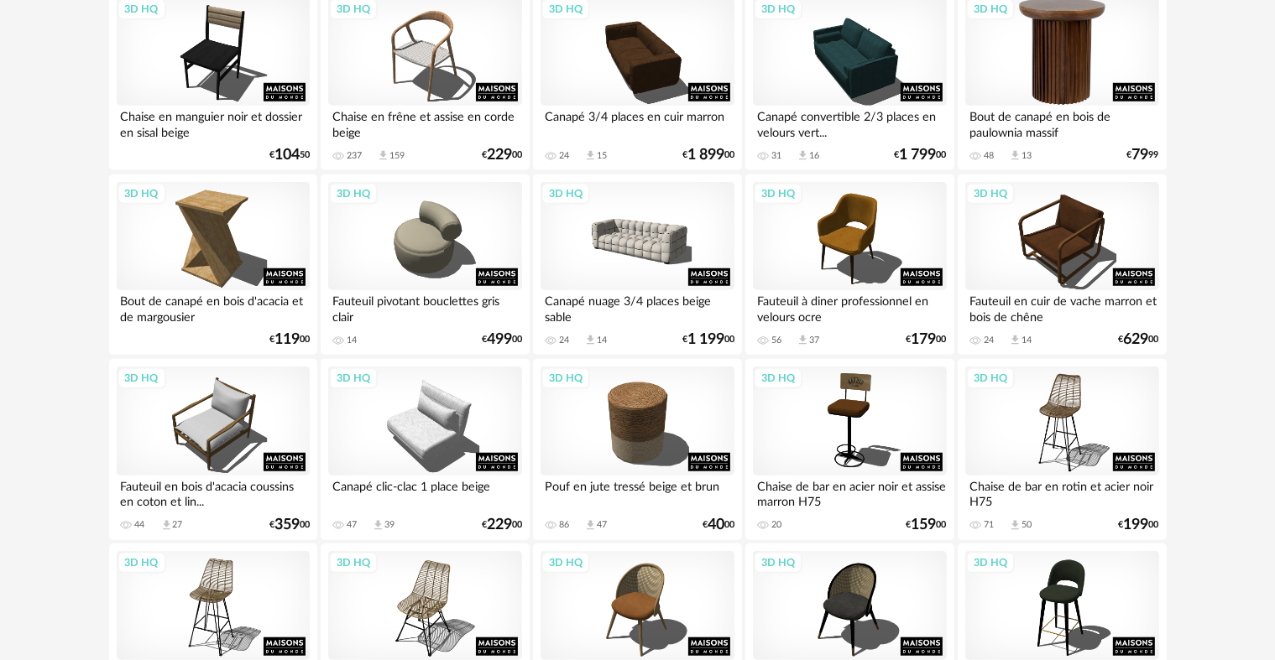
click at [1074, 65] on div "3D HQ" at bounding box center [1061, 51] width 193 height 109
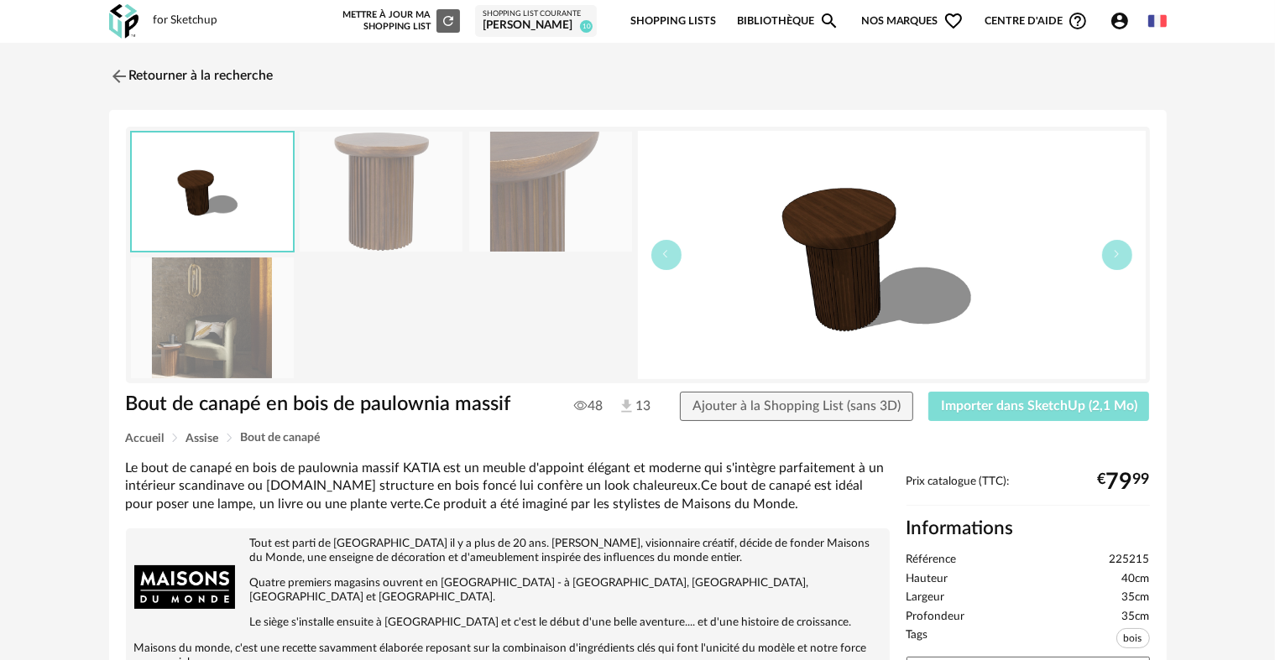
click at [995, 408] on span "Importer dans SketchUp (2,1 Mo)" at bounding box center [1039, 405] width 196 height 13
click at [111, 74] on img at bounding box center [117, 76] width 24 height 24
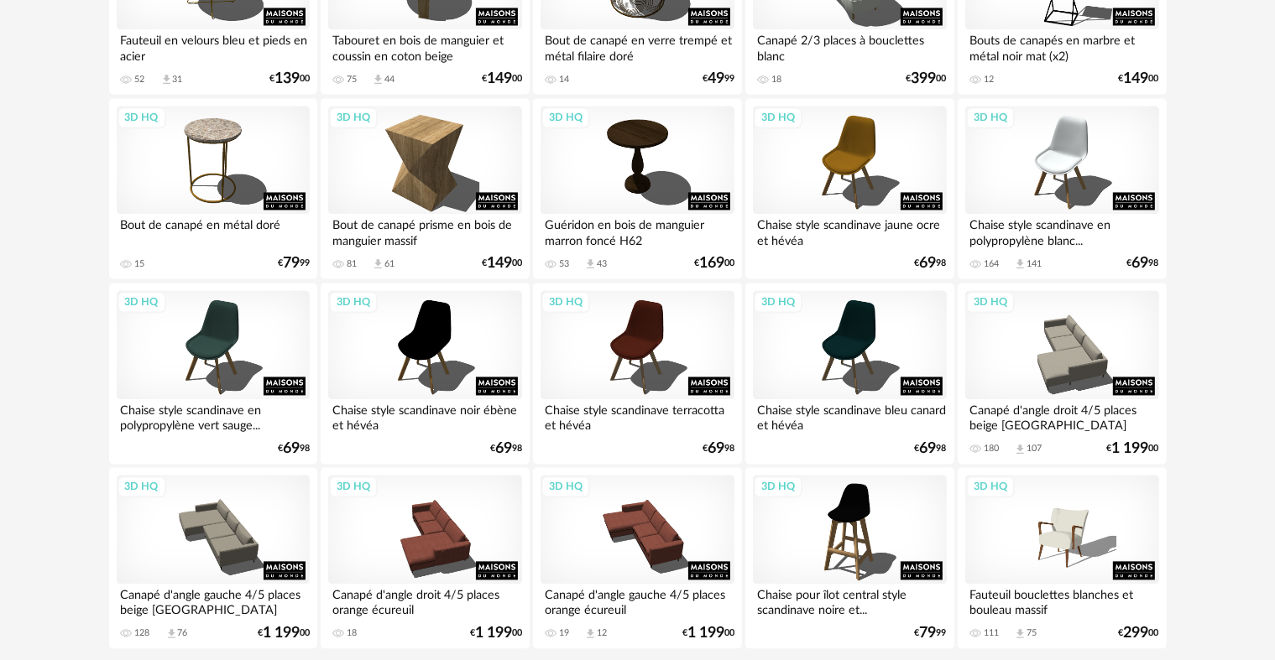
scroll to position [3441, 0]
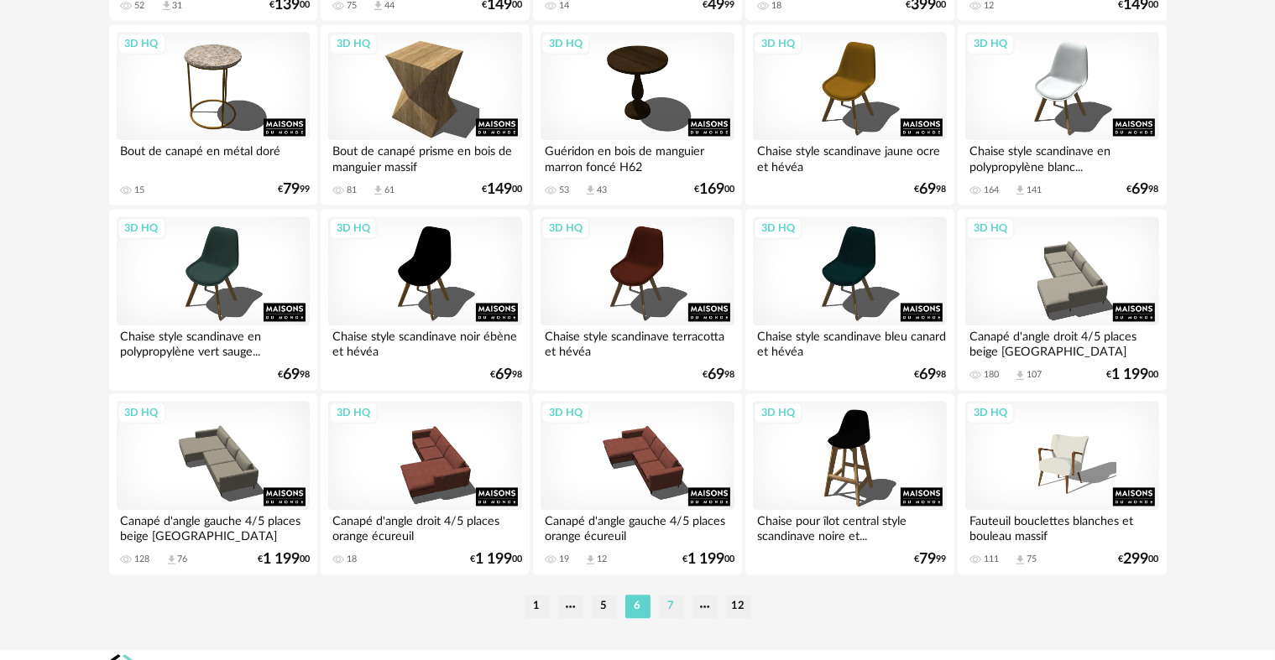
click at [673, 601] on li "7" at bounding box center [671, 606] width 25 height 23
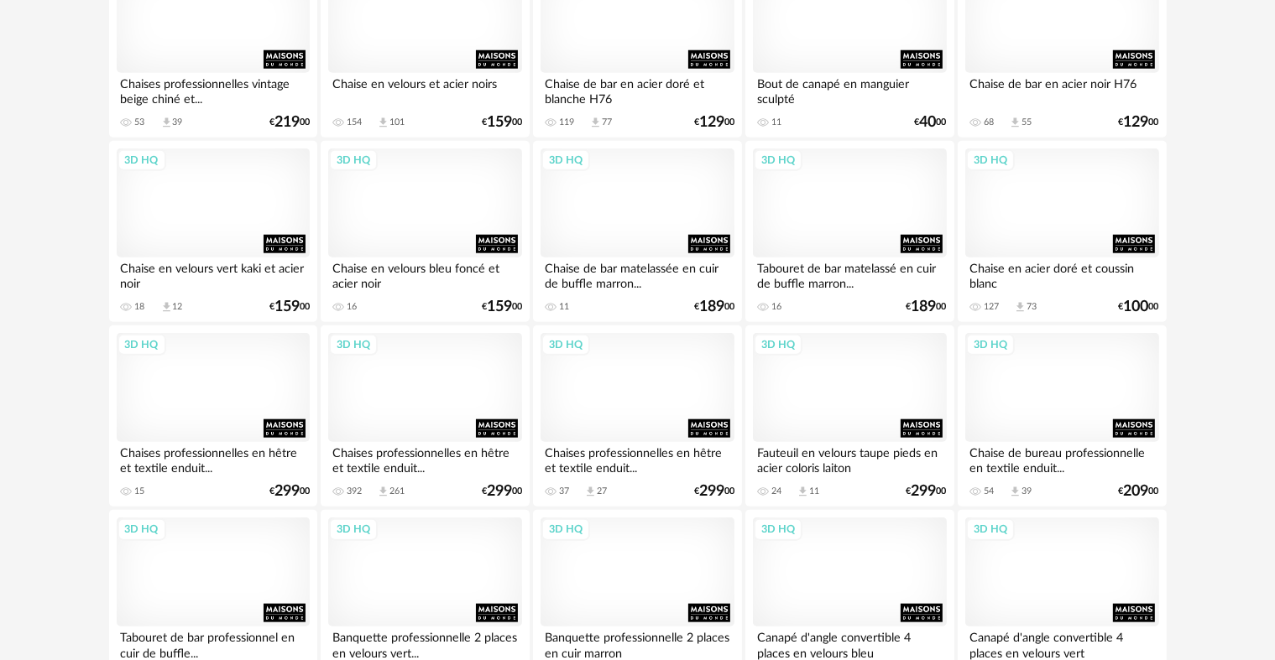
scroll to position [1678, 0]
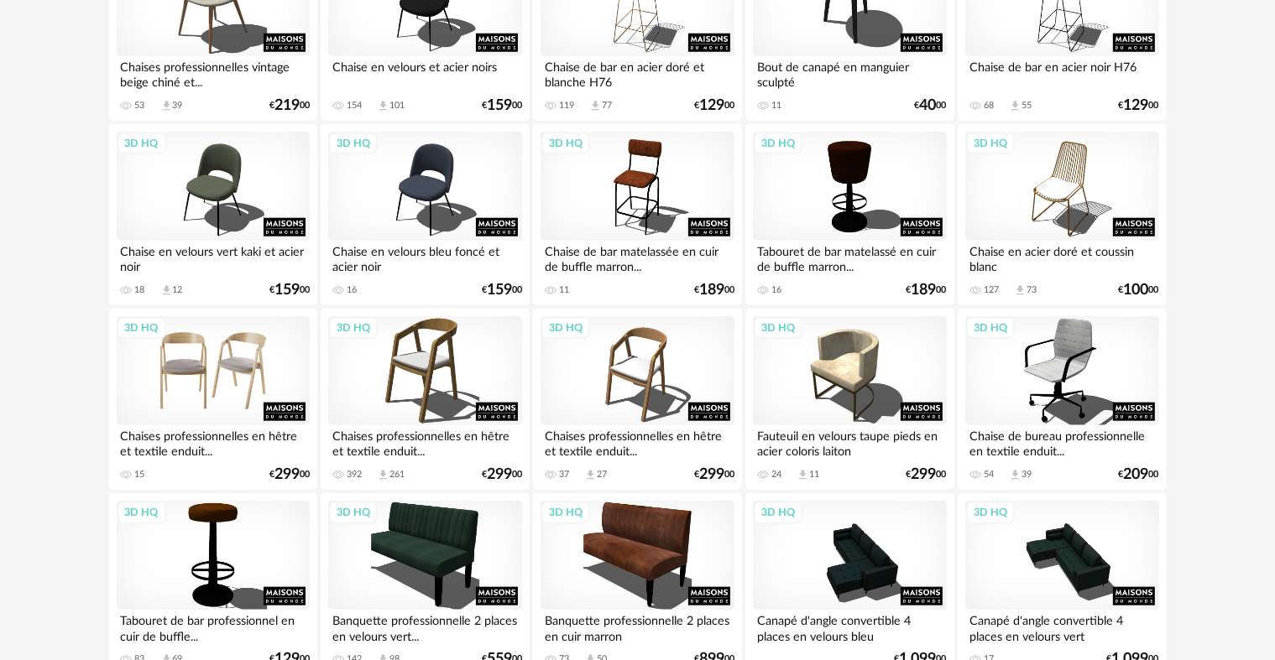
click at [250, 373] on div "3D HQ" at bounding box center [213, 370] width 193 height 109
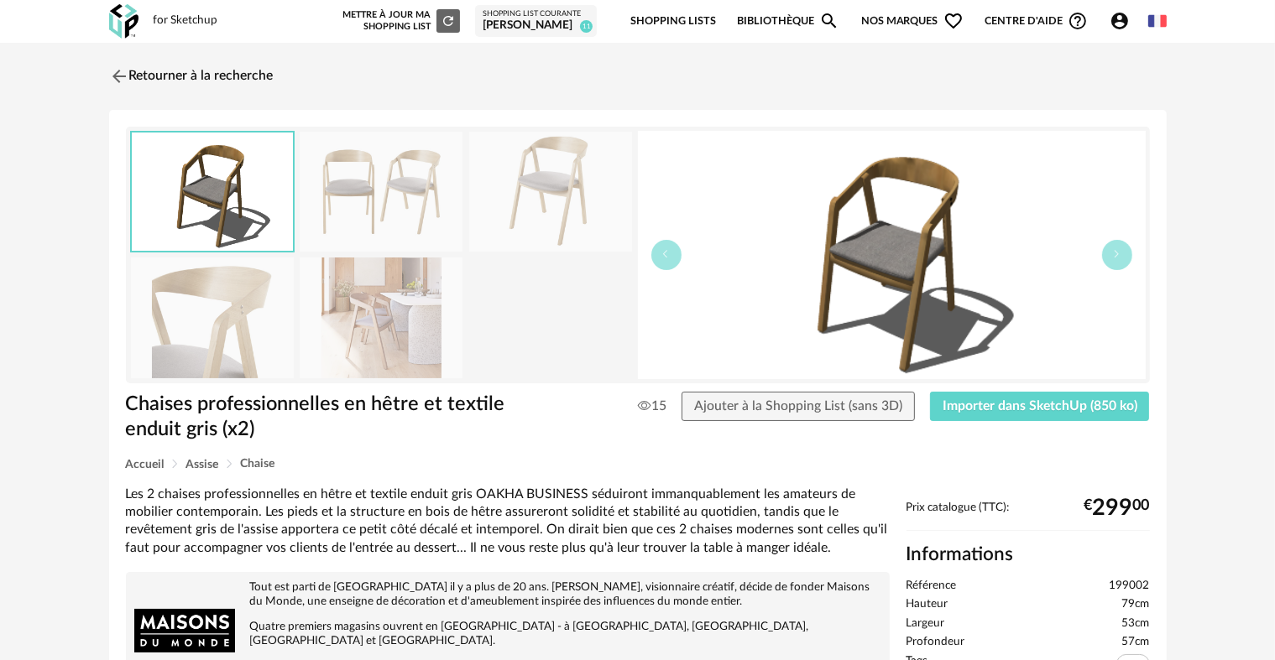
click at [241, 345] on img at bounding box center [212, 318] width 163 height 120
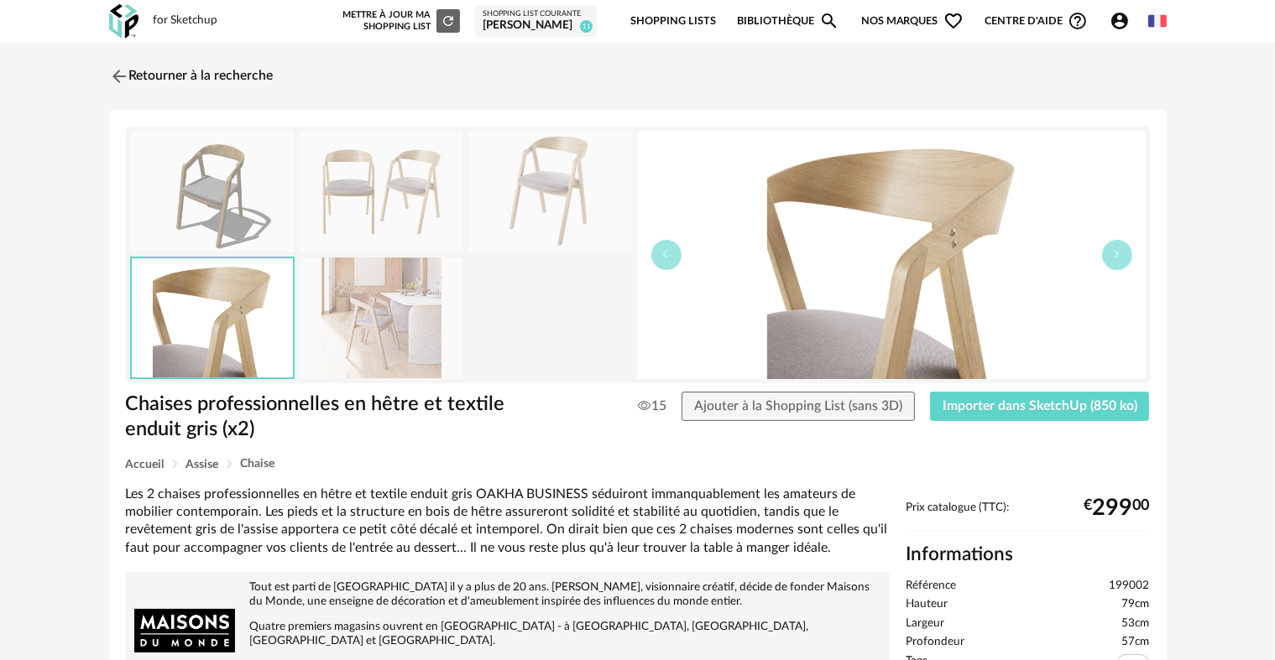
click at [365, 326] on img at bounding box center [381, 318] width 163 height 120
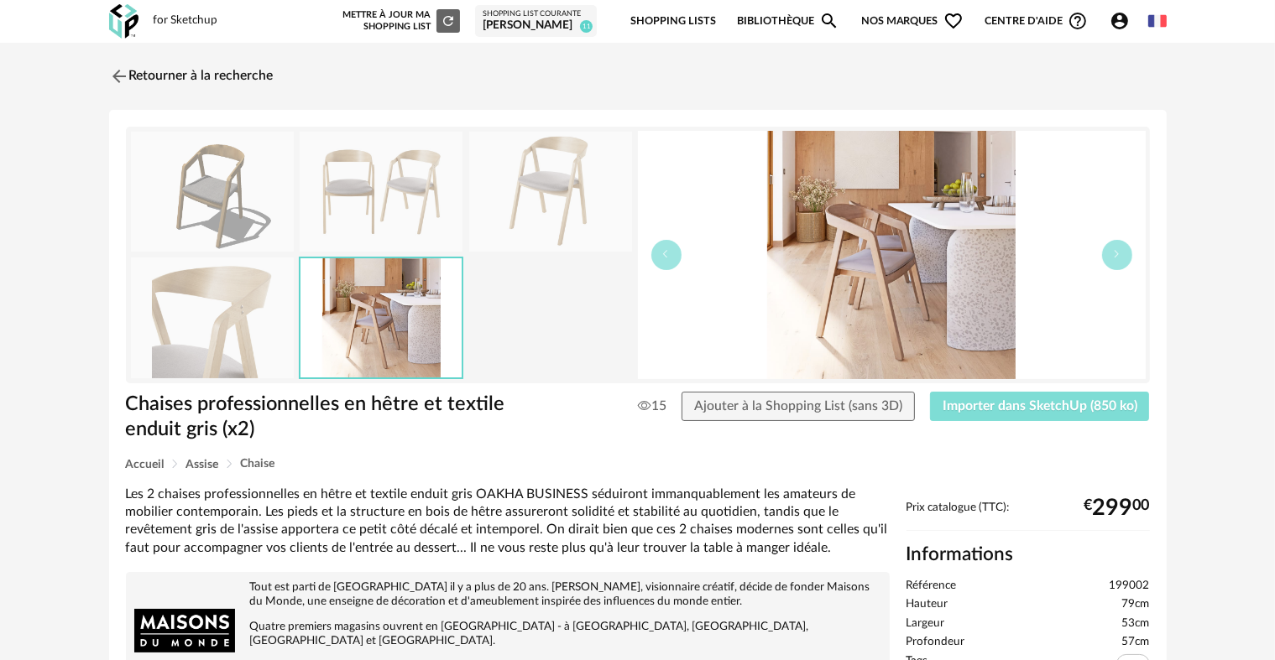
click at [980, 396] on button "Importer dans SketchUp (850 ko)" at bounding box center [1040, 407] width 220 height 30
click at [131, 72] on link "Retourner à la recherche" at bounding box center [187, 76] width 164 height 37
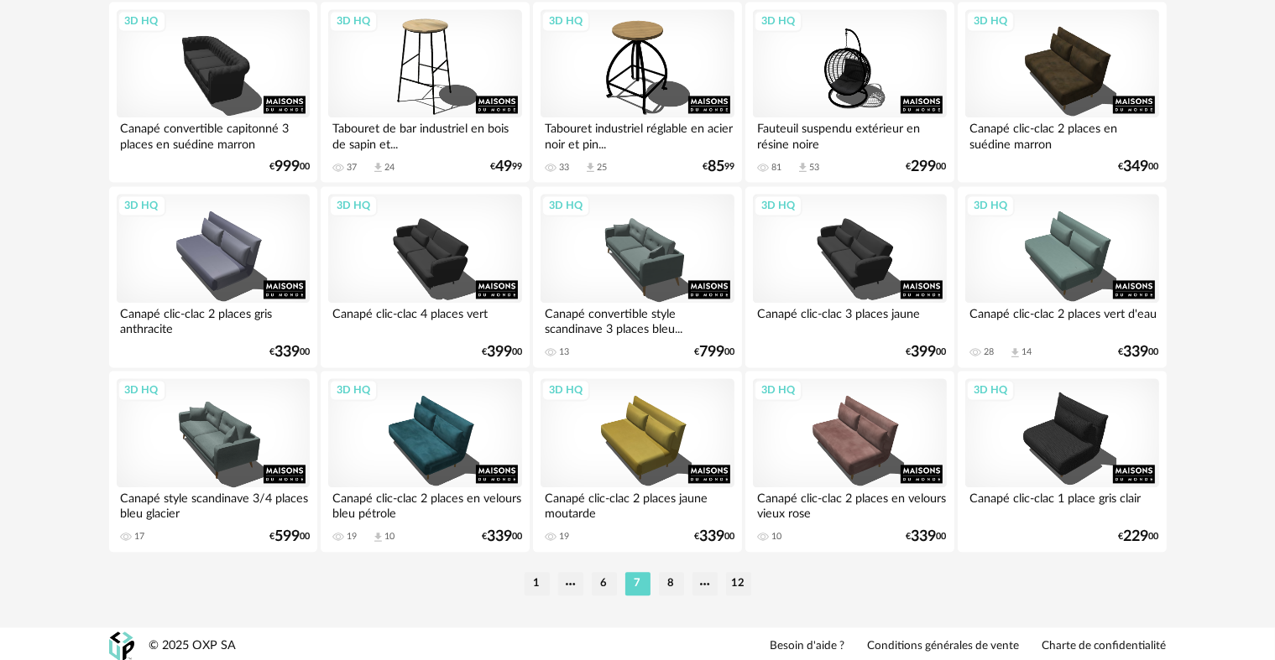
scroll to position [3468, 0]
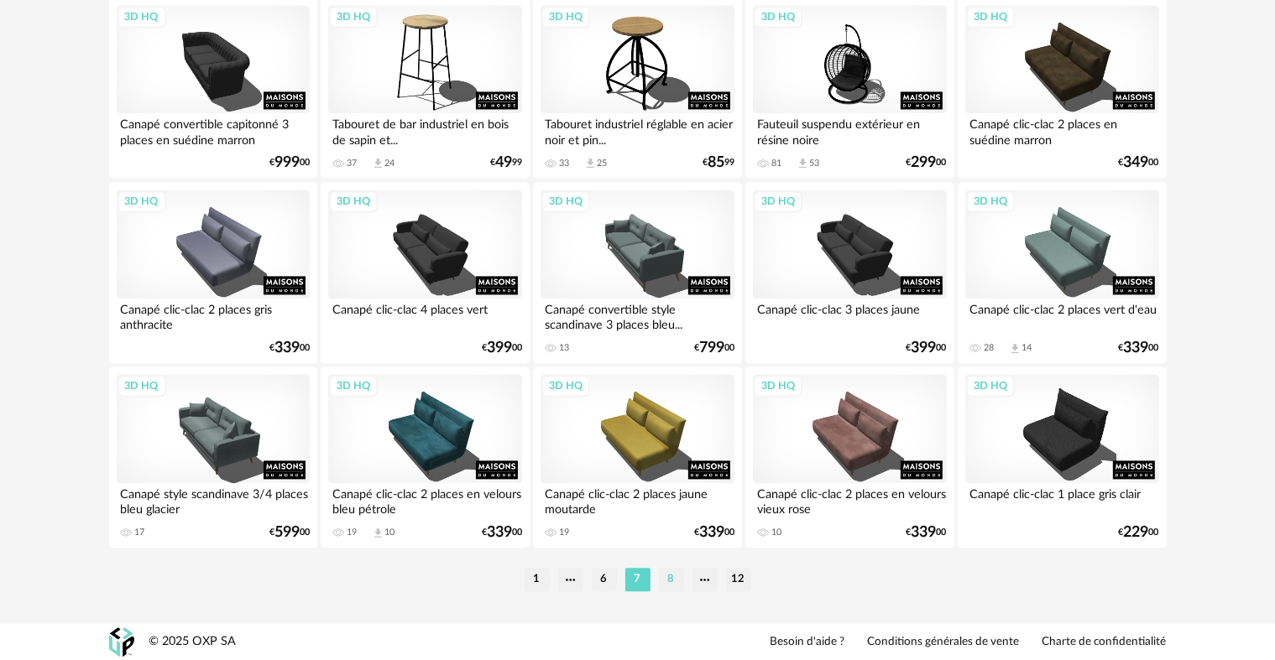
click at [668, 583] on li "8" at bounding box center [671, 579] width 25 height 23
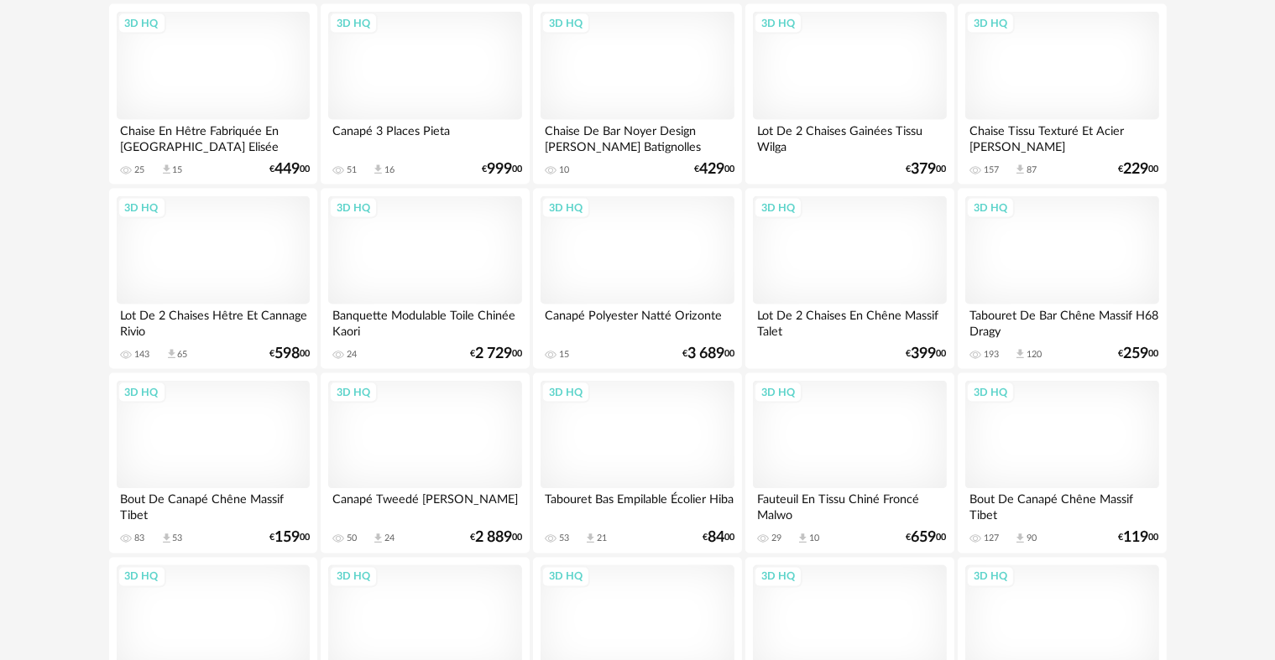
scroll to position [2602, 0]
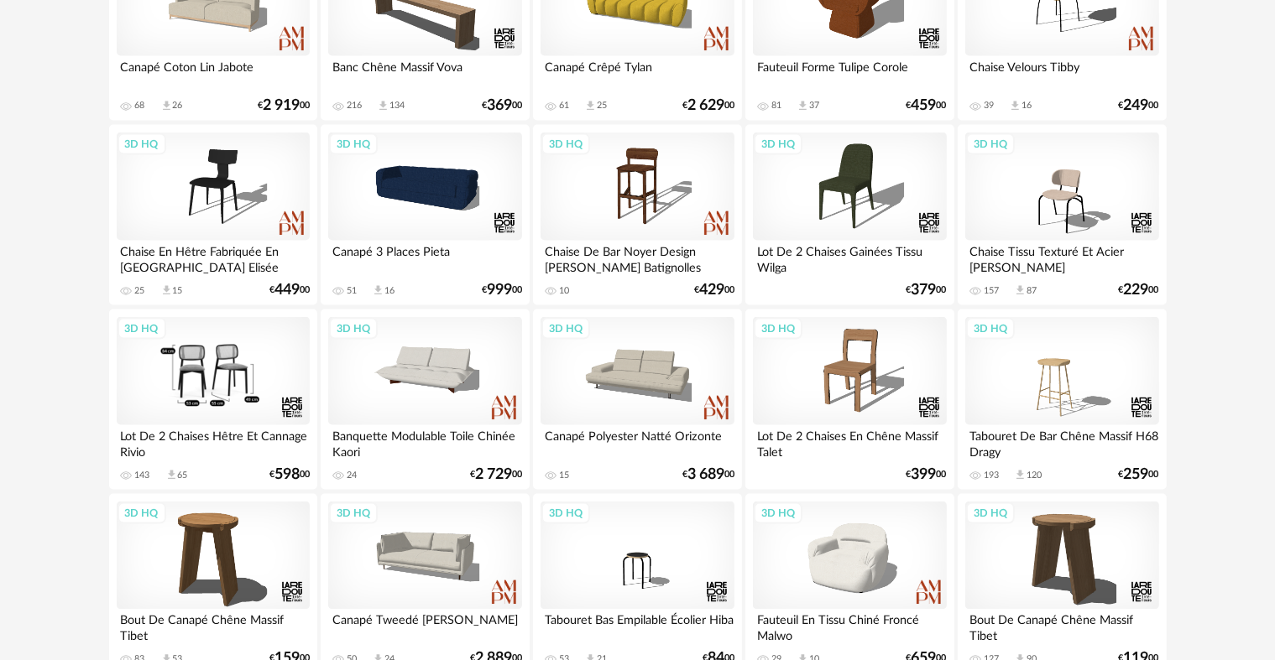
click at [224, 386] on div "3D HQ" at bounding box center [213, 371] width 193 height 109
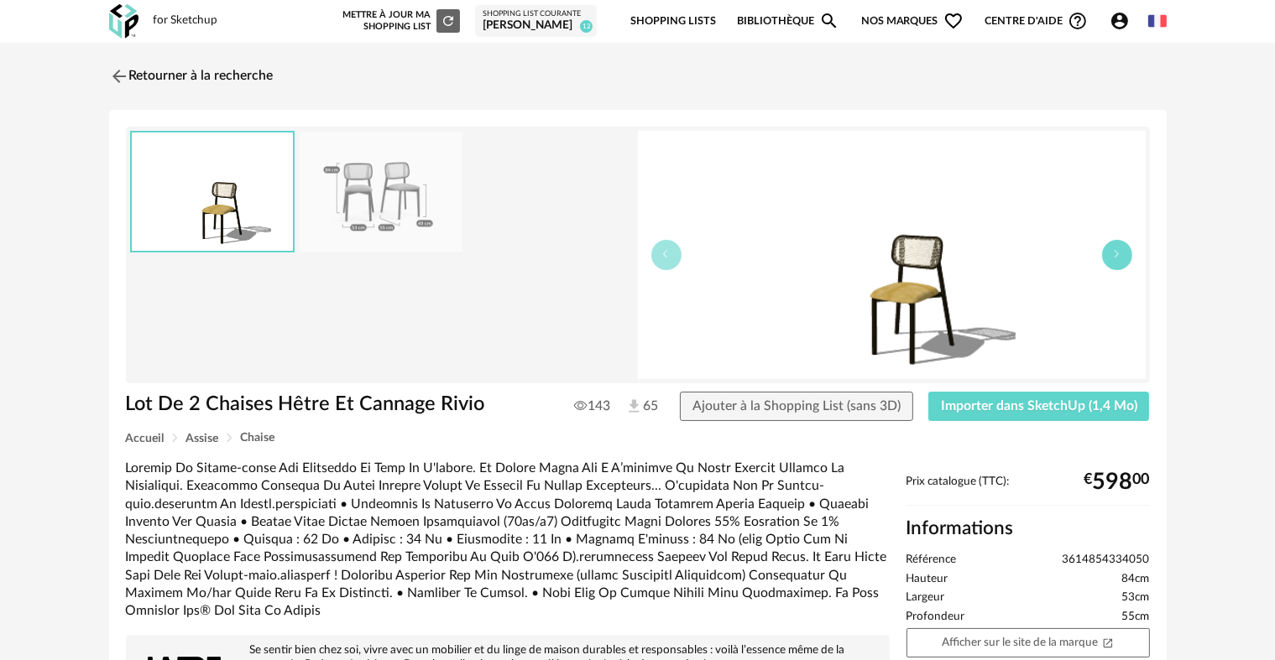
click at [1118, 254] on icon "button" at bounding box center [1117, 254] width 10 height 10
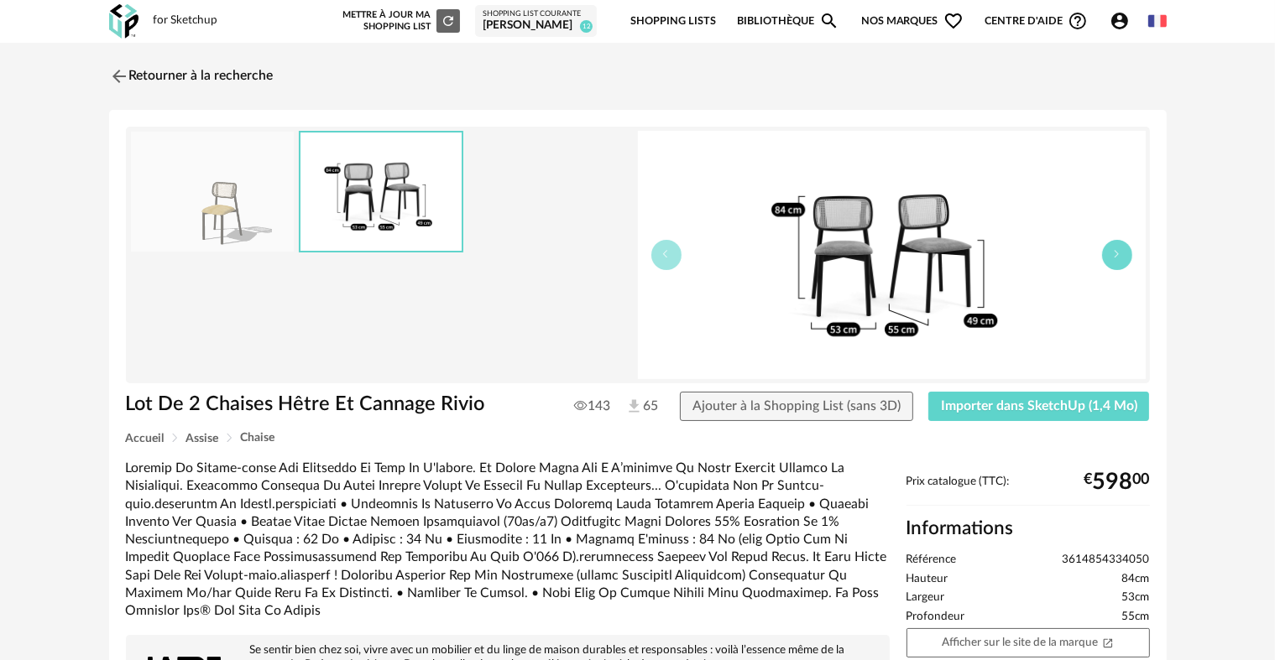
click at [1118, 254] on icon "button" at bounding box center [1117, 254] width 10 height 10
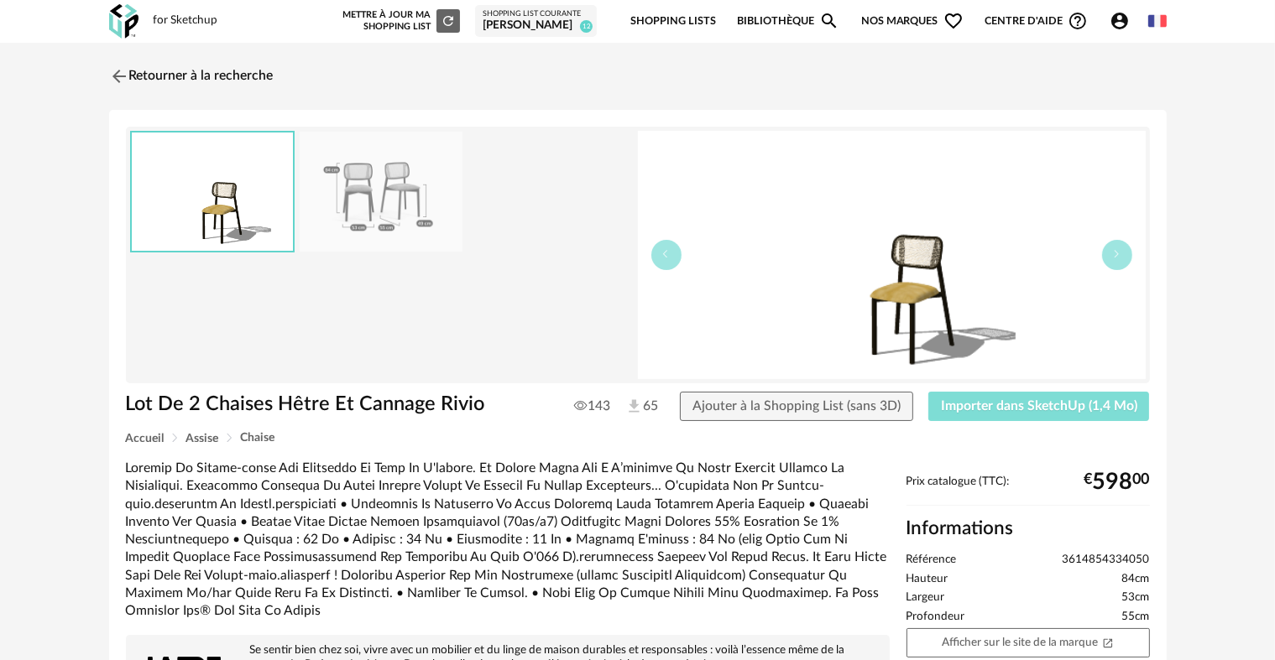
click at [996, 410] on span "Importer dans SketchUp (1,4 Mo)" at bounding box center [1039, 405] width 196 height 13
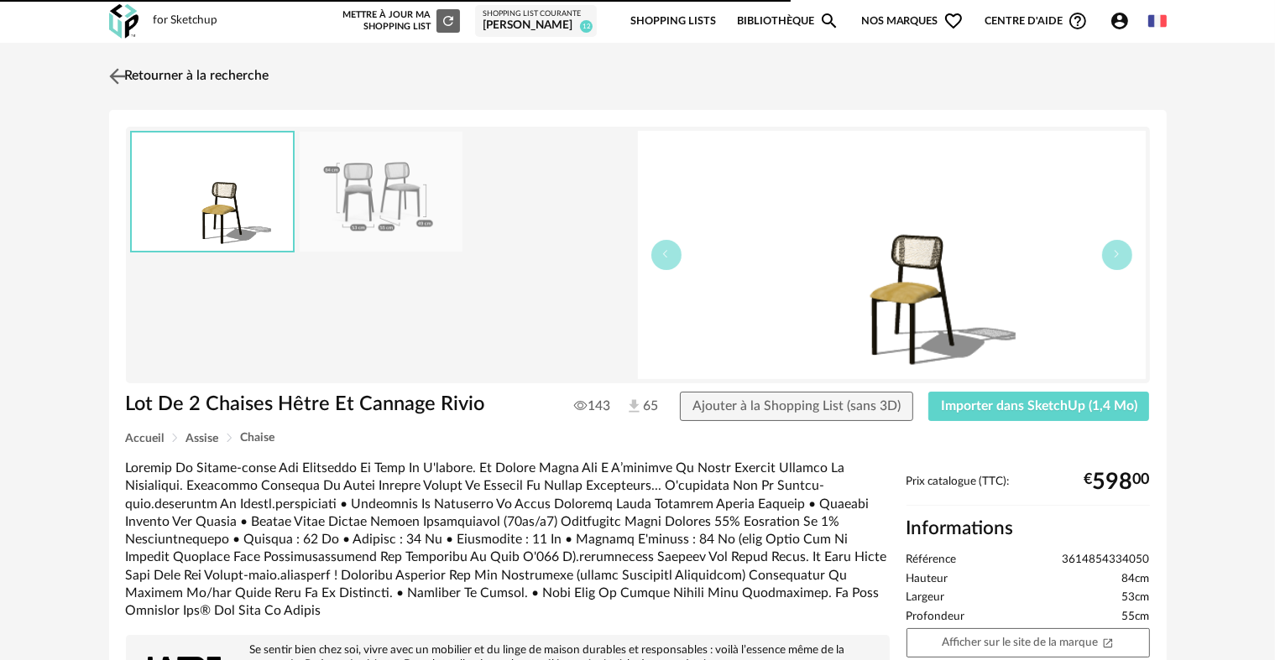
click at [109, 71] on img at bounding box center [117, 76] width 24 height 24
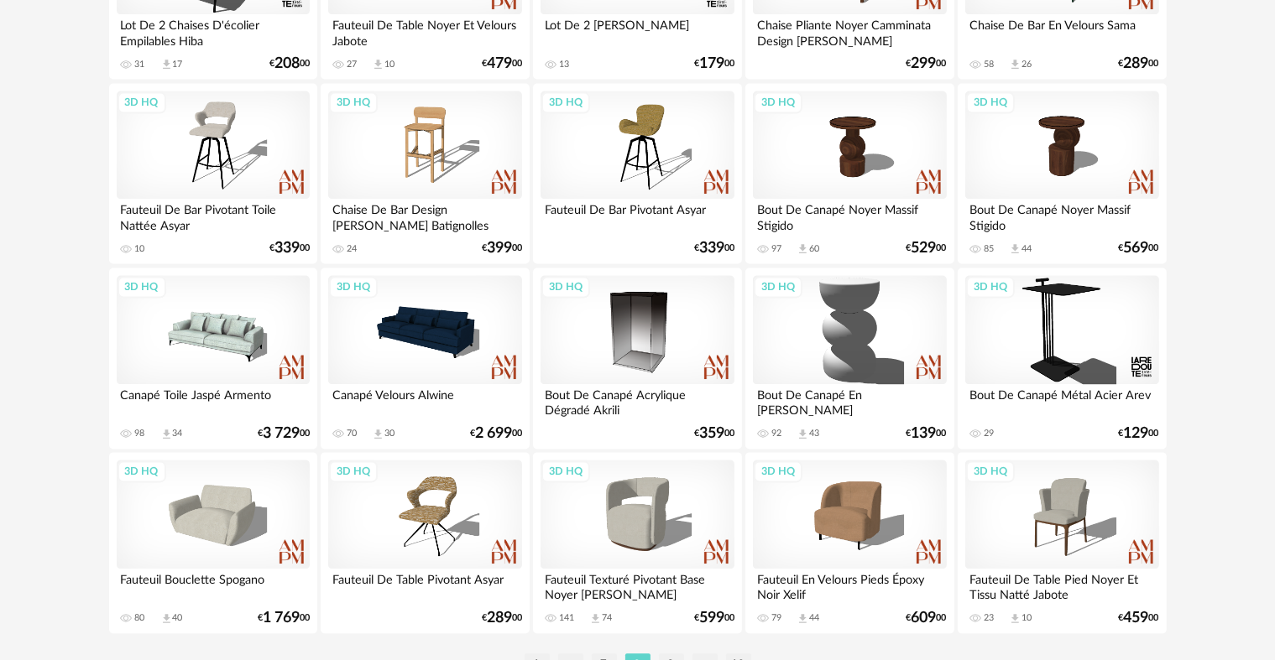
scroll to position [3412, 0]
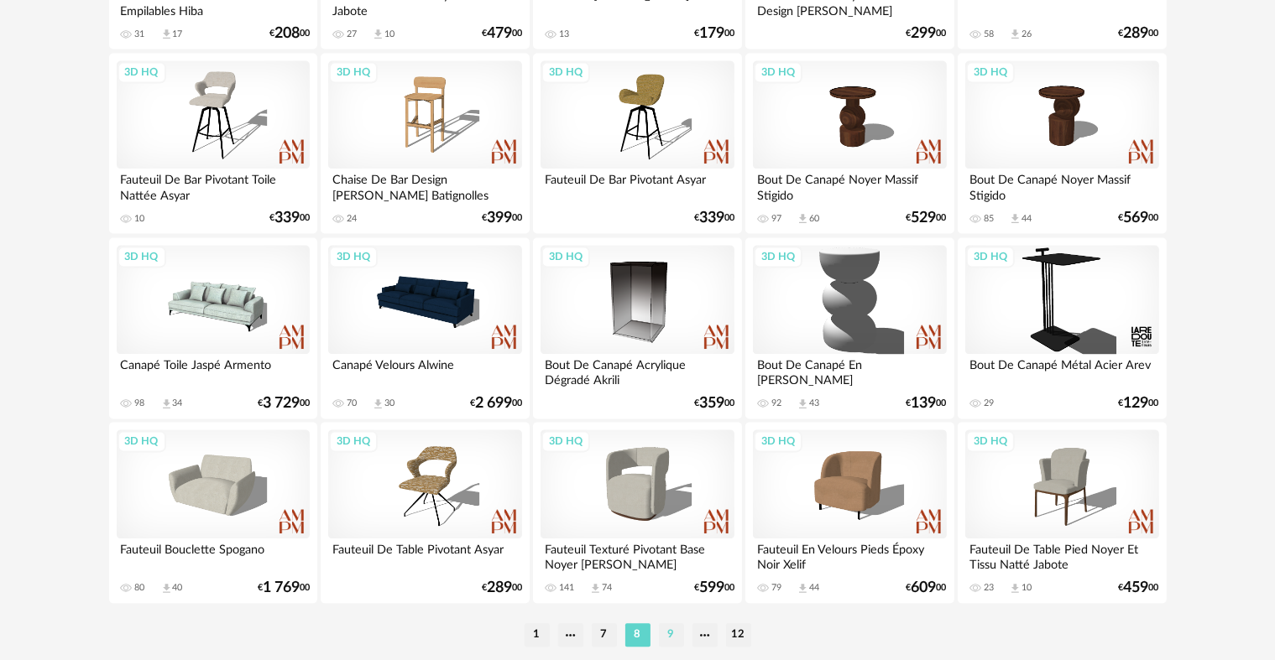
click at [667, 636] on li "9" at bounding box center [671, 635] width 25 height 23
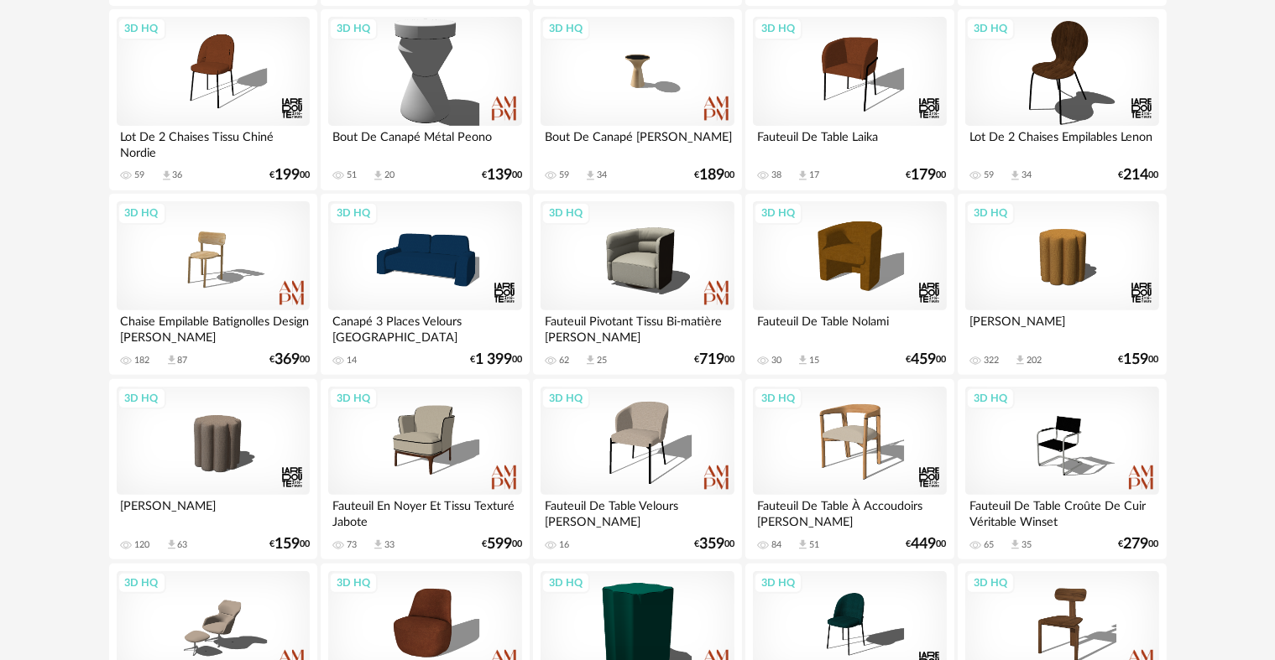
scroll to position [504, 0]
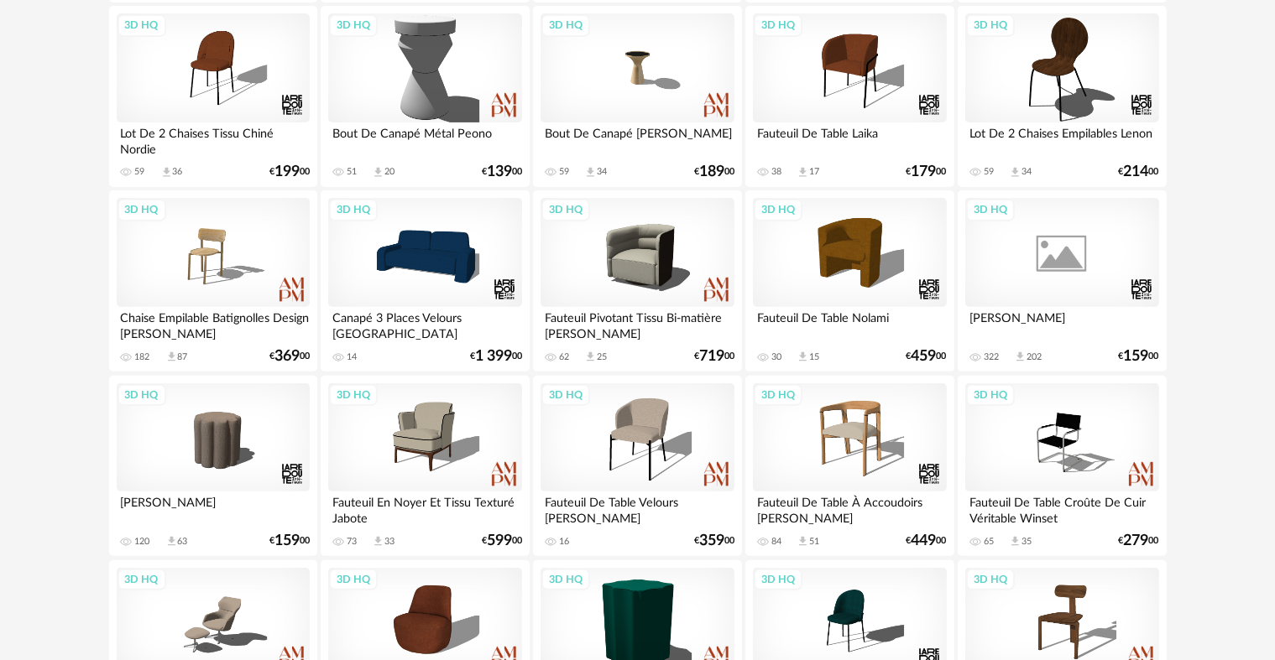
click at [1106, 253] on div "3D HQ" at bounding box center [1061, 252] width 193 height 109
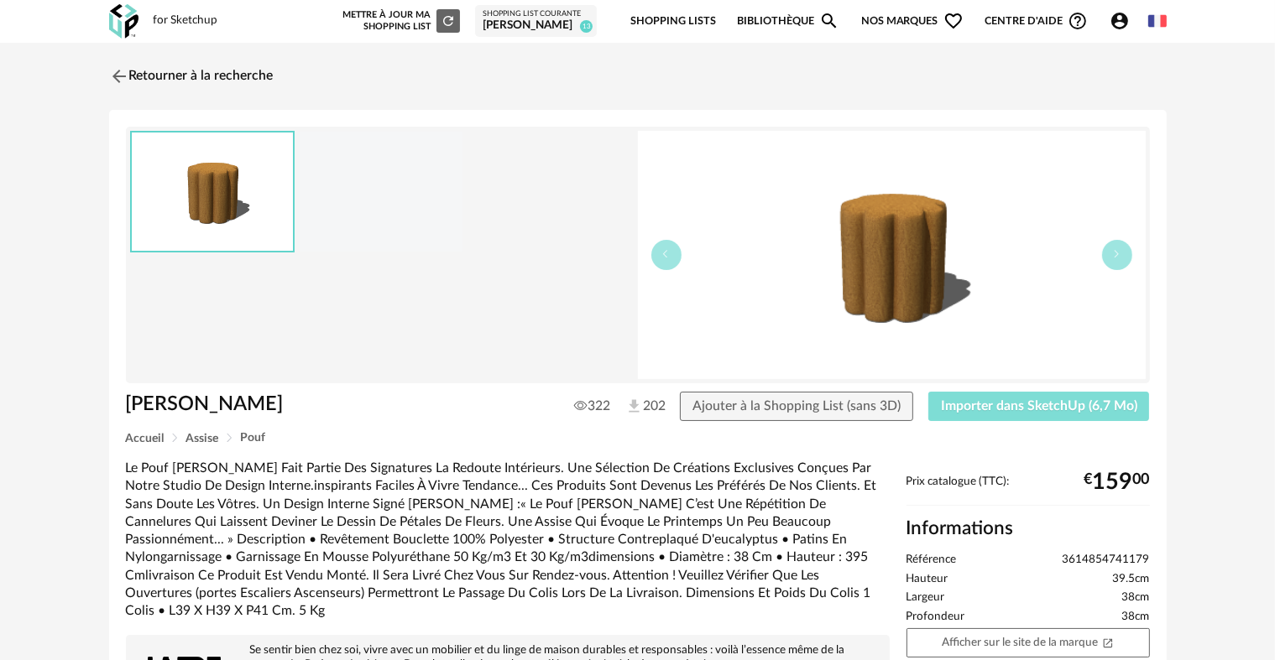
click at [1057, 408] on span "Importer dans SketchUp (6,7 Mo)" at bounding box center [1039, 405] width 196 height 13
click at [128, 62] on link "Retourner à la recherche" at bounding box center [187, 76] width 164 height 37
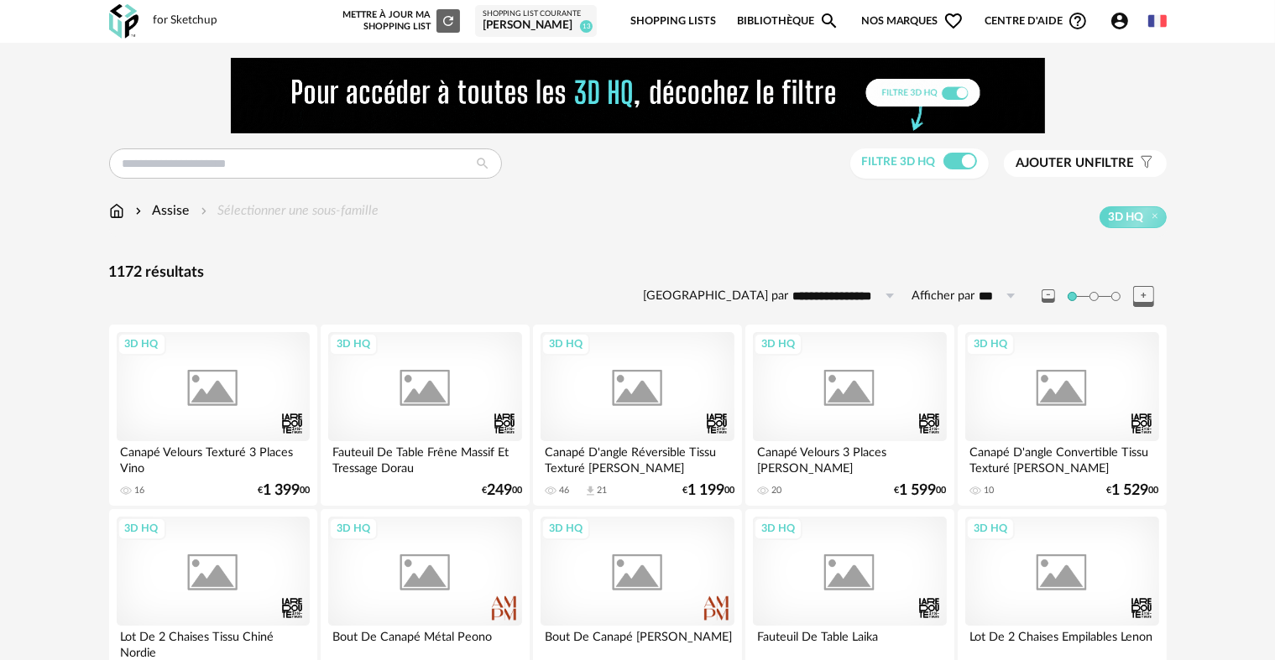
scroll to position [504, 0]
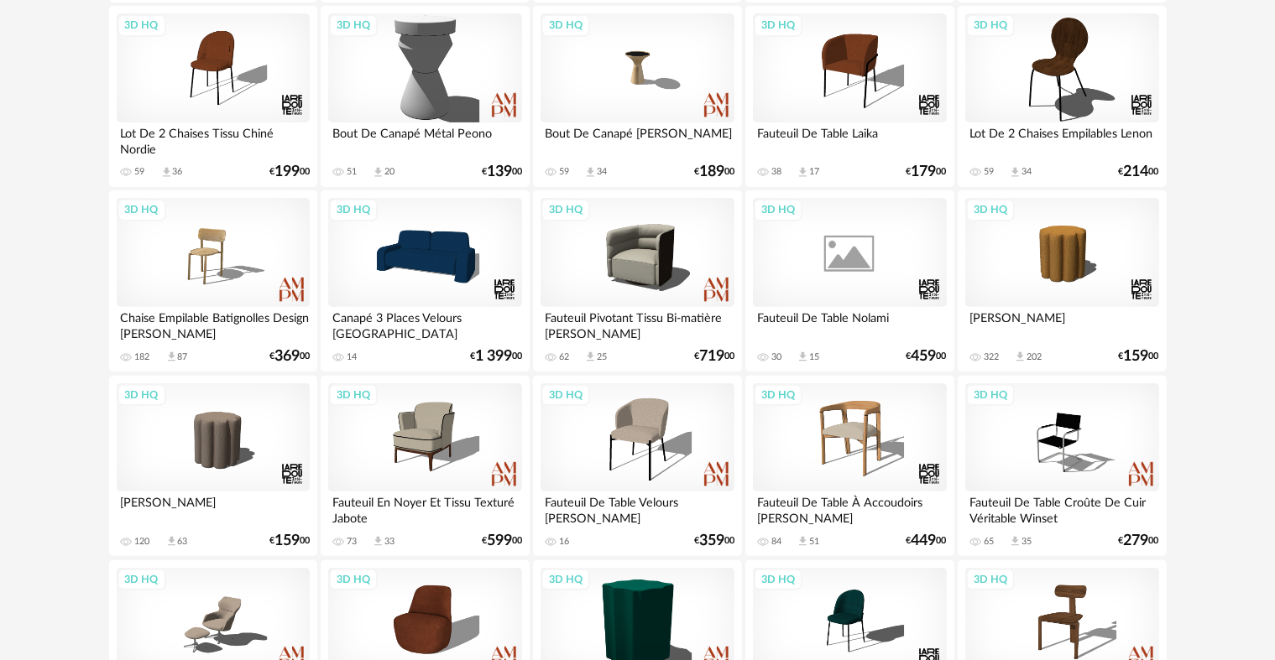
click at [846, 252] on div "3D HQ" at bounding box center [849, 252] width 193 height 109
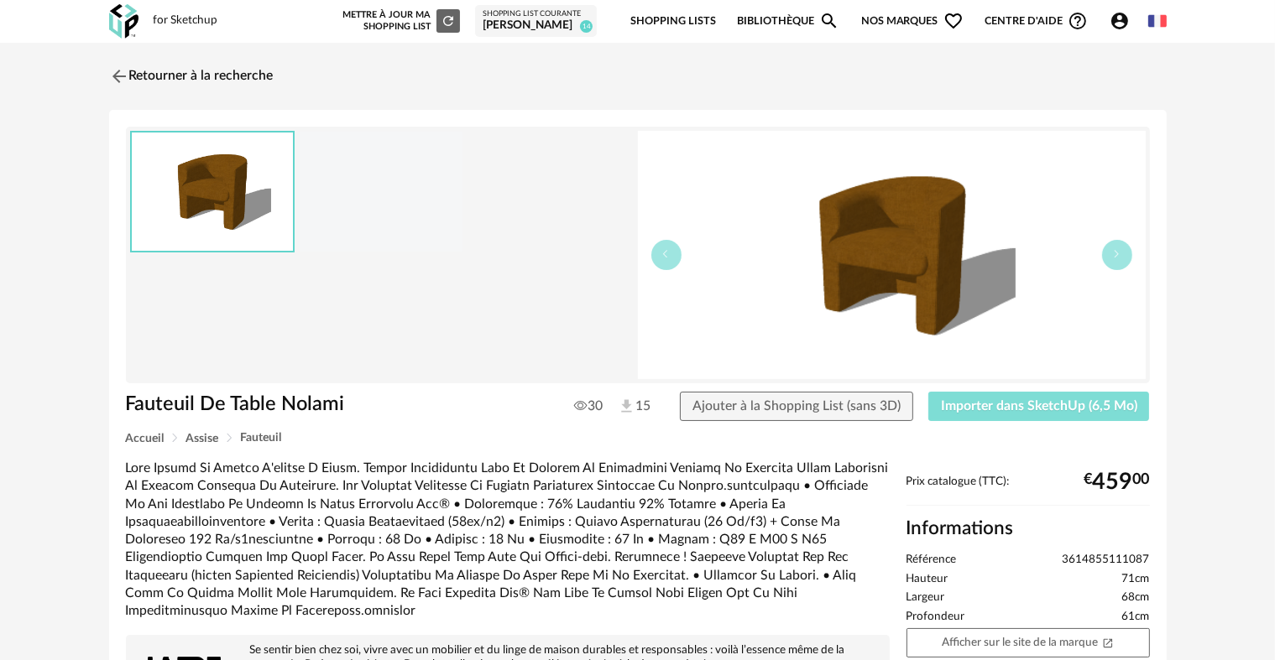
click at [1015, 408] on span "Importer dans SketchUp (6,5 Mo)" at bounding box center [1039, 405] width 196 height 13
click at [117, 69] on img at bounding box center [117, 76] width 24 height 24
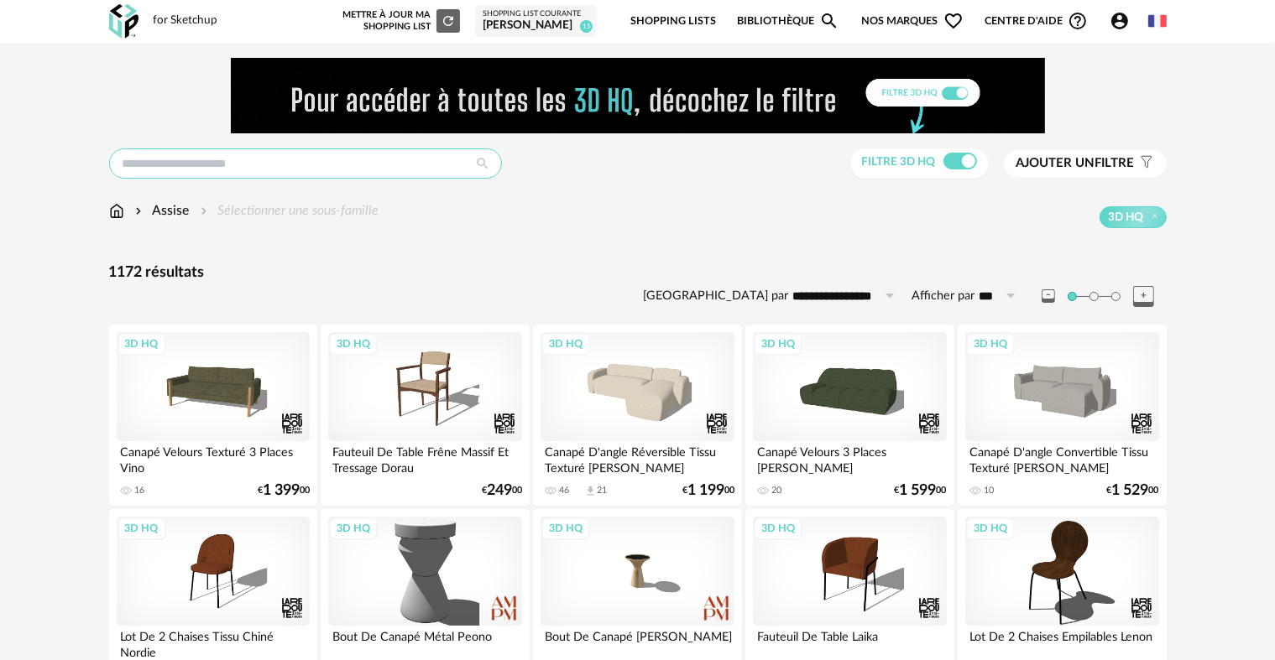
click at [211, 171] on input "text" at bounding box center [305, 164] width 393 height 30
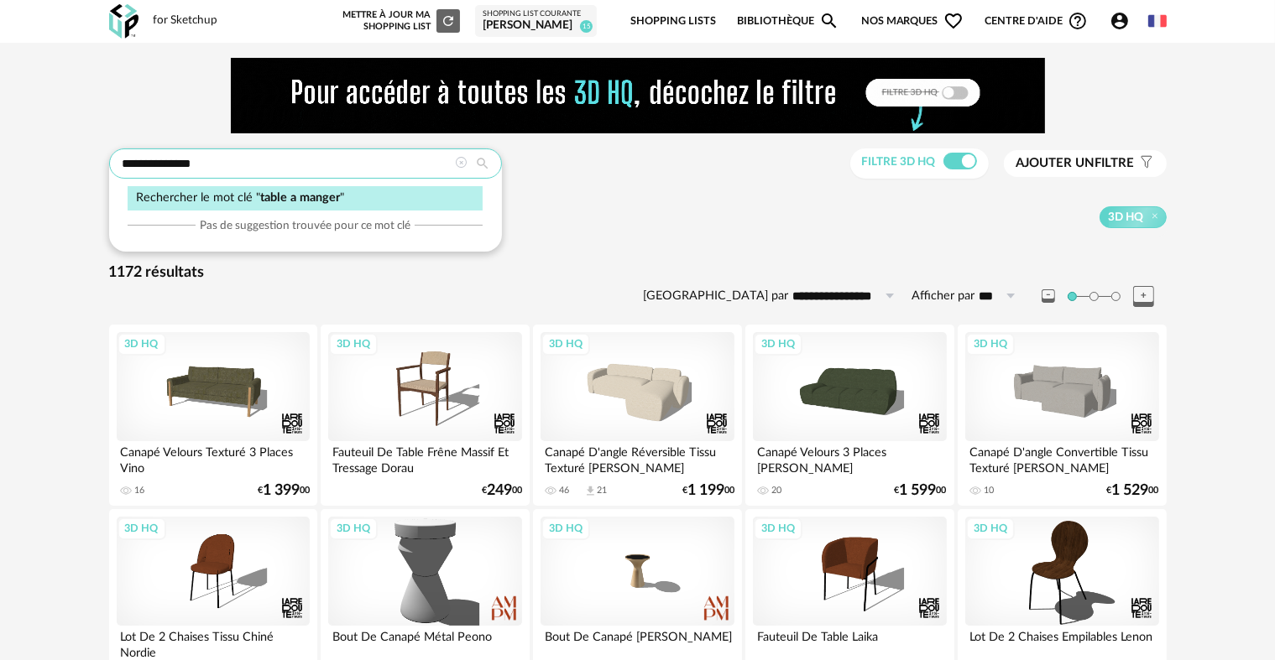
type input "**********"
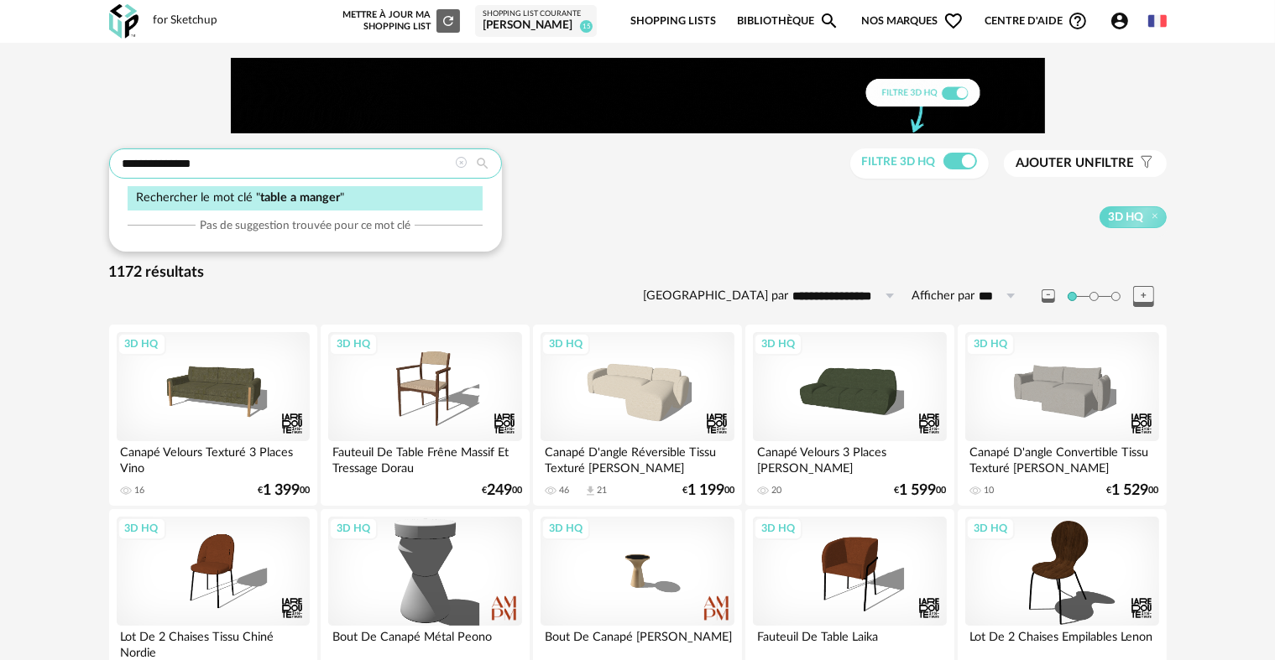
type input "**********"
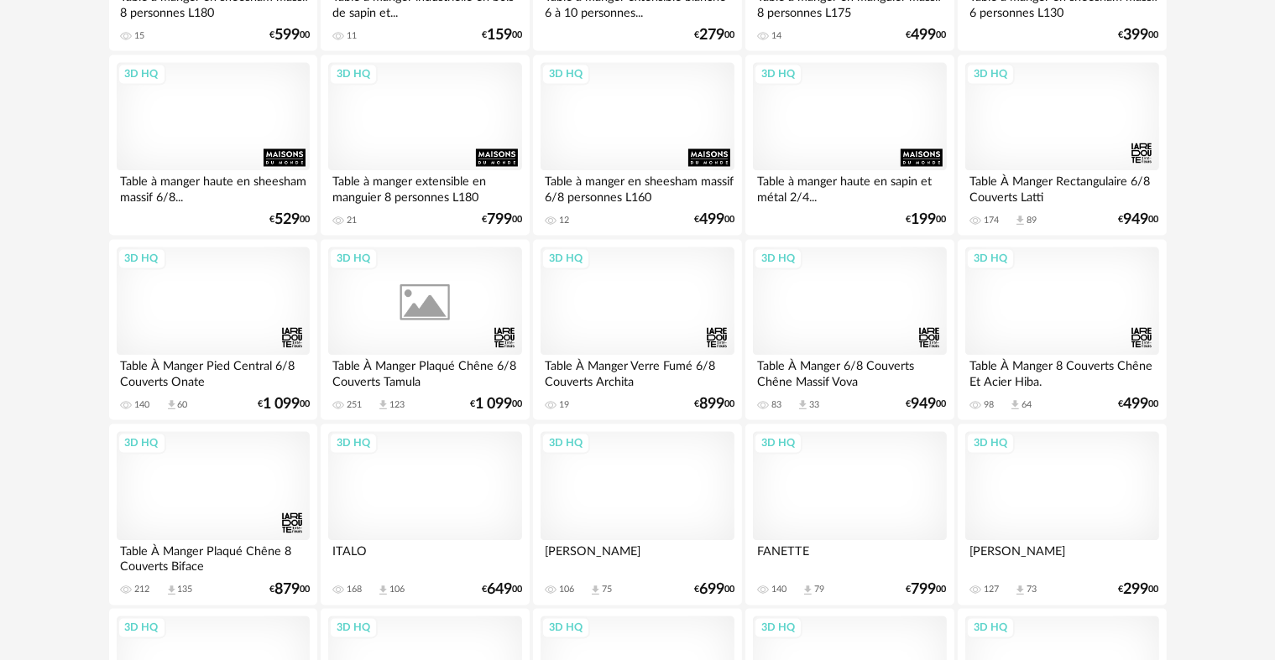
scroll to position [3216, 0]
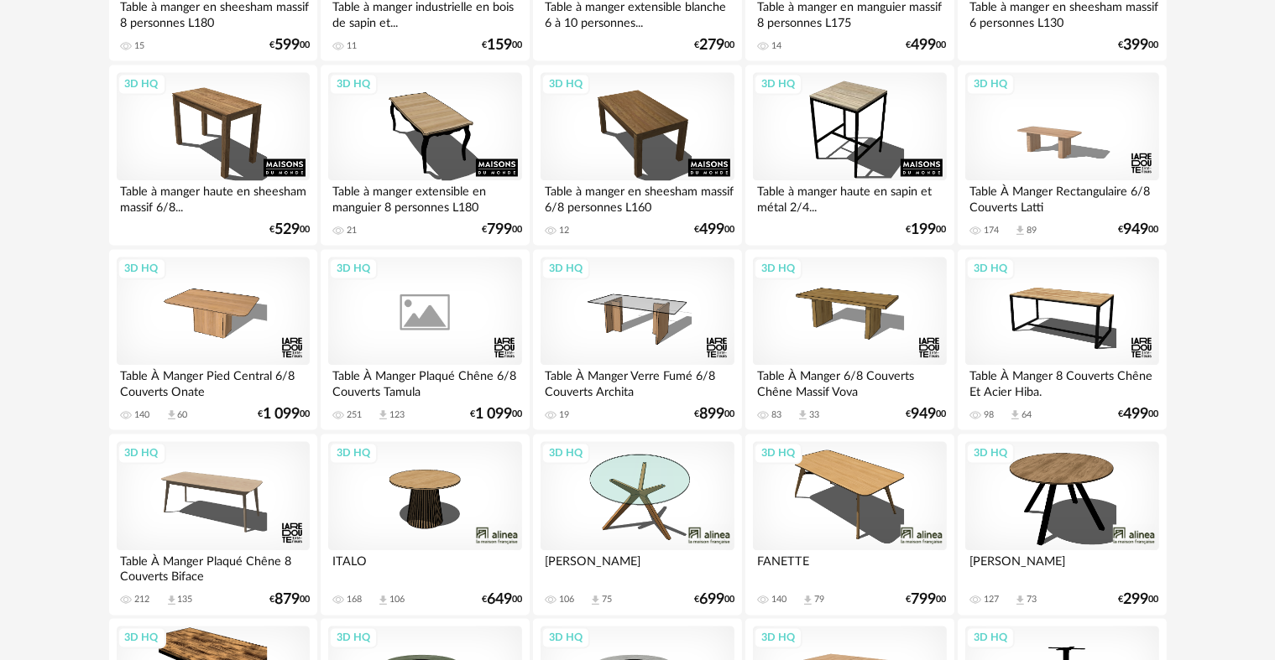
click at [426, 317] on div "3D HQ" at bounding box center [424, 311] width 193 height 109
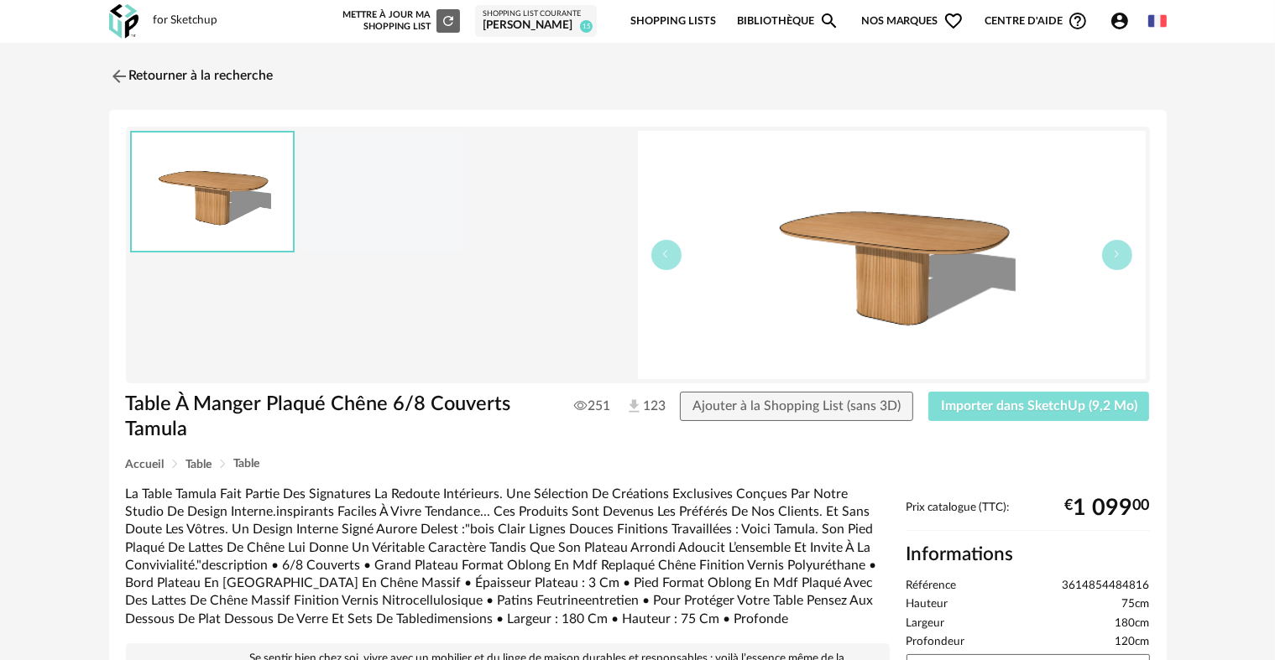
click at [1002, 397] on button "Importer dans SketchUp (9,2 Mo)" at bounding box center [1039, 407] width 222 height 30
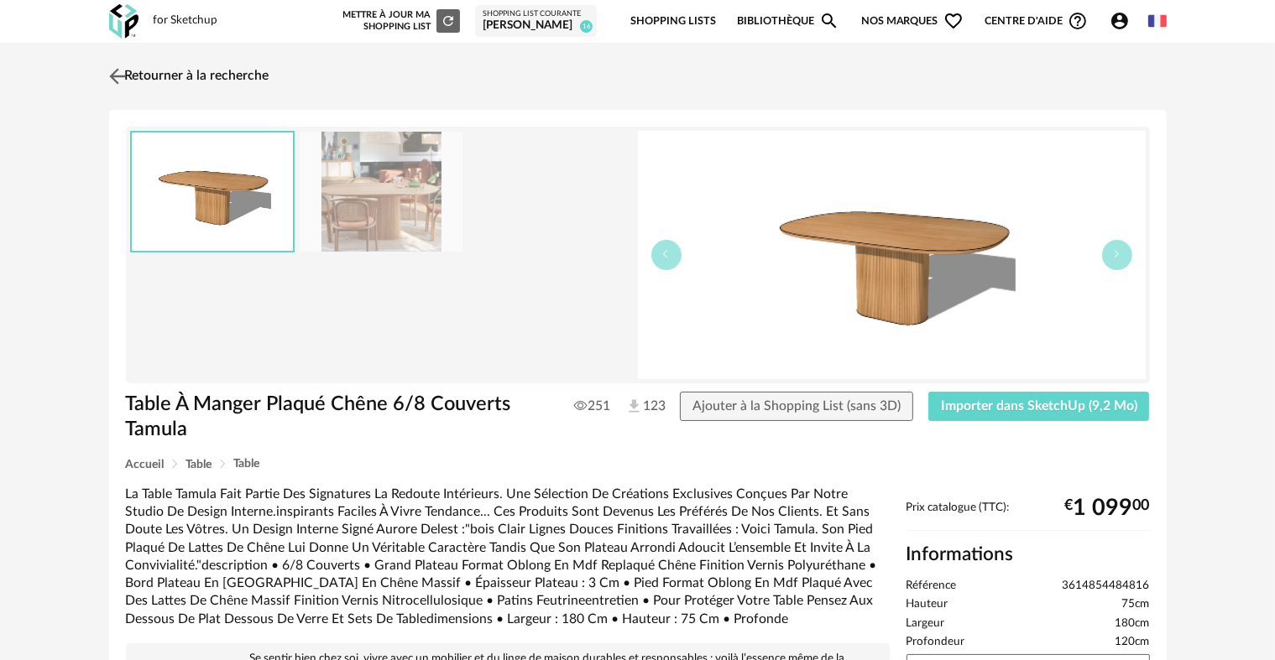
click at [128, 68] on img at bounding box center [117, 76] width 24 height 24
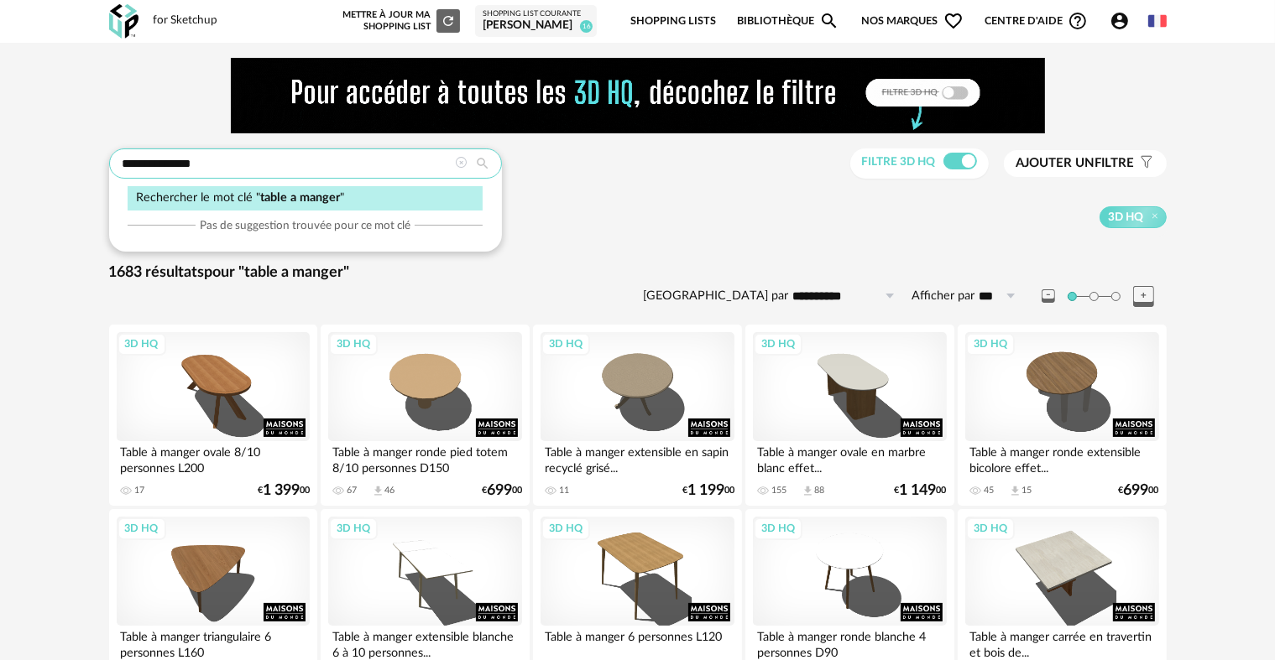
drag, startPoint x: 319, startPoint y: 164, endPoint x: 25, endPoint y: 154, distance: 293.9
type input "**********"
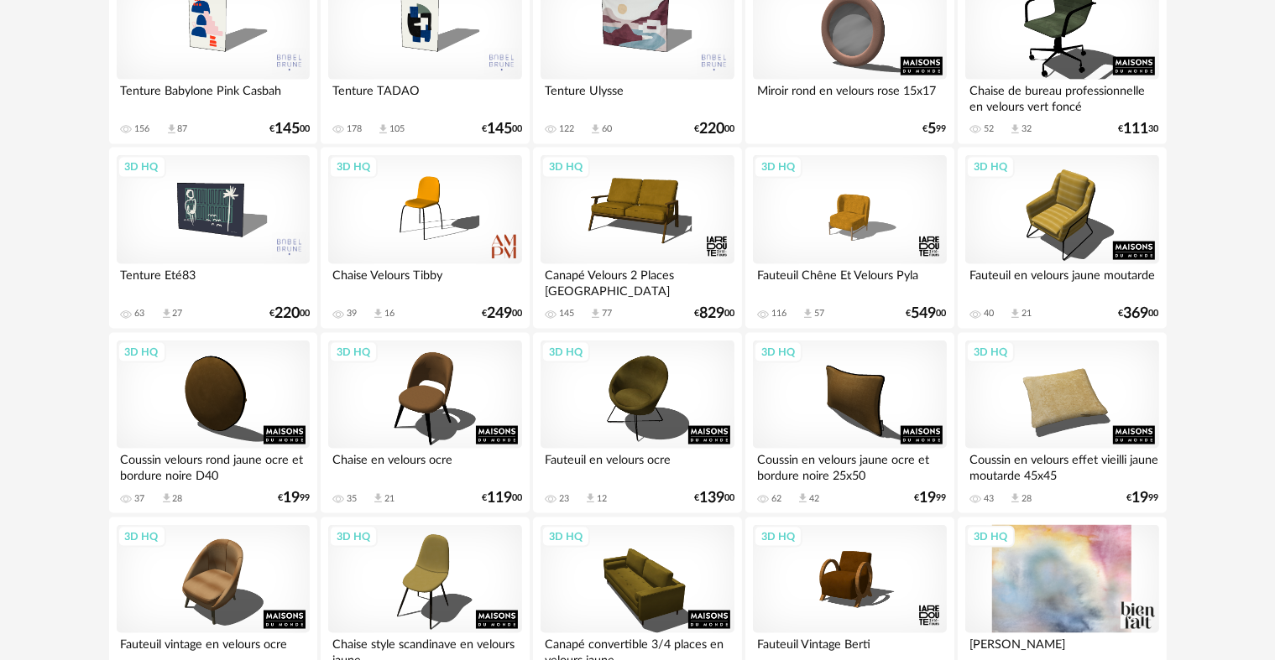
scroll to position [2395, 0]
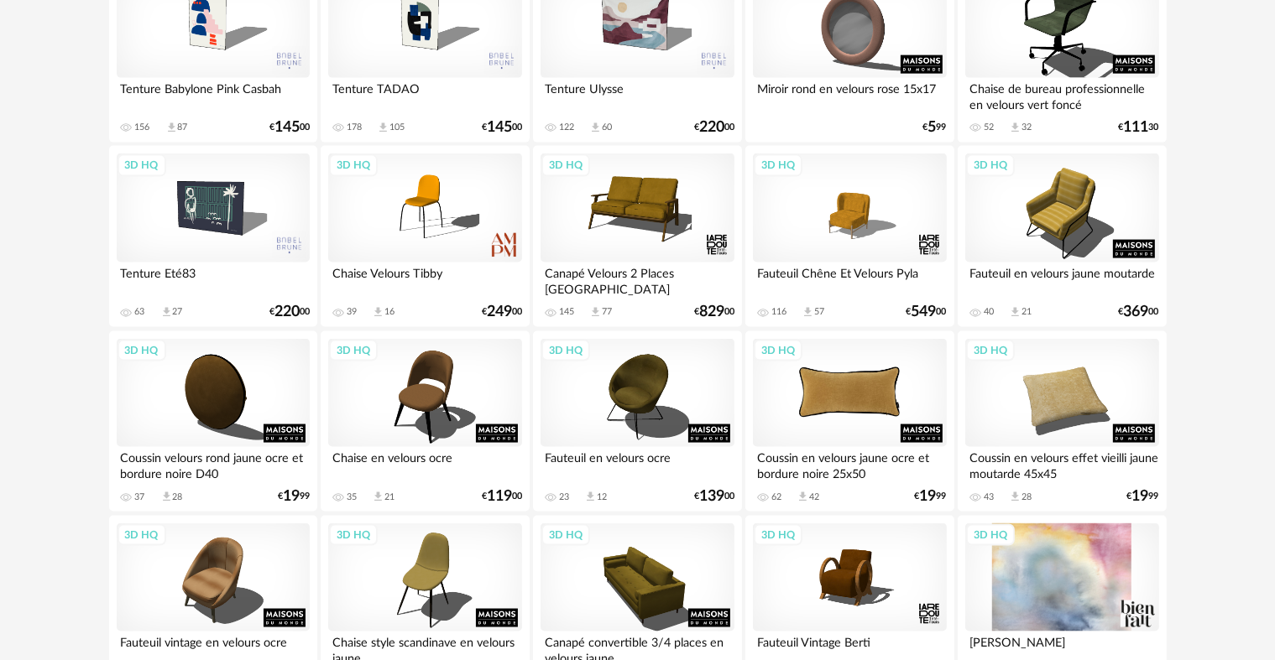
click at [806, 399] on div "3D HQ" at bounding box center [849, 393] width 193 height 109
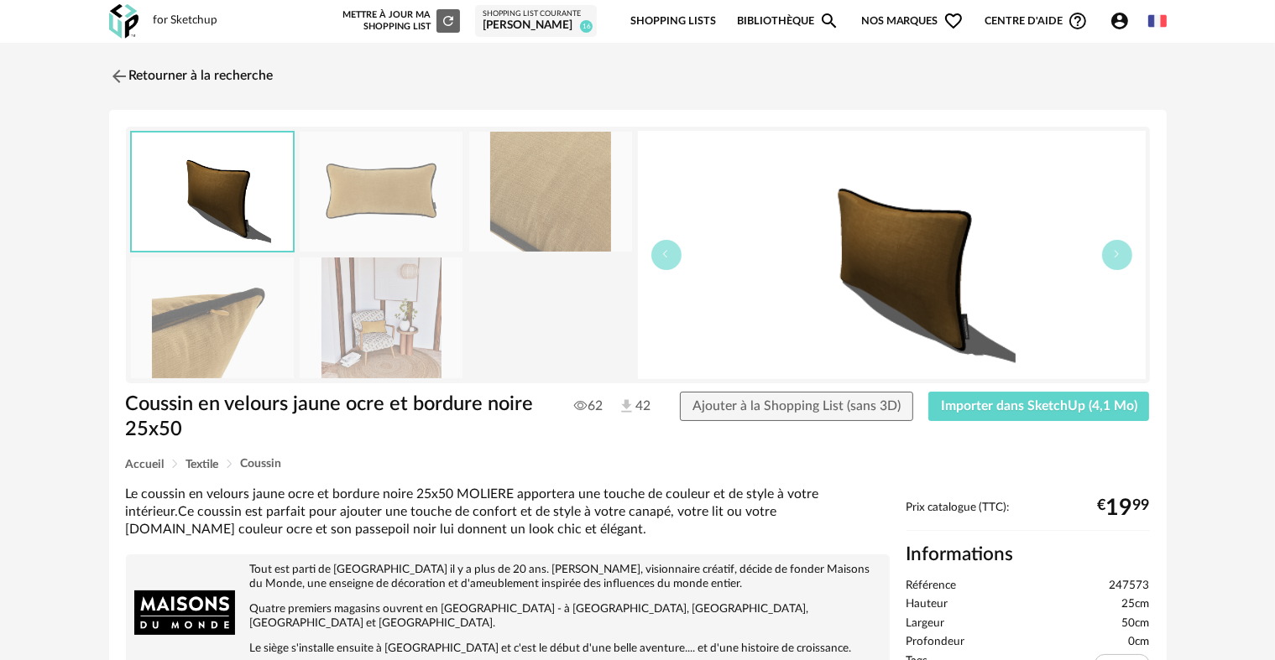
click at [376, 221] on img at bounding box center [381, 192] width 163 height 120
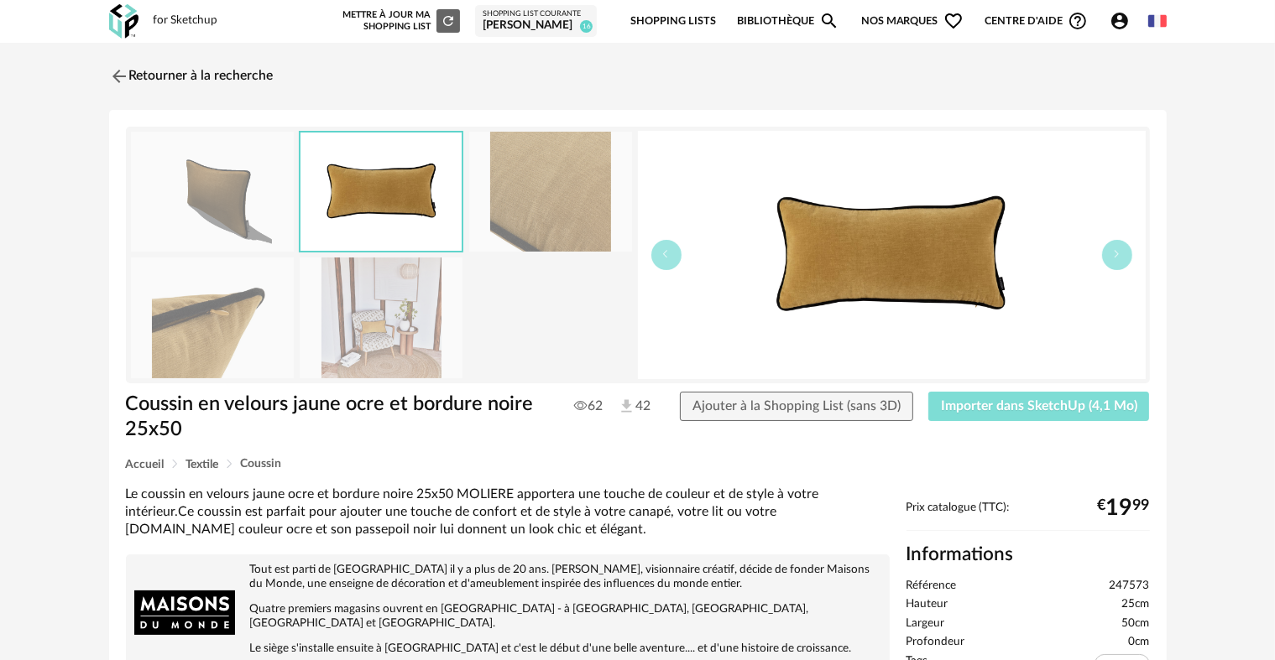
click at [974, 410] on span "Importer dans SketchUp (4,1 Mo)" at bounding box center [1039, 405] width 196 height 13
click at [129, 78] on link "Retourner à la recherche" at bounding box center [187, 76] width 164 height 37
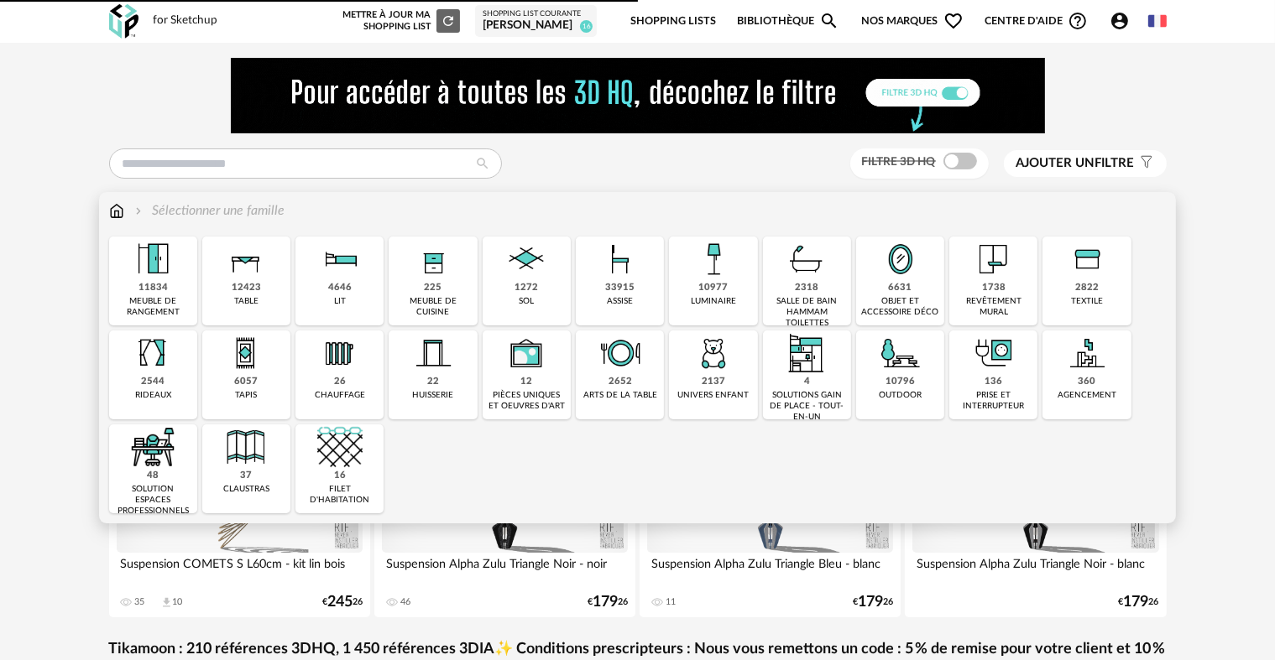
click at [923, 282] on div "6631 objet et accessoire déco" at bounding box center [900, 281] width 88 height 89
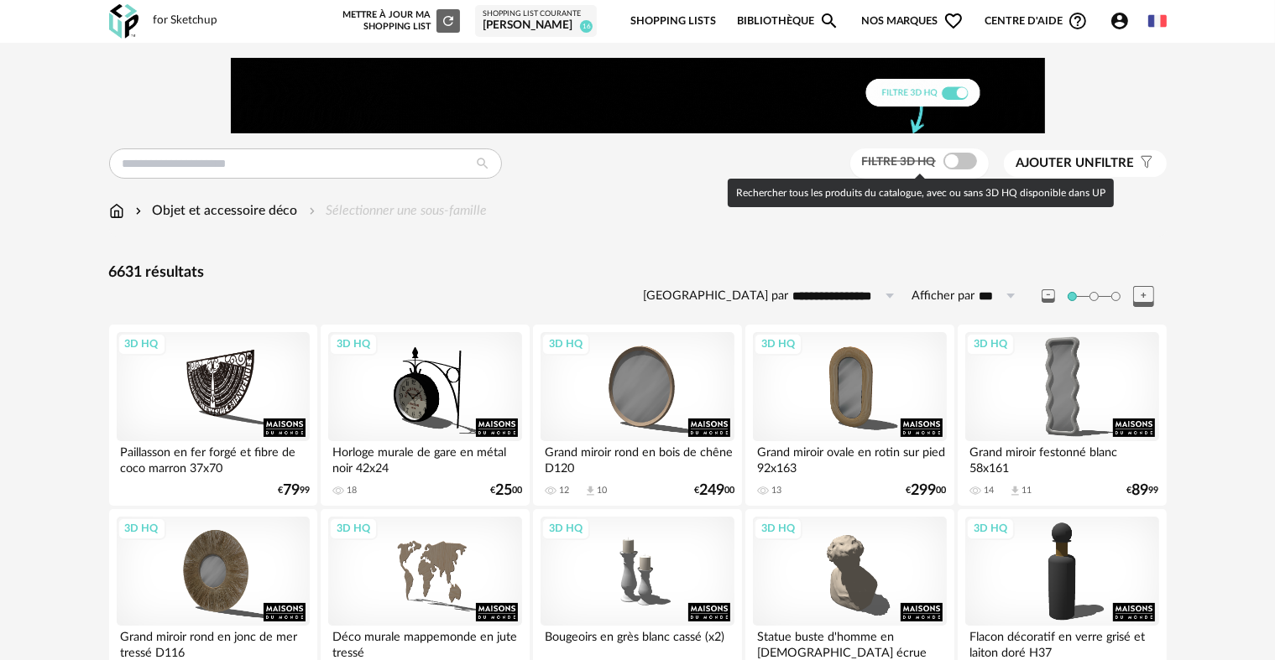
click at [948, 154] on span at bounding box center [960, 161] width 34 height 17
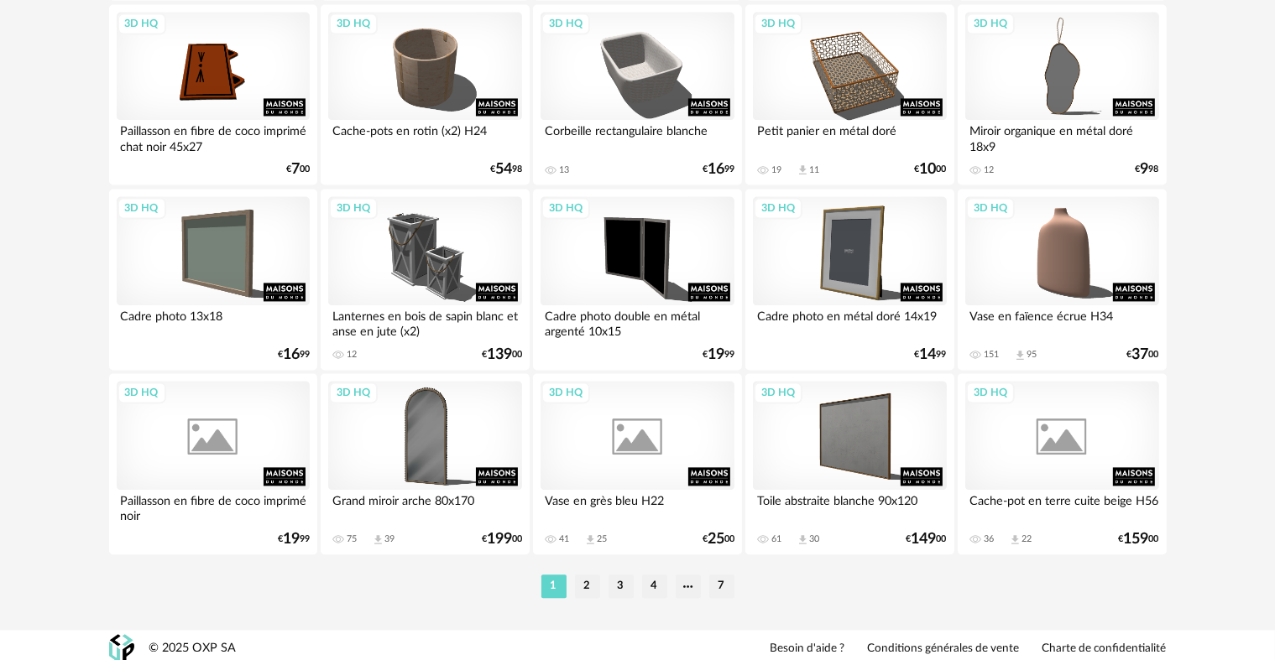
scroll to position [3468, 0]
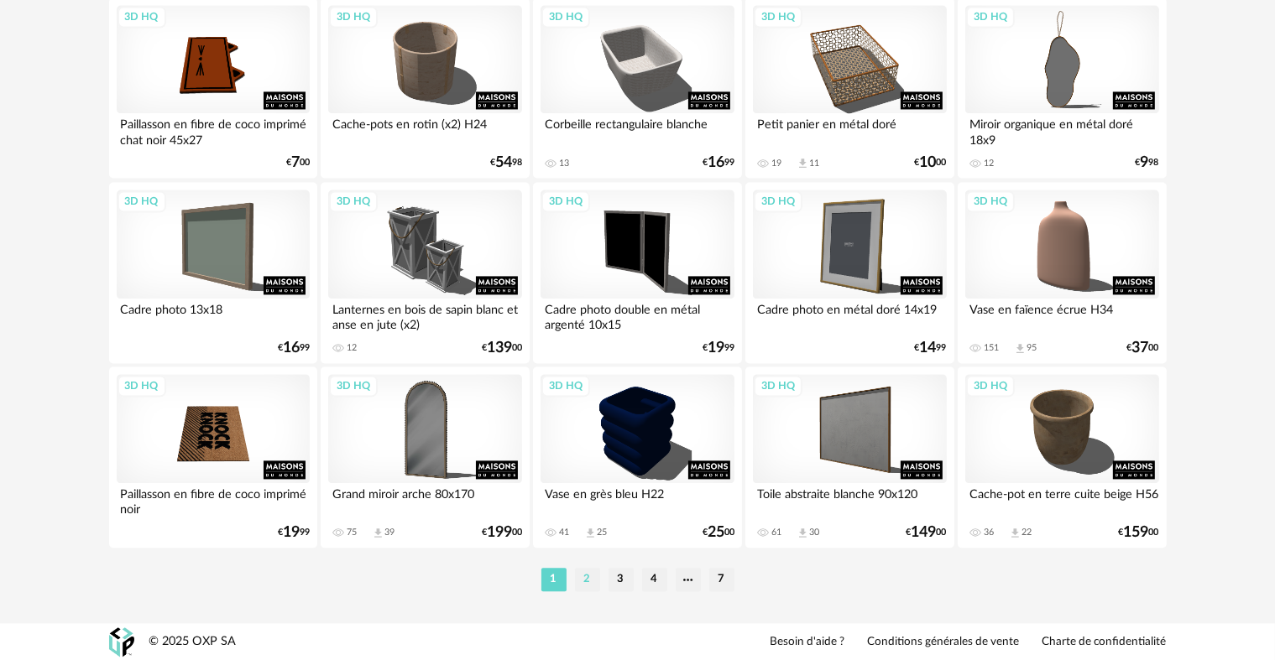
click at [592, 587] on li "2" at bounding box center [587, 579] width 25 height 23
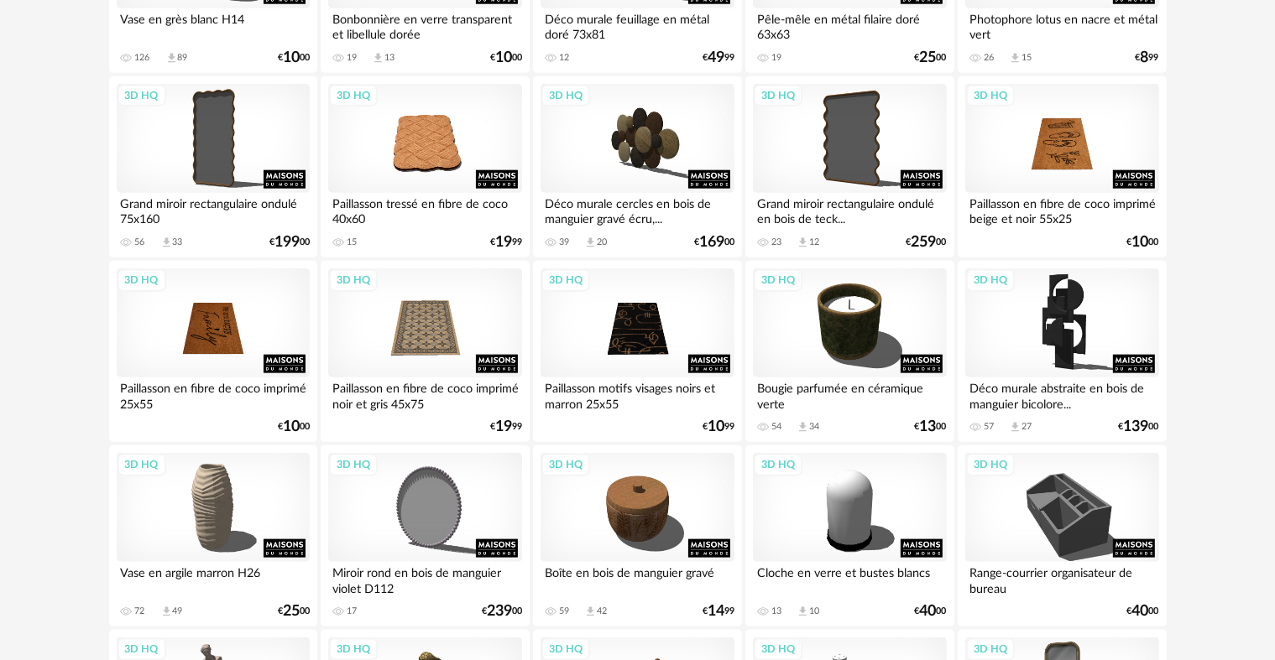
scroll to position [1846, 0]
